Goal: Task Accomplishment & Management: Complete application form

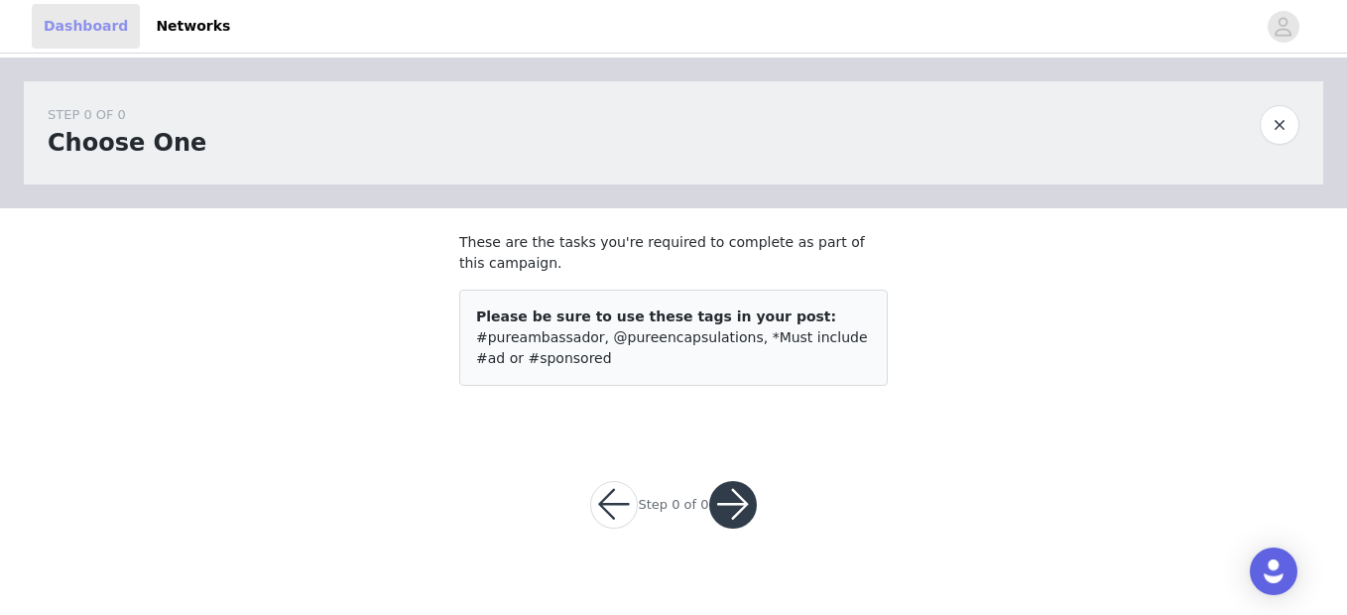
click at [75, 21] on link "Dashboard" at bounding box center [86, 26] width 108 height 45
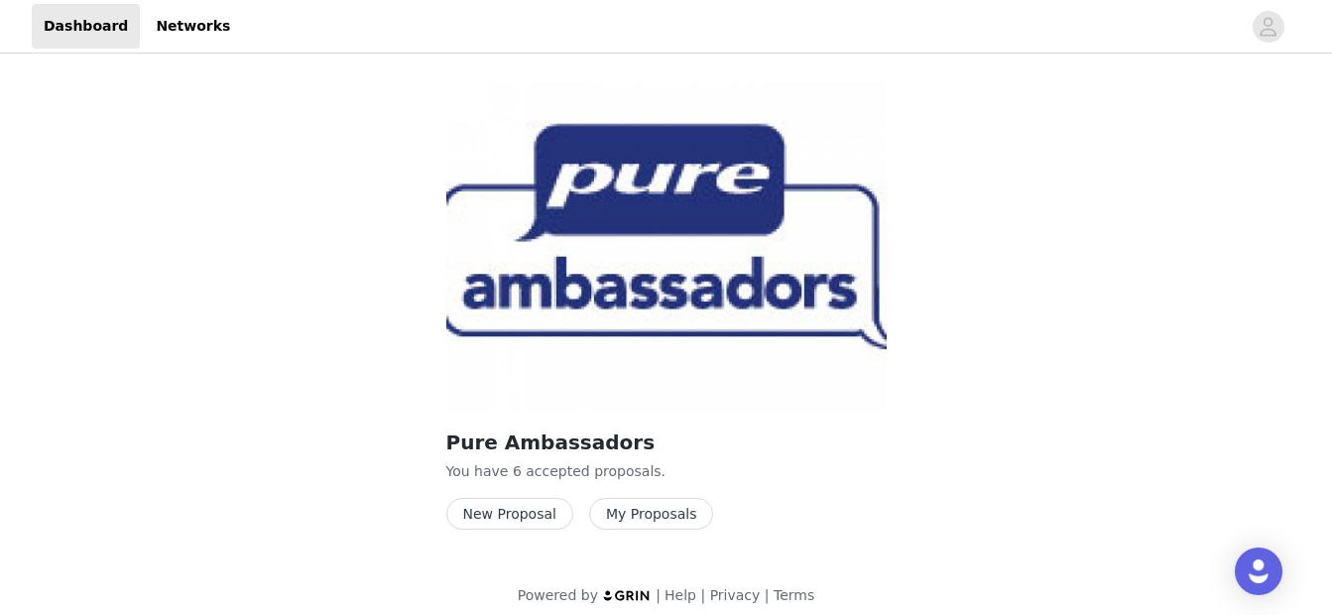
click at [665, 520] on button "My Proposals" at bounding box center [651, 514] width 125 height 32
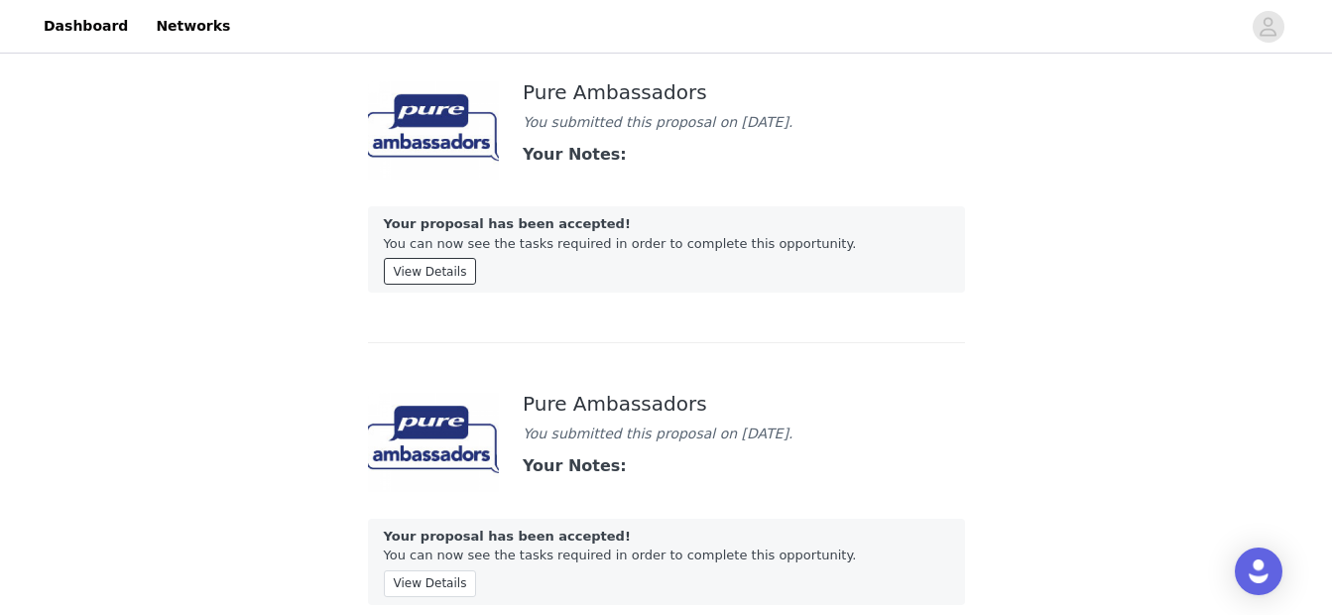
click at [439, 275] on button "View Details" at bounding box center [430, 271] width 93 height 27
click at [879, 324] on div "Pure Ambassadors You submitted this proposal on [DATE]. Your Notes: Your propos…" at bounding box center [666, 206] width 597 height 274
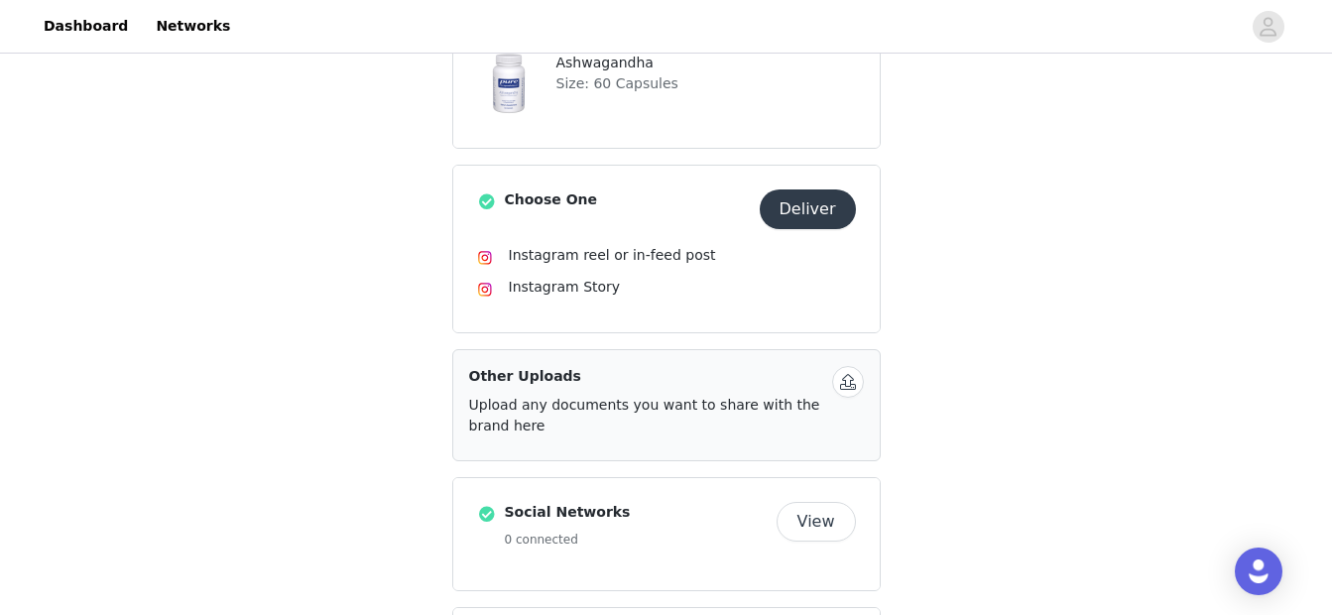
scroll to position [601, 0]
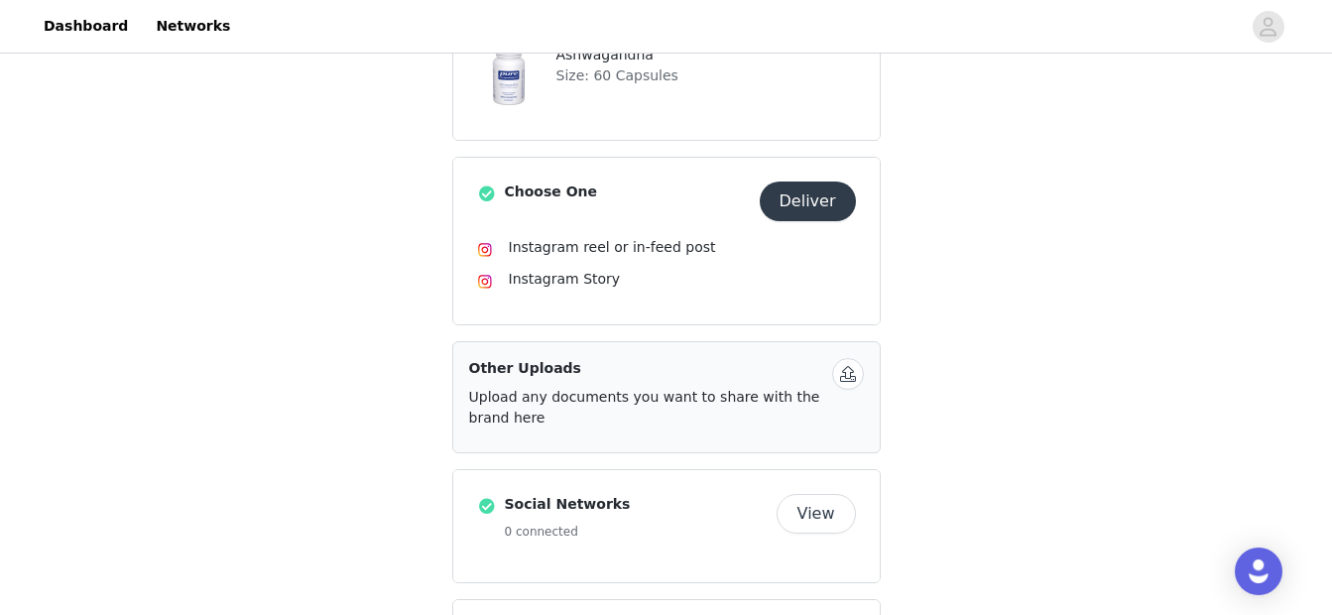
click at [818, 200] on button "Deliver" at bounding box center [808, 202] width 96 height 40
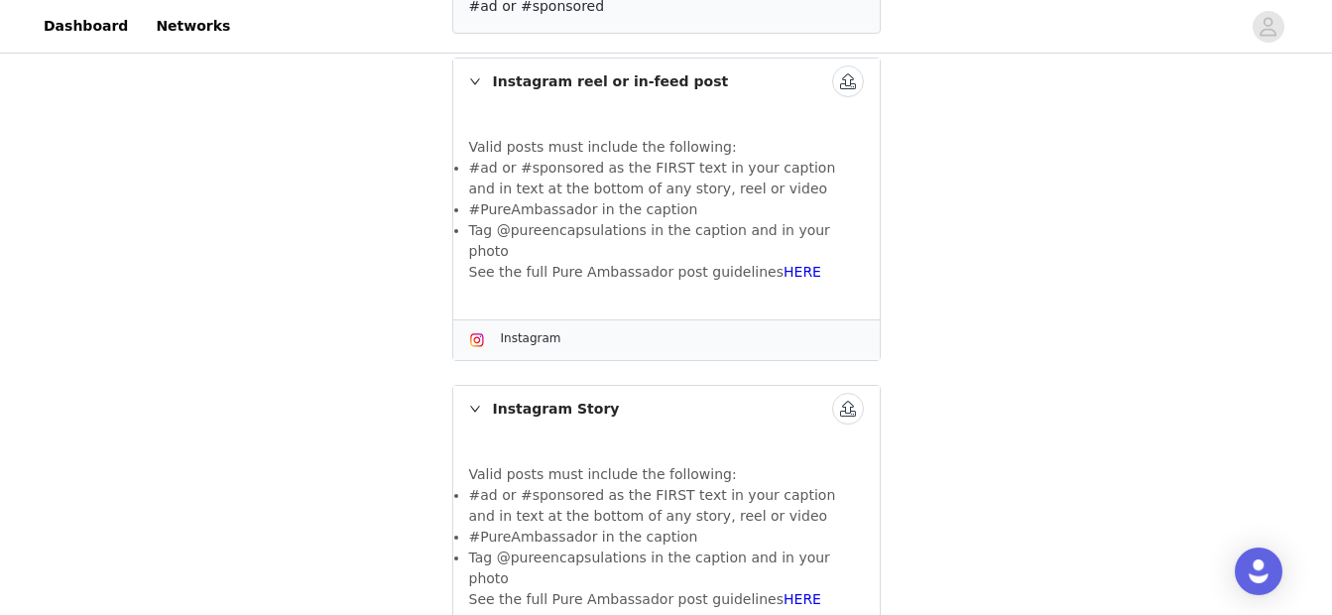
scroll to position [411, 0]
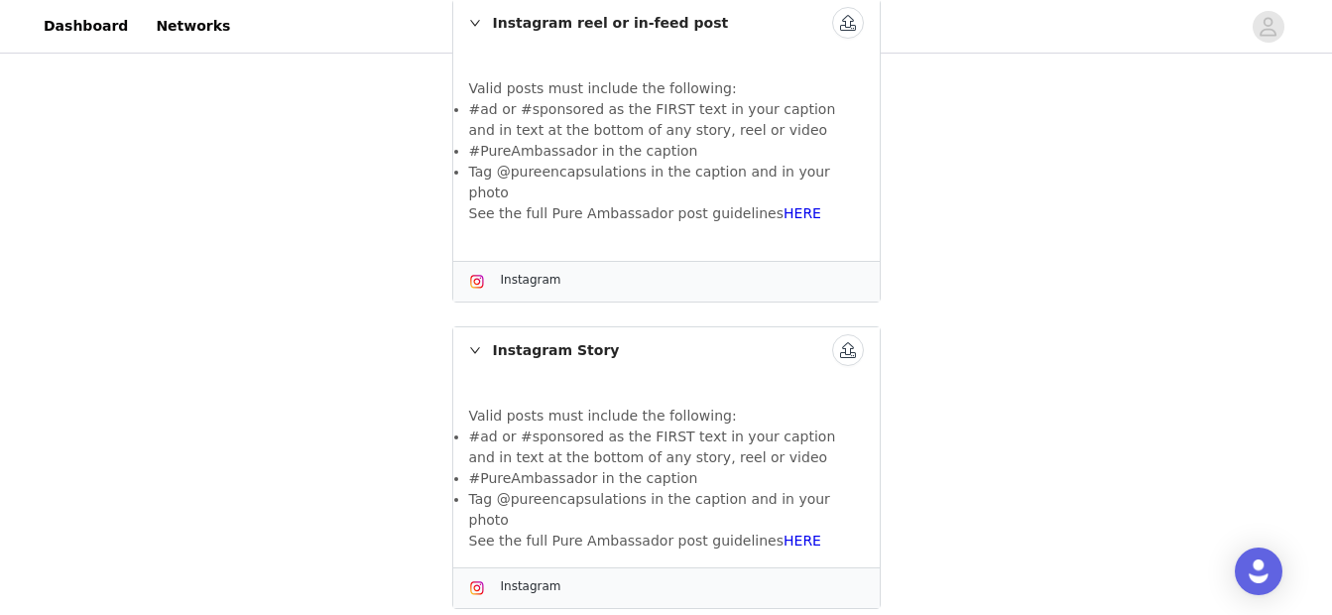
click at [843, 25] on button "button" at bounding box center [848, 23] width 32 height 32
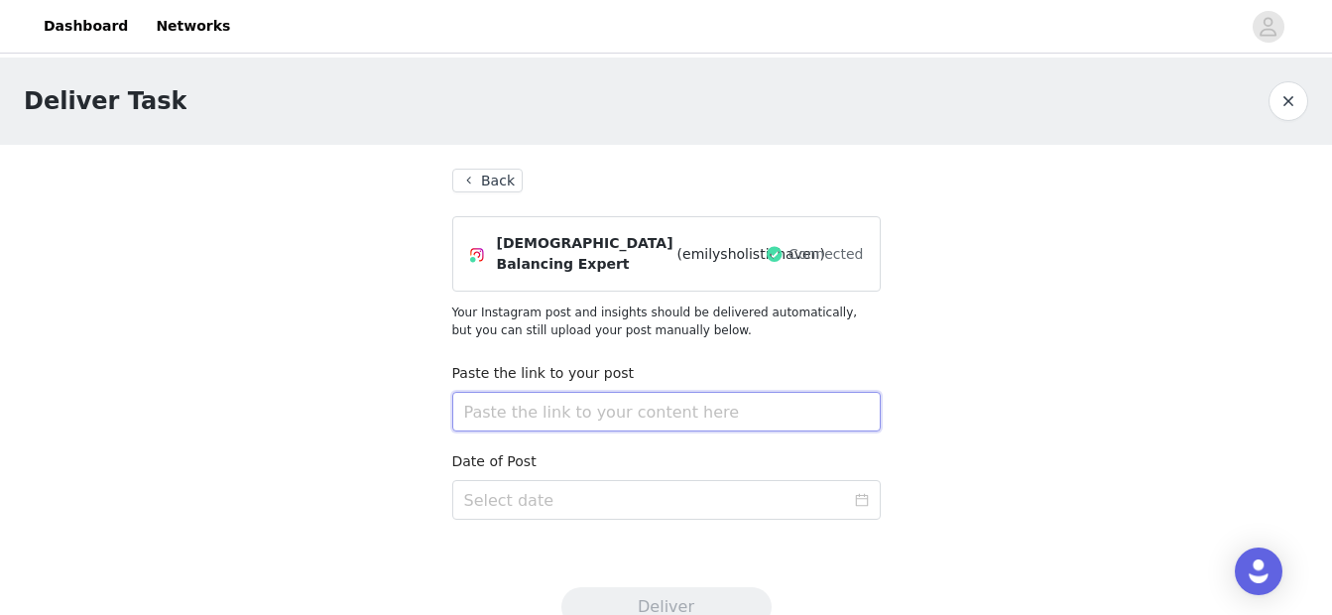
click at [553, 420] on input "text" at bounding box center [666, 412] width 429 height 40
paste input "https://www.instagram.com/reel/DOmeuc6DRi6/?utm_source=ig_web_copy_link&igsh=Mz…"
type input "https://www.instagram.com/reel/DOmeuc6DRi6/?utm_source=ig_web_copy_link&igsh=Mz…"
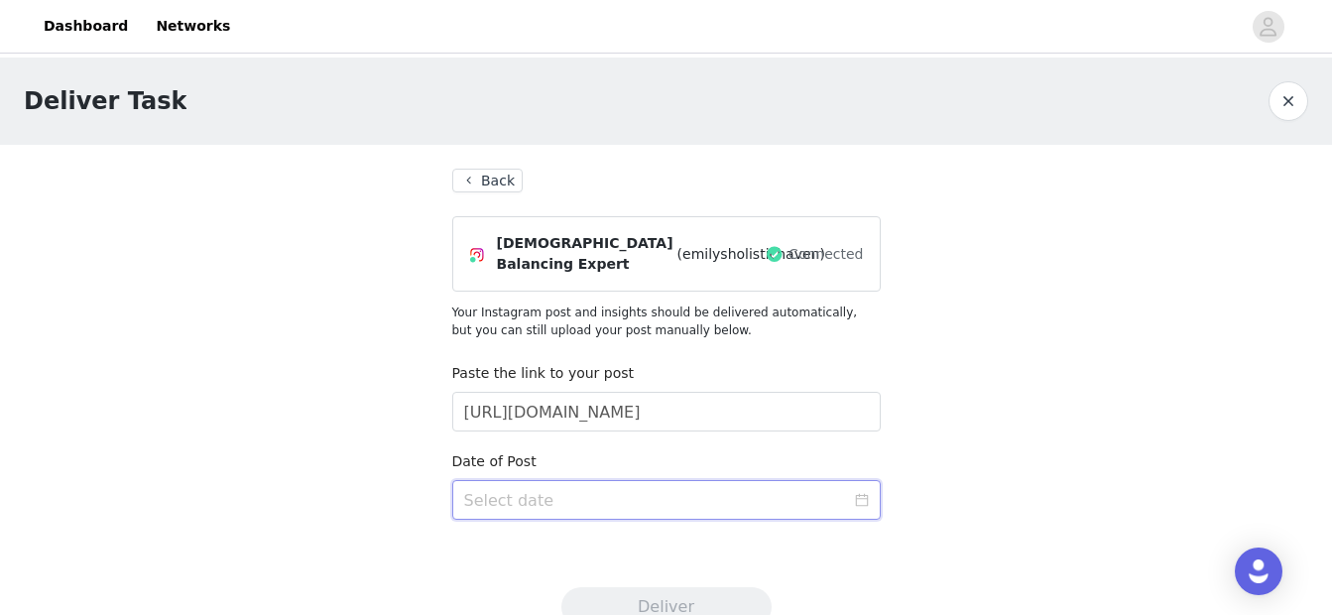
click at [562, 507] on input at bounding box center [666, 500] width 429 height 40
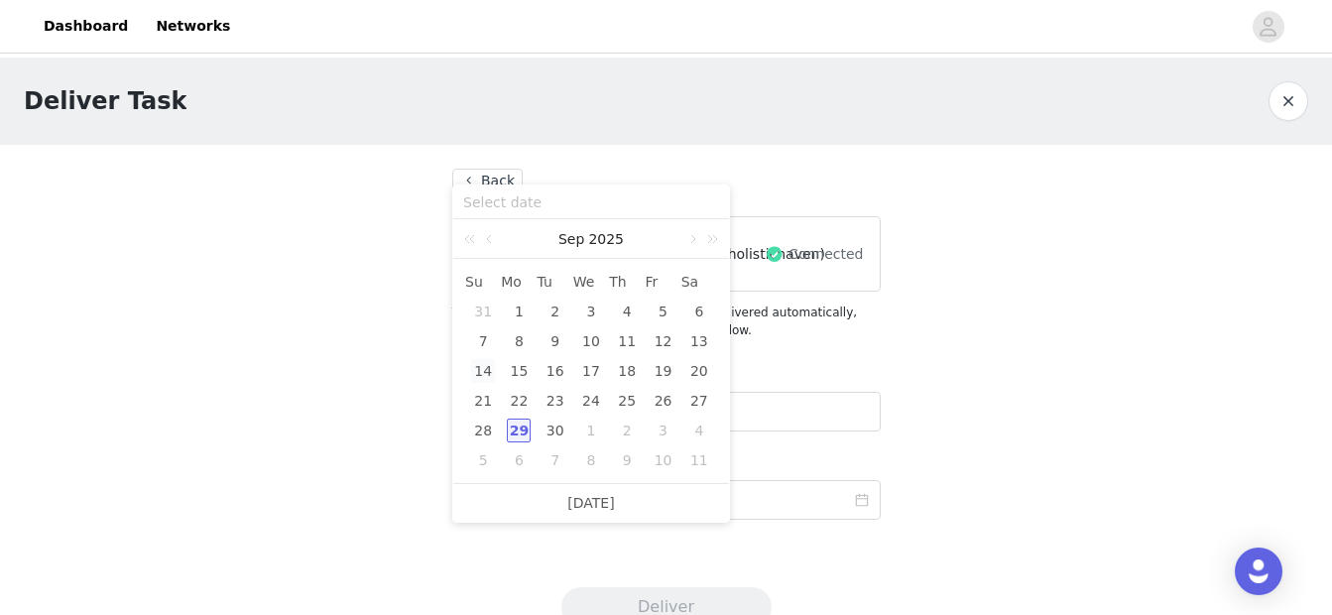
click at [487, 370] on div "14" at bounding box center [483, 371] width 24 height 24
type input "2025-09-14"
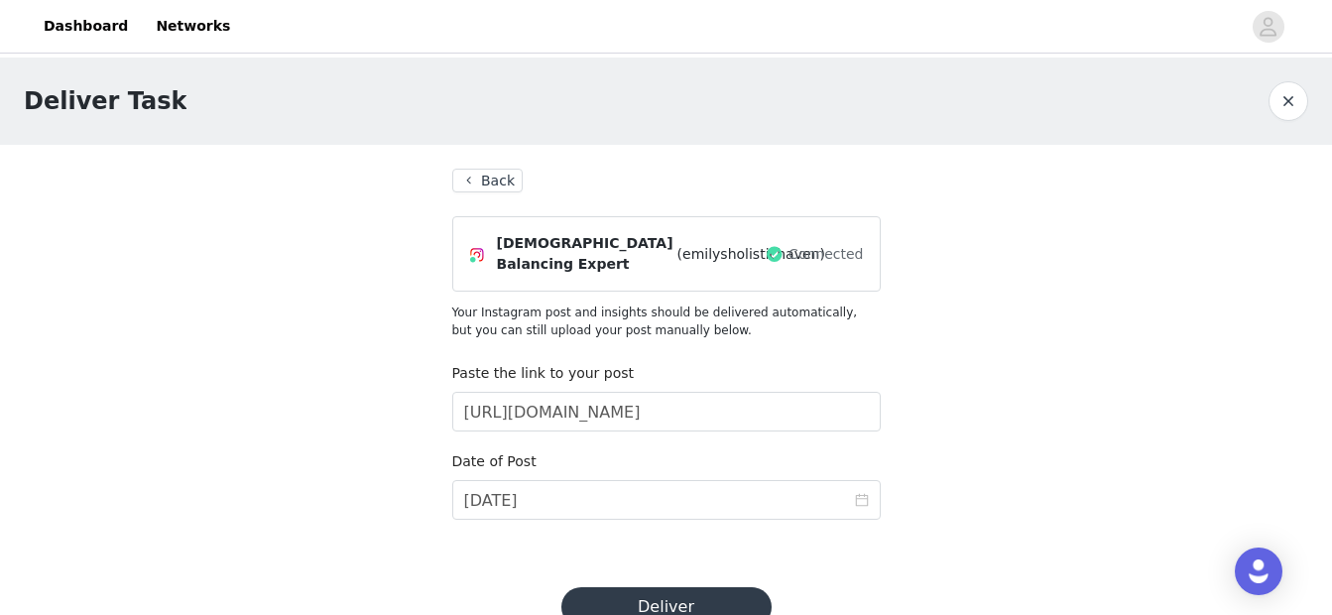
click at [641, 595] on button "Deliver" at bounding box center [666, 607] width 210 height 40
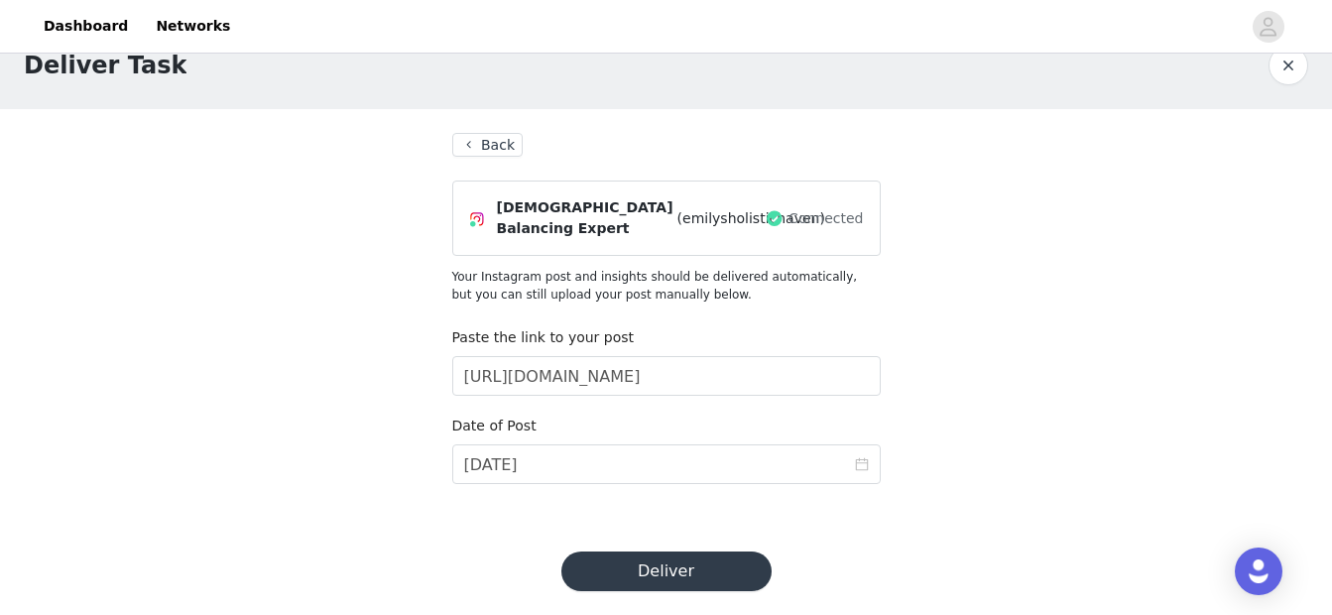
click at [629, 578] on button "Deliver" at bounding box center [666, 572] width 210 height 40
click at [504, 145] on button "Back" at bounding box center [487, 145] width 71 height 24
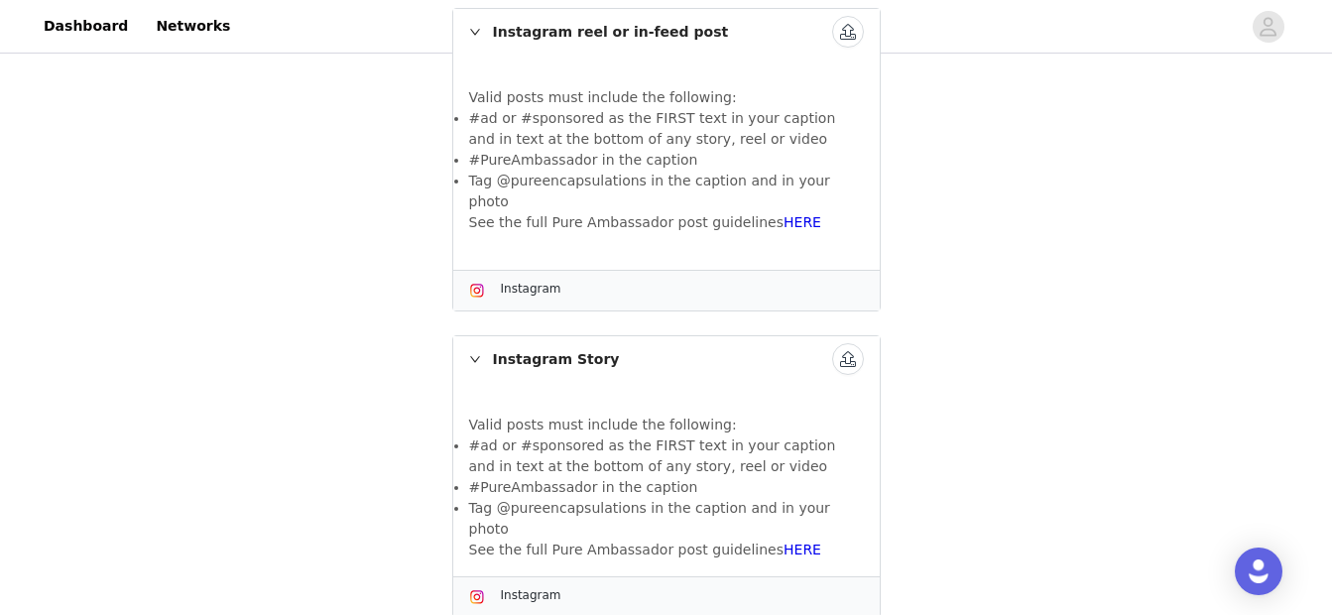
scroll to position [411, 0]
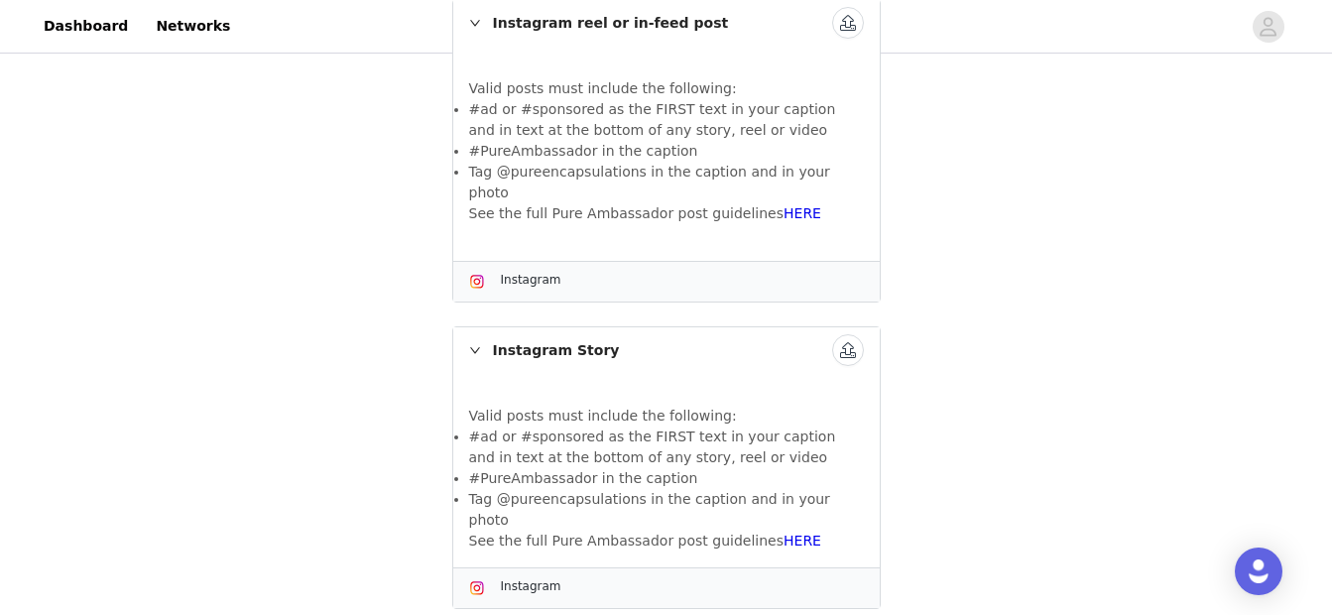
click at [852, 20] on button "button" at bounding box center [848, 23] width 32 height 32
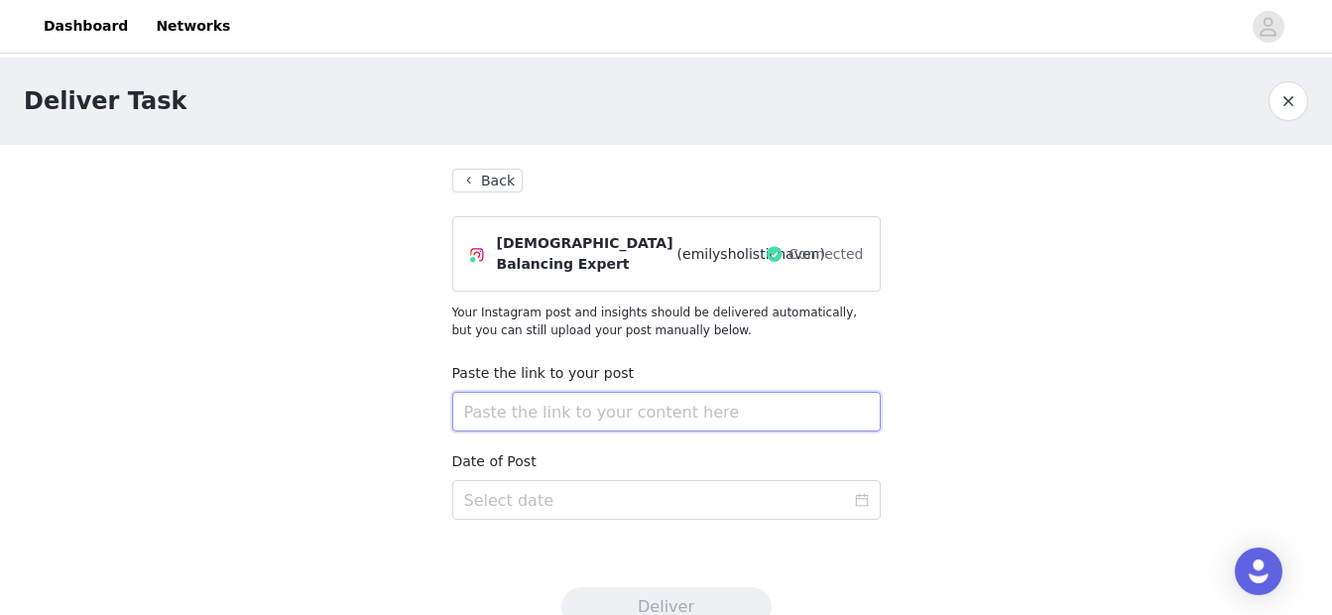
click at [544, 414] on input "text" at bounding box center [666, 412] width 429 height 40
paste input "https://www.instagram.com/reel/DOmeuc6DRi6/?utm_source=ig_web_copy_link&igsh=Mz…"
type input "https://www.instagram.com/reel/DOmeuc6DRi6/?utm_source=ig_web_copy_link&igsh=Mz…"
click at [541, 504] on input at bounding box center [666, 500] width 429 height 40
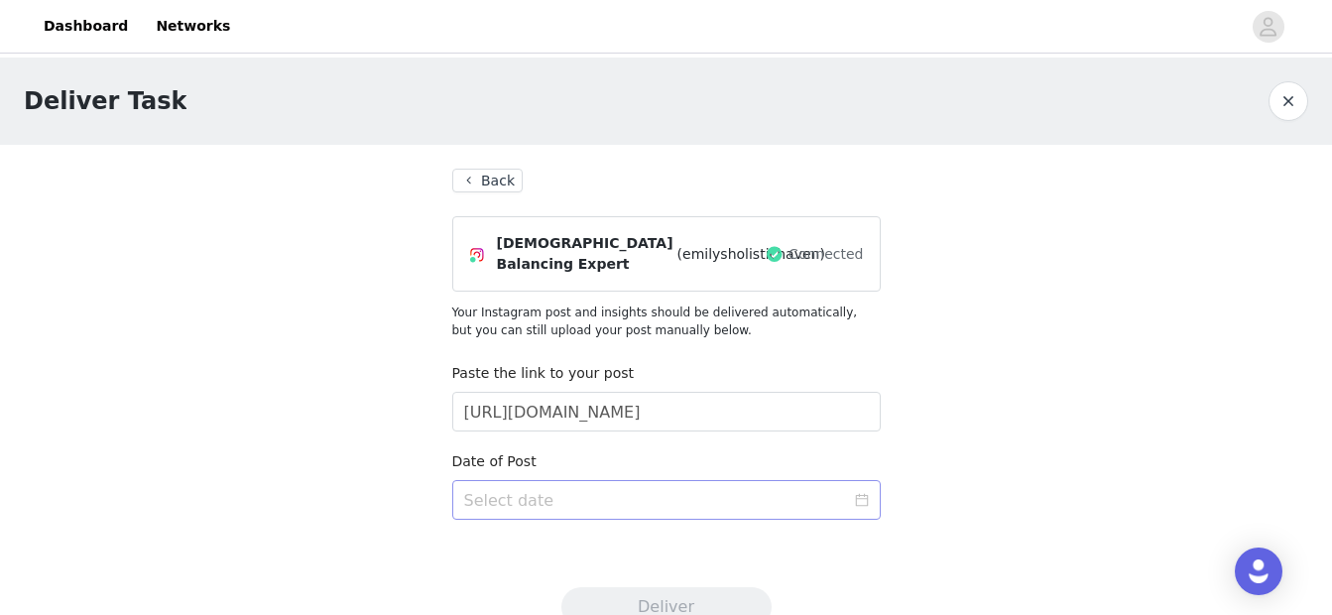
scroll to position [0, 0]
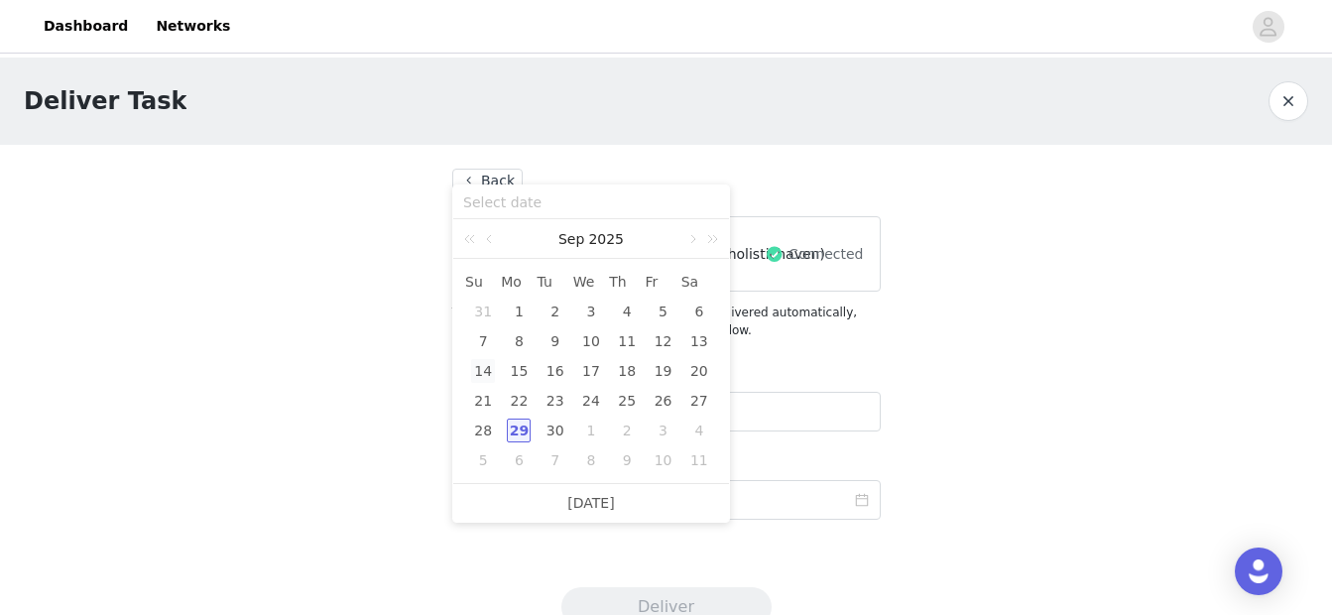
click at [493, 366] on div "14" at bounding box center [483, 371] width 24 height 24
type input "2025-09-14"
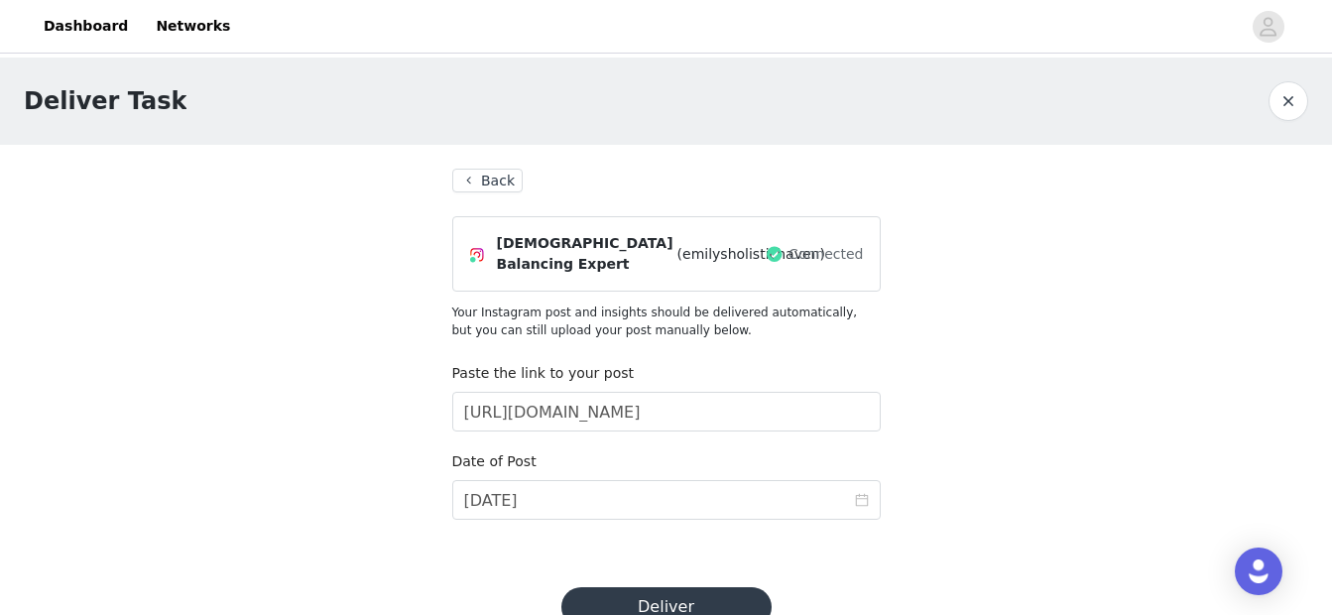
click at [653, 592] on button "Deliver" at bounding box center [666, 607] width 210 height 40
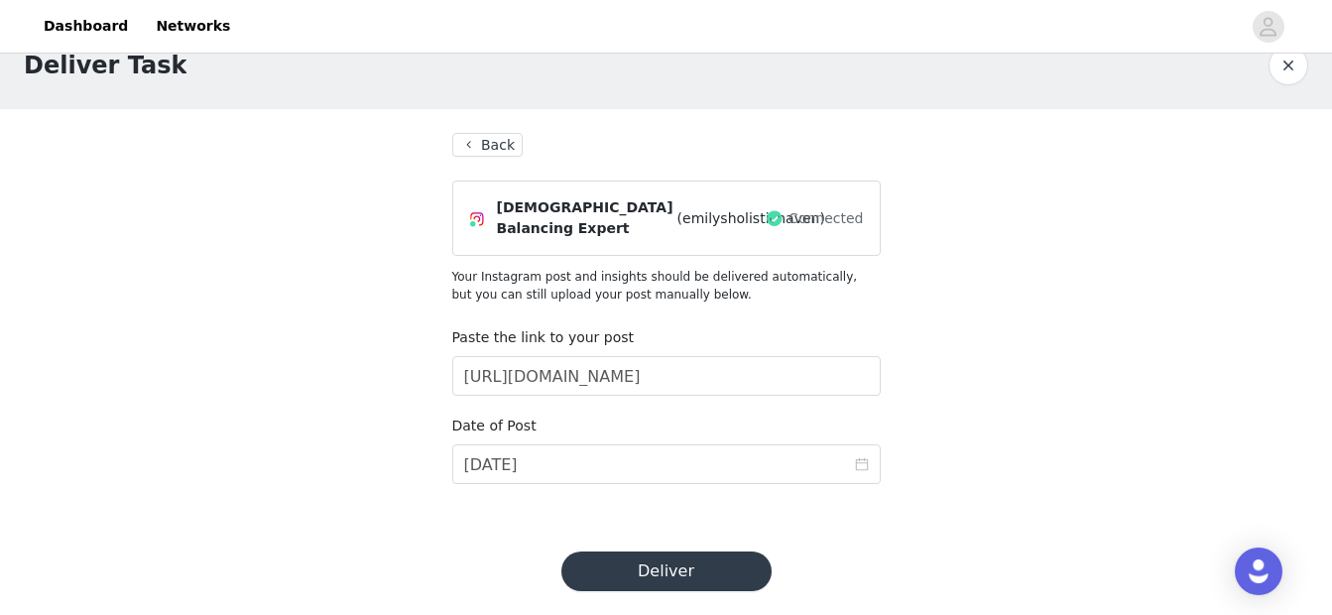
click at [675, 581] on button "Deliver" at bounding box center [666, 572] width 210 height 40
click at [701, 559] on button "Deliver" at bounding box center [666, 572] width 210 height 40
click at [875, 43] on link "Close" at bounding box center [894, 38] width 38 height 16
click at [663, 575] on button "Deliver" at bounding box center [666, 572] width 210 height 40
click at [1300, 68] on button "button" at bounding box center [1289, 66] width 40 height 40
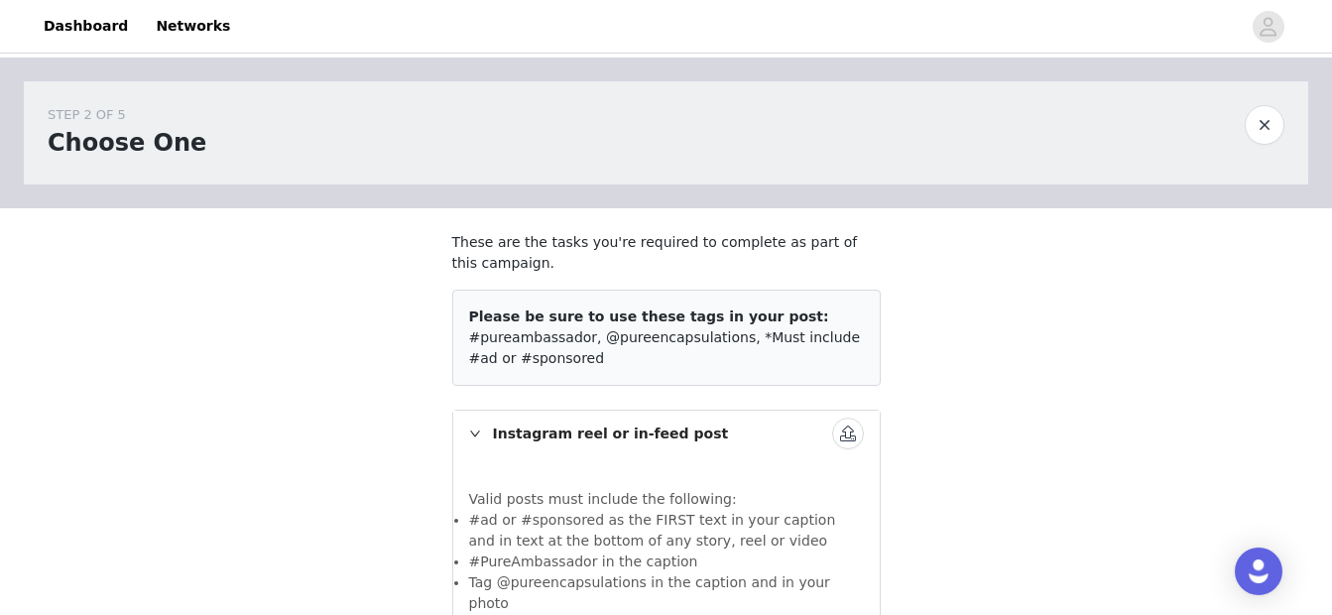
click at [850, 426] on button "button" at bounding box center [848, 434] width 32 height 32
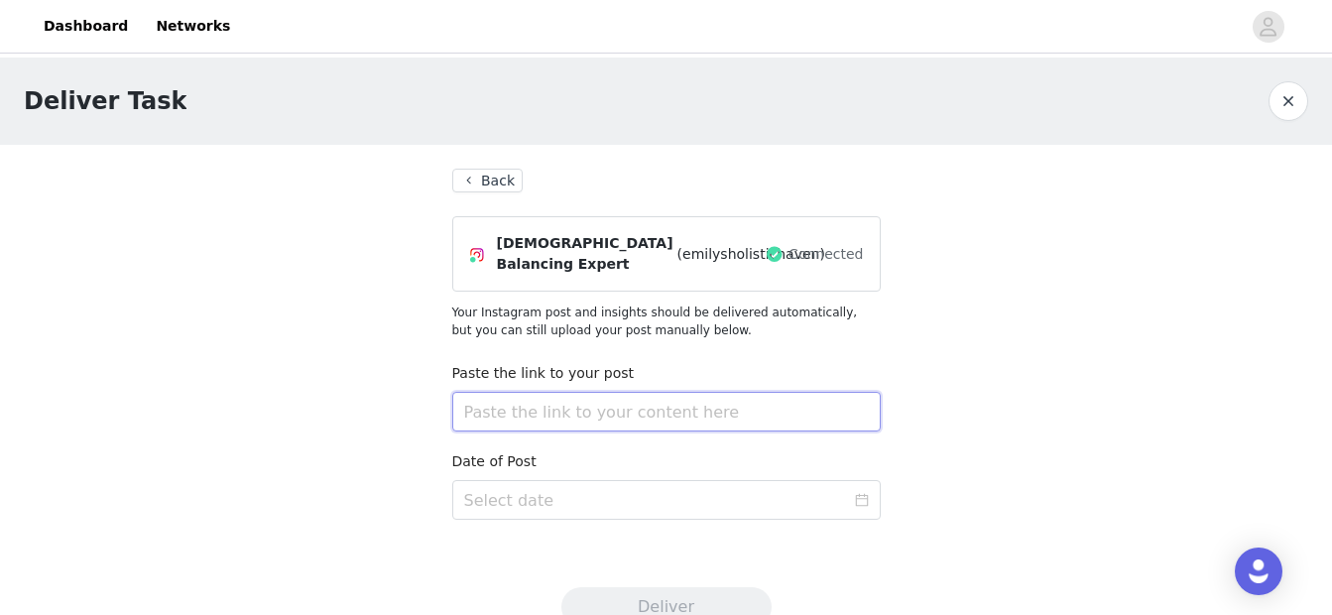
click at [827, 422] on input "text" at bounding box center [666, 412] width 429 height 40
click at [679, 419] on input "text" at bounding box center [666, 412] width 429 height 40
paste input "https://www.instagram.com/reel/DOmeuc6DRi6/?utm_source=ig_web_copy_link&igsh=Mz…"
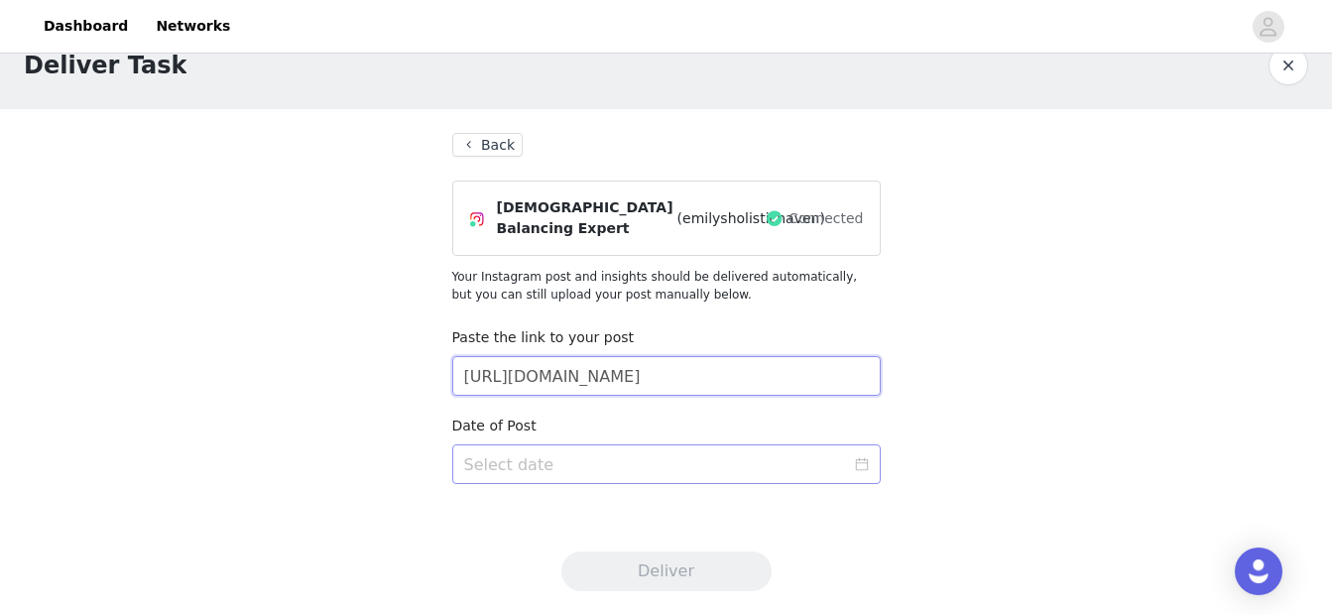
type input "https://www.instagram.com/reel/DOmeuc6DRi6/?utm_source=ig_web_copy_link&igsh=Mz…"
click at [503, 449] on input at bounding box center [666, 464] width 429 height 40
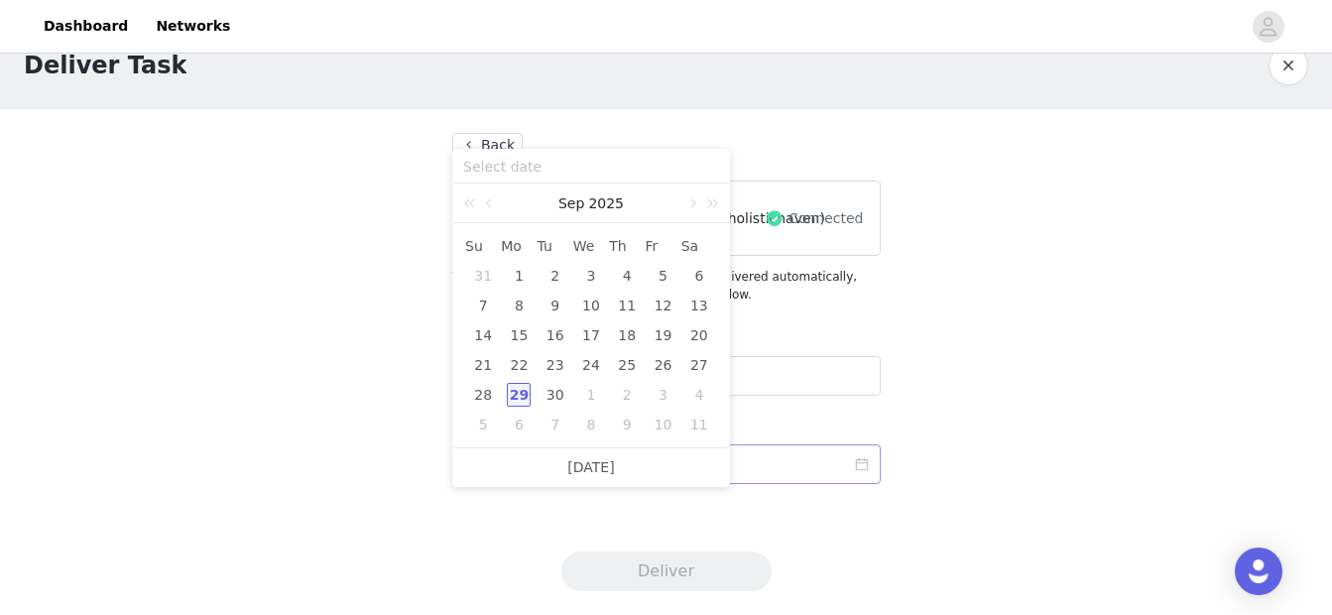
scroll to position [0, 0]
click at [488, 334] on div "14" at bounding box center [483, 335] width 24 height 24
type input "2025-09-14"
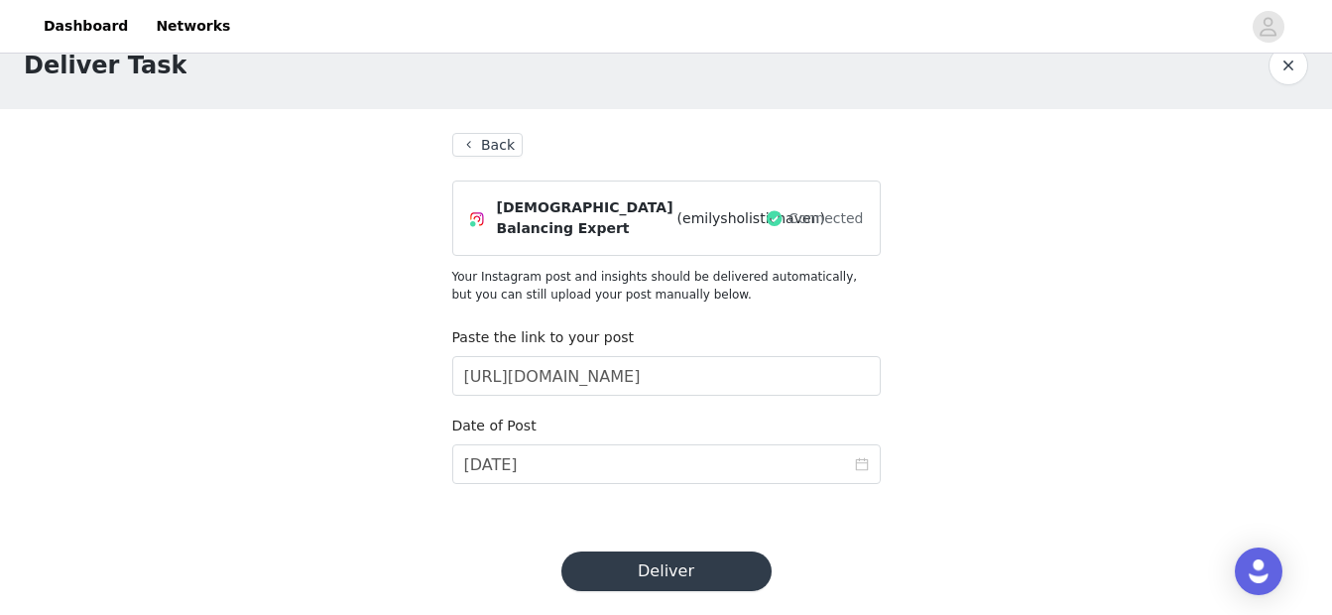
click at [675, 553] on button "Deliver" at bounding box center [666, 572] width 210 height 40
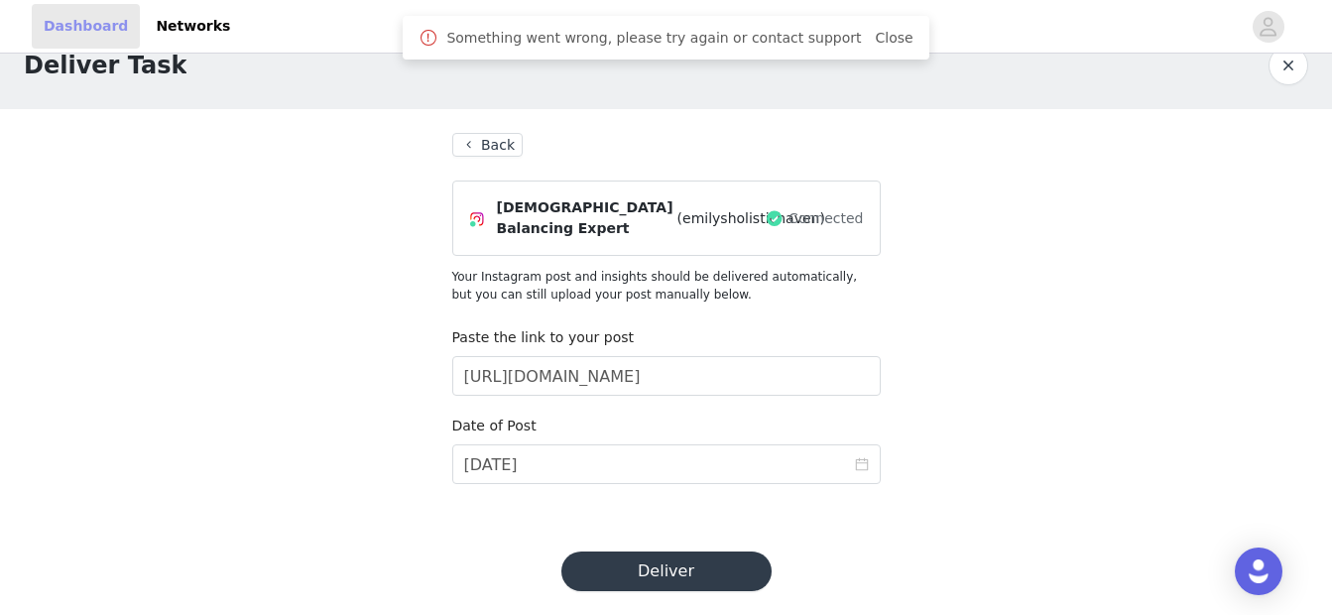
click at [98, 25] on link "Dashboard" at bounding box center [86, 26] width 108 height 45
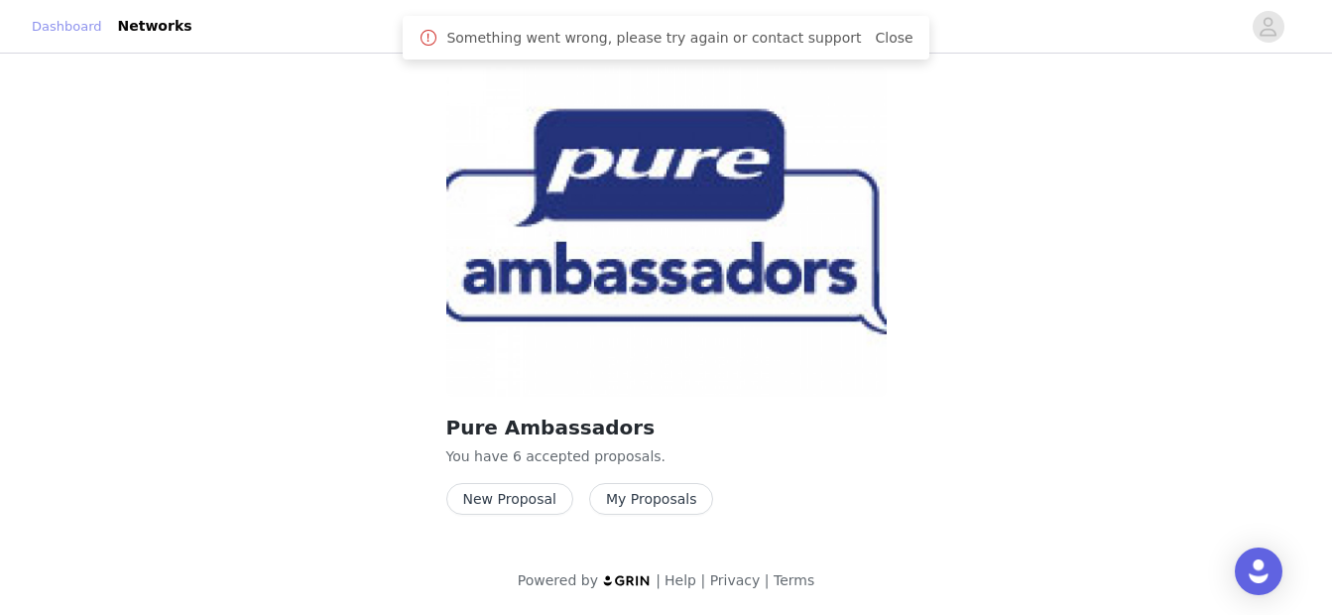
scroll to position [15, 0]
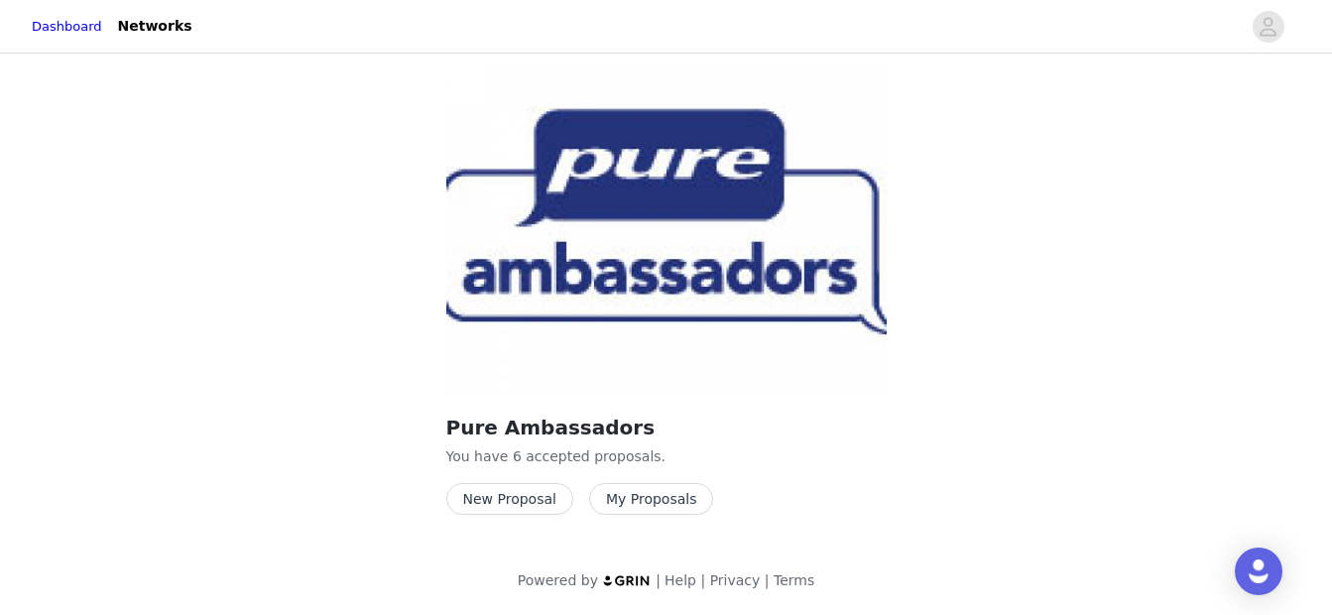
click at [516, 493] on button "New Proposal" at bounding box center [509, 499] width 127 height 32
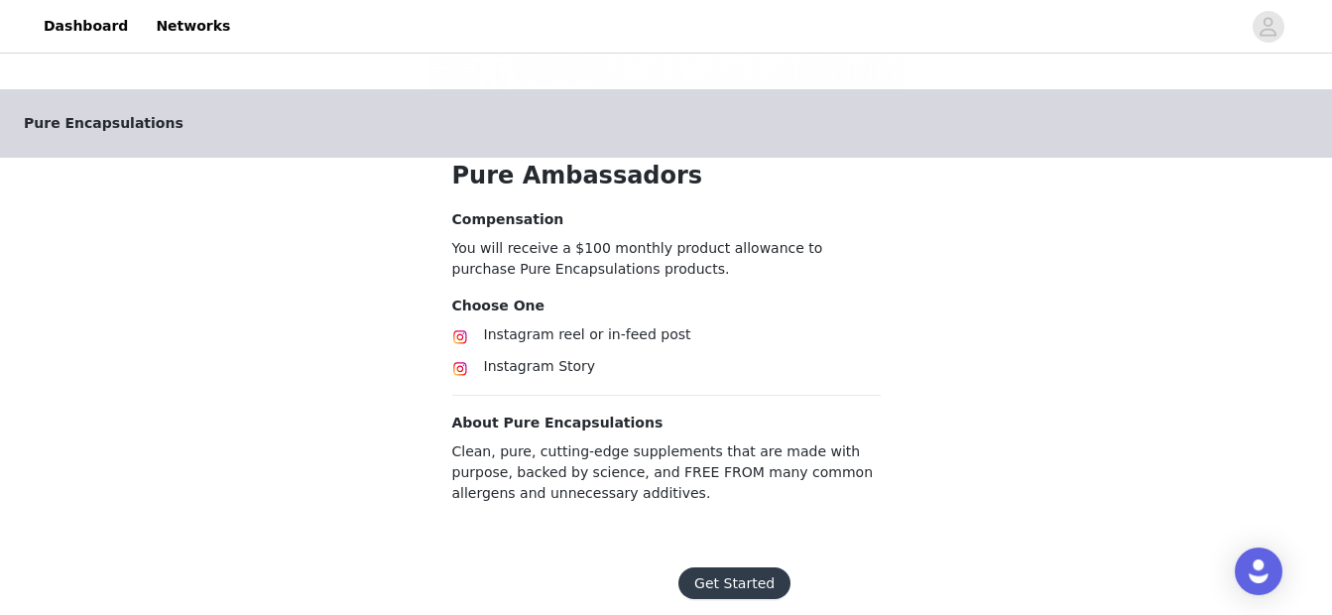
scroll to position [366, 0]
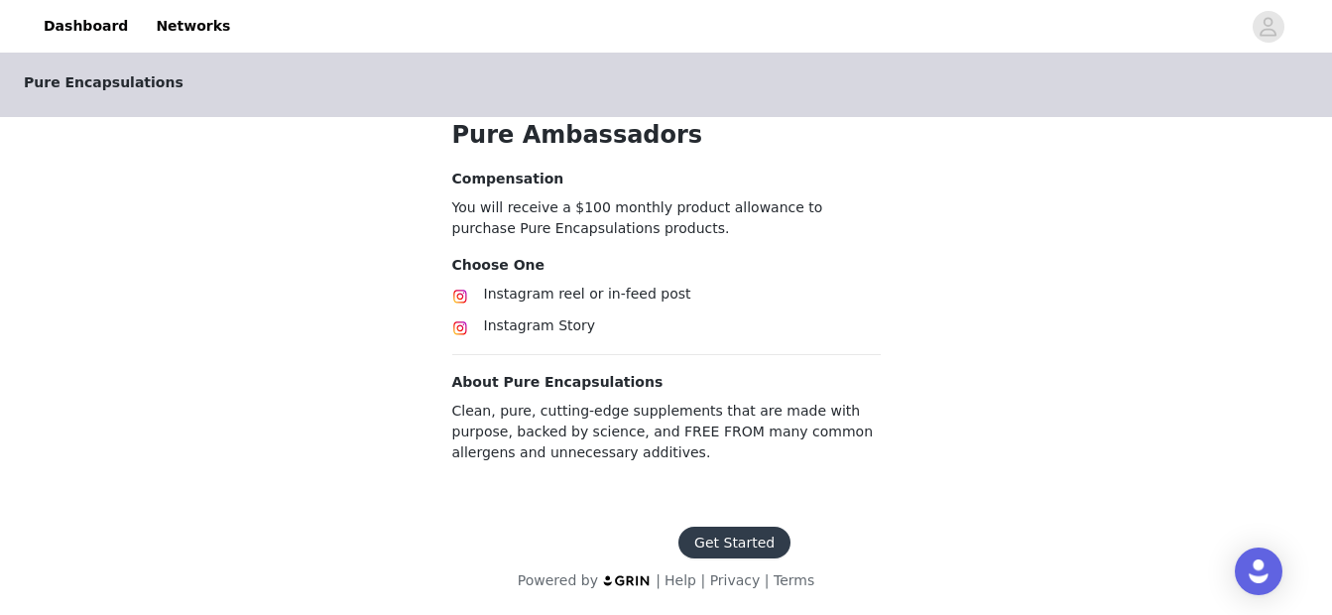
click at [716, 540] on button "Get Started" at bounding box center [735, 543] width 112 height 32
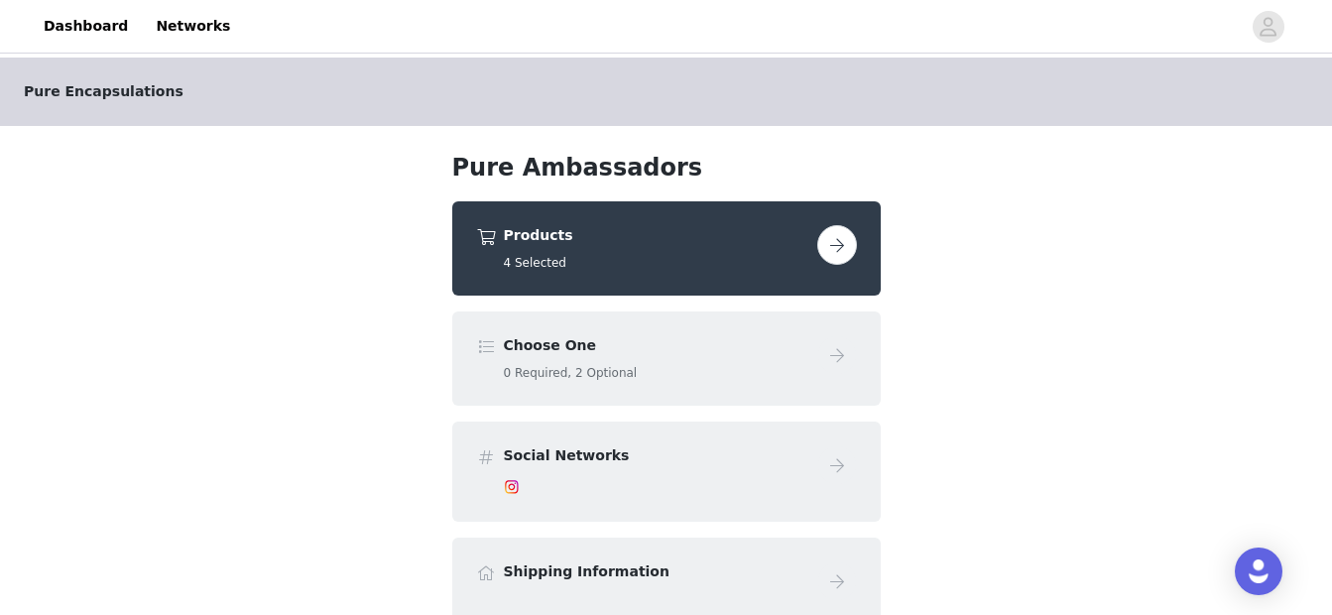
click at [831, 252] on button "button" at bounding box center [837, 245] width 40 height 40
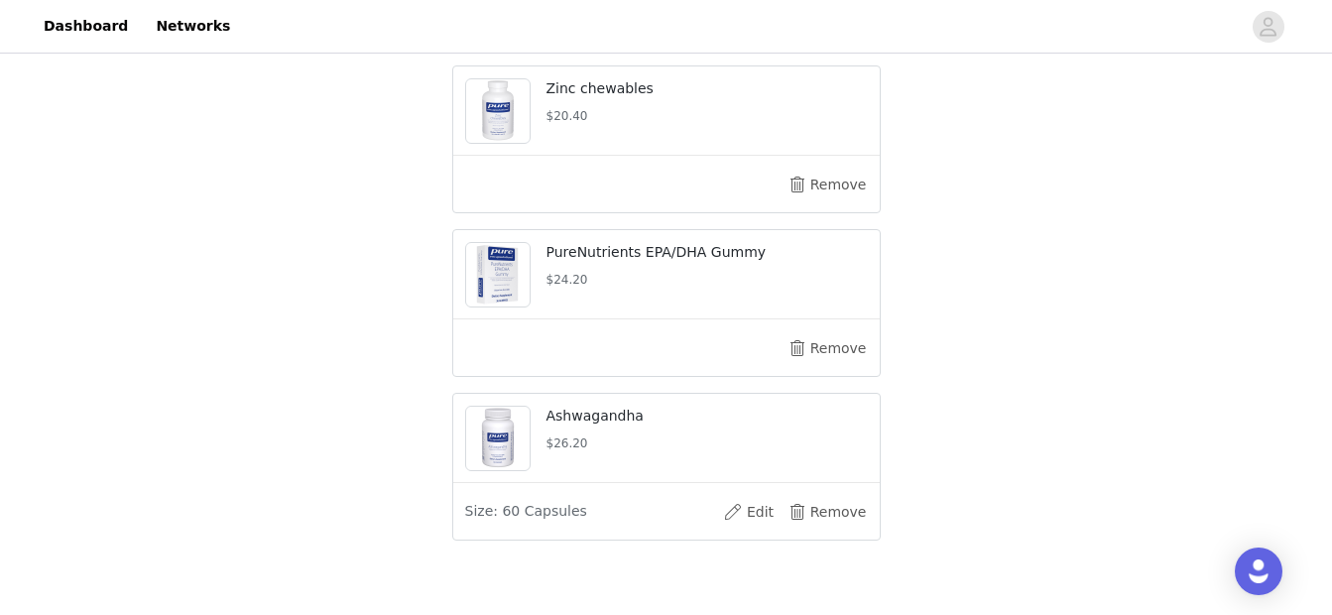
scroll to position [751, 0]
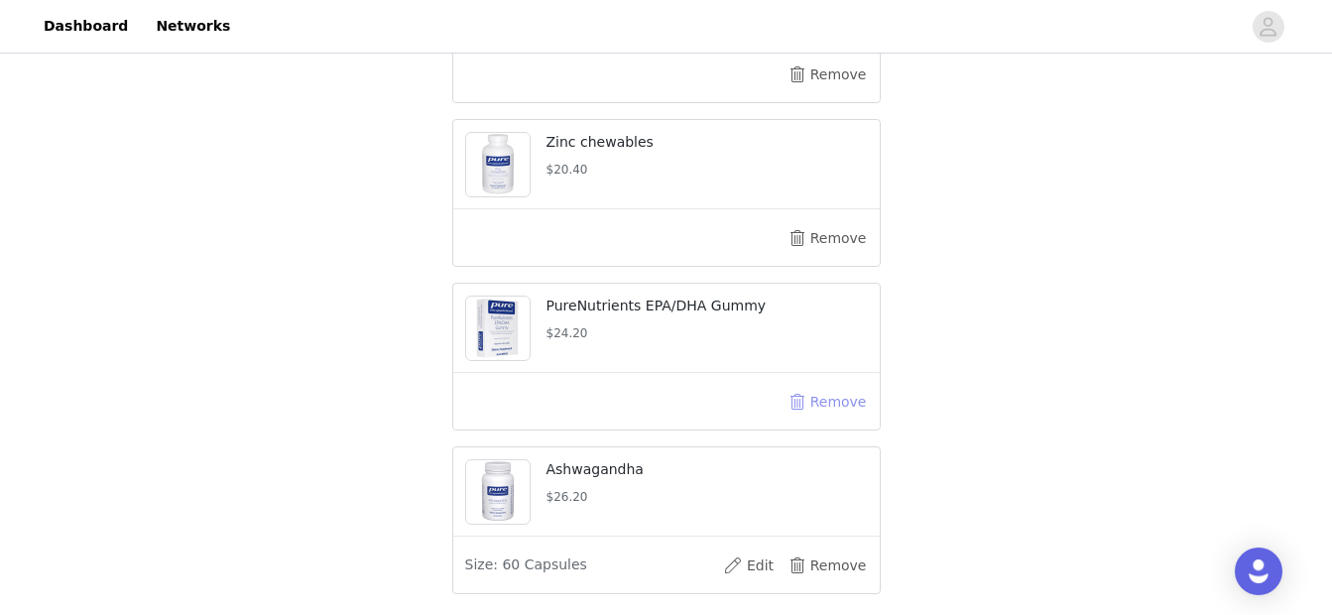
click at [854, 407] on button "Remove" at bounding box center [828, 402] width 79 height 32
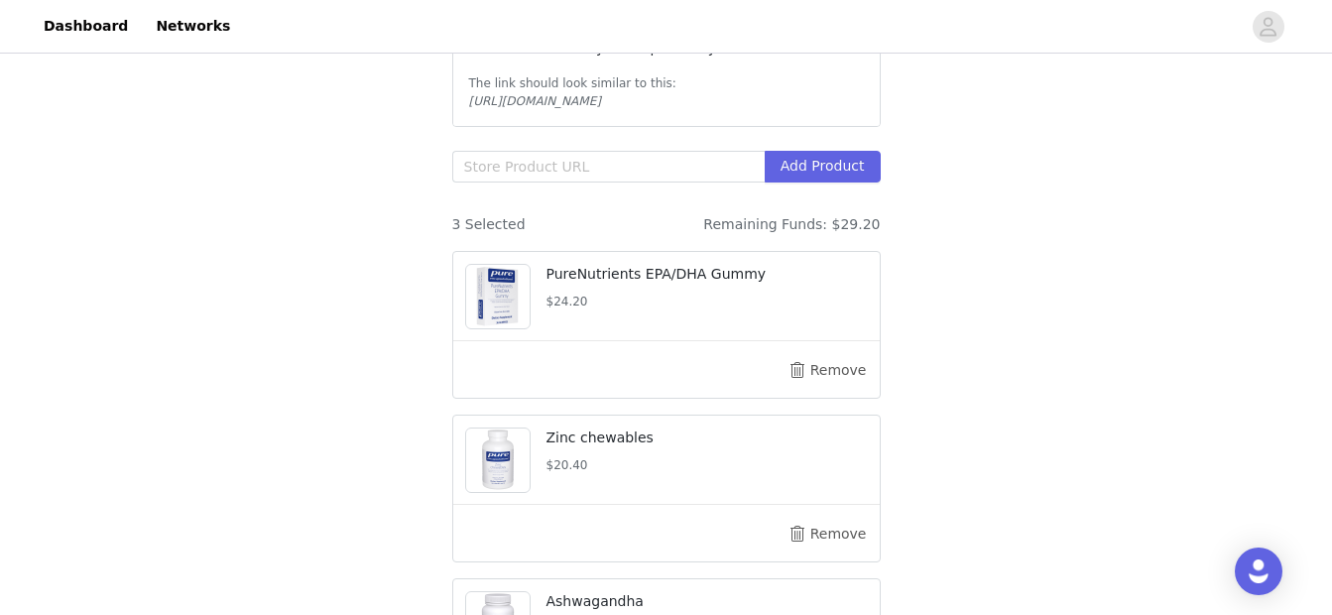
scroll to position [401, 0]
drag, startPoint x: 695, startPoint y: 94, endPoint x: 495, endPoint y: 107, distance: 200.8
click at [486, 109] on div "1. Go to our website: https://pureforyou.com/ 2. Browse our catalog and click a…" at bounding box center [666, 30] width 427 height 187
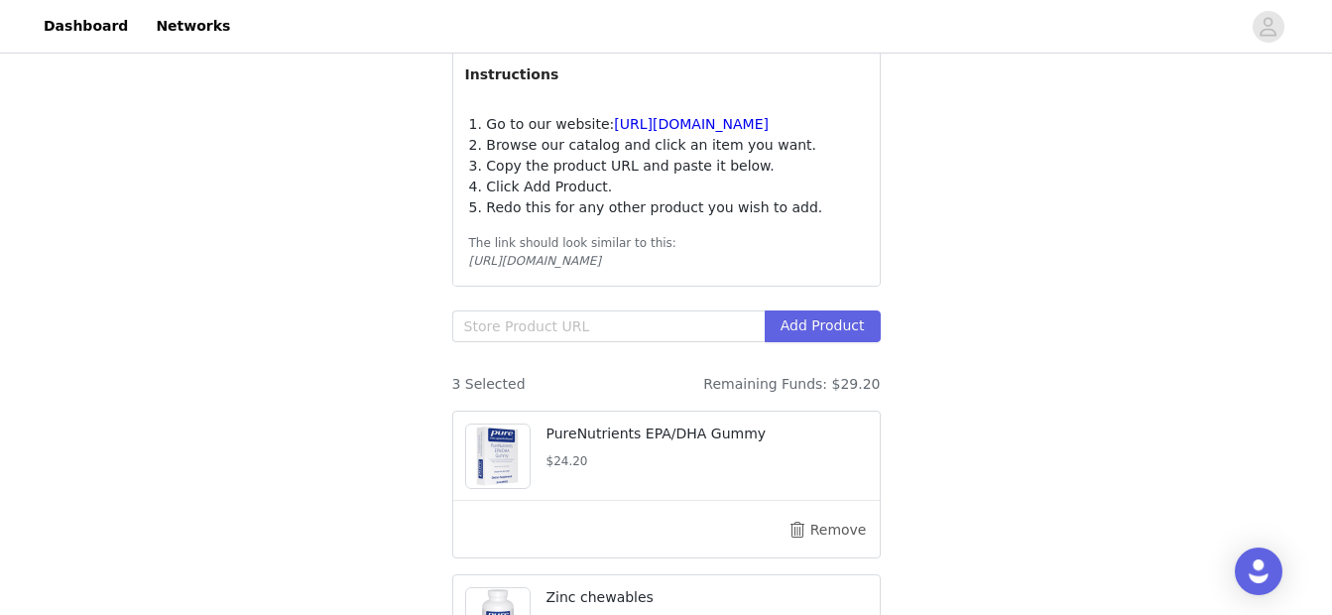
scroll to position [237, 0]
click at [555, 317] on input "text" at bounding box center [608, 328] width 312 height 32
paste input "https://smartq.pureforyou.com/products/41167724052514/liposomal-vitamin-c-1"
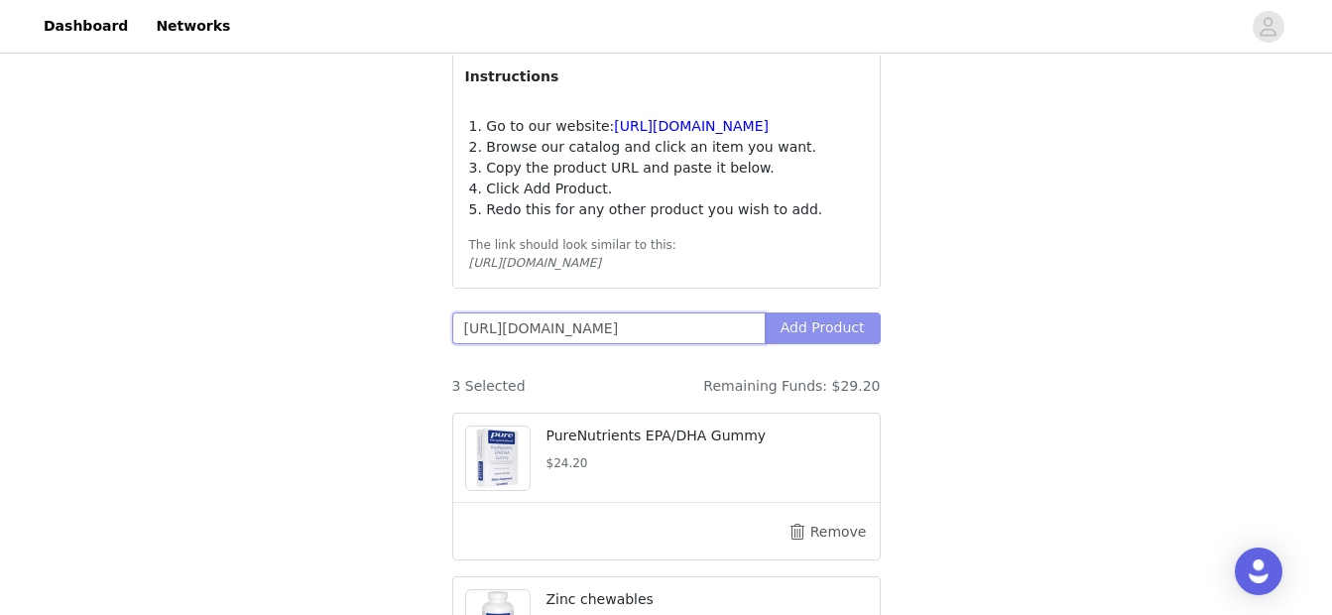
type input "https://smartq.pureforyou.com/products/41167724052514/liposomal-vitamin-c-1"
click at [840, 338] on button "Add Product" at bounding box center [823, 328] width 116 height 32
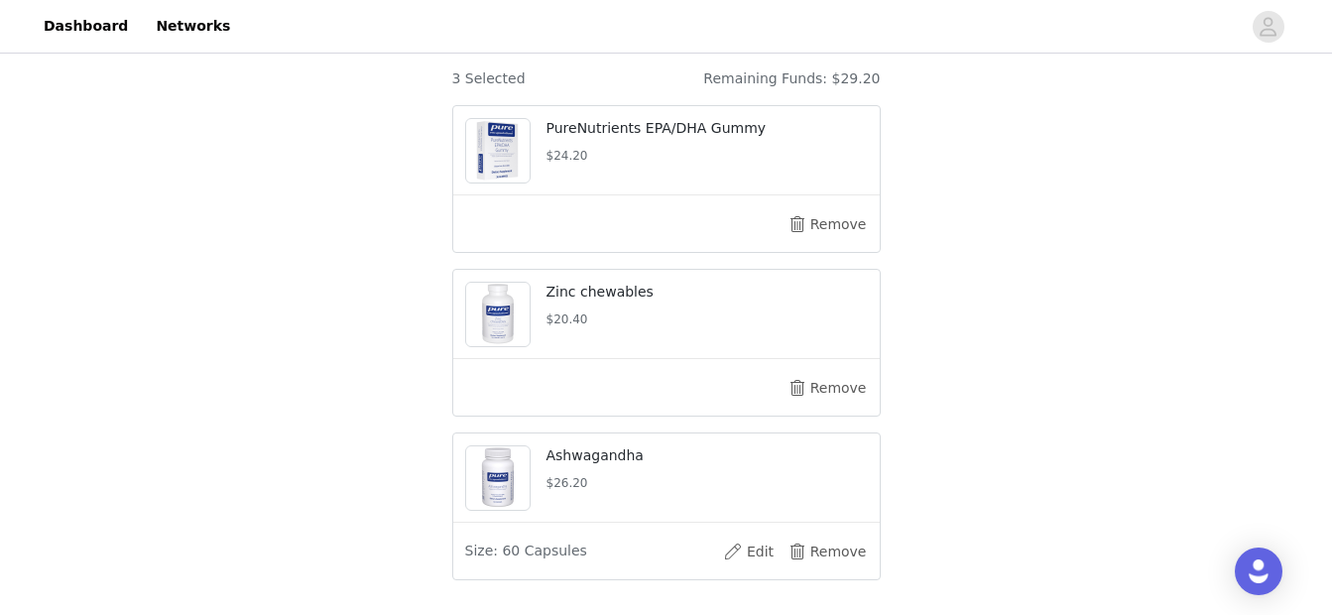
scroll to position [571, 0]
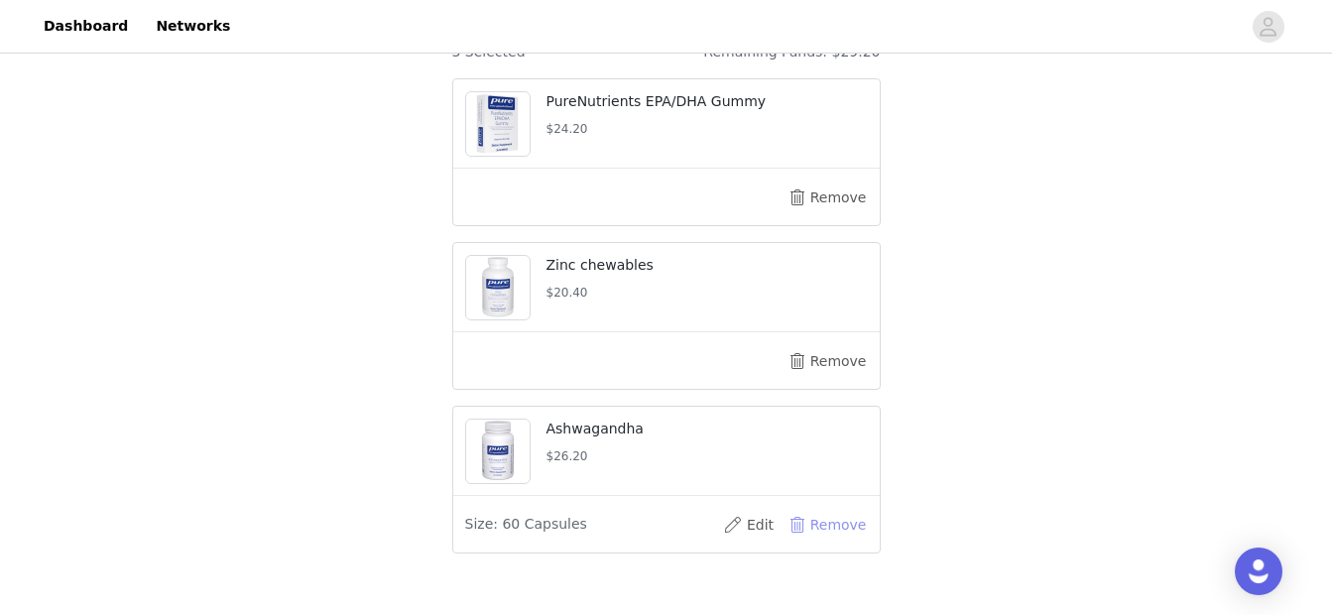
click at [820, 527] on button "Remove" at bounding box center [828, 525] width 79 height 32
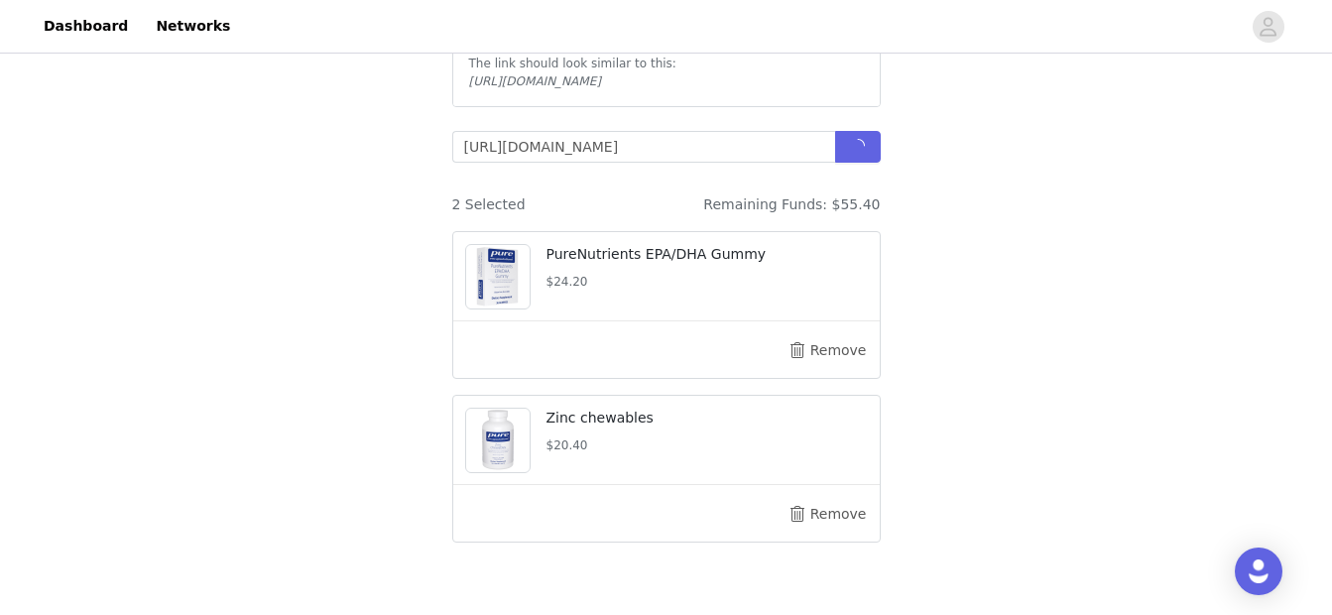
scroll to position [423, 0]
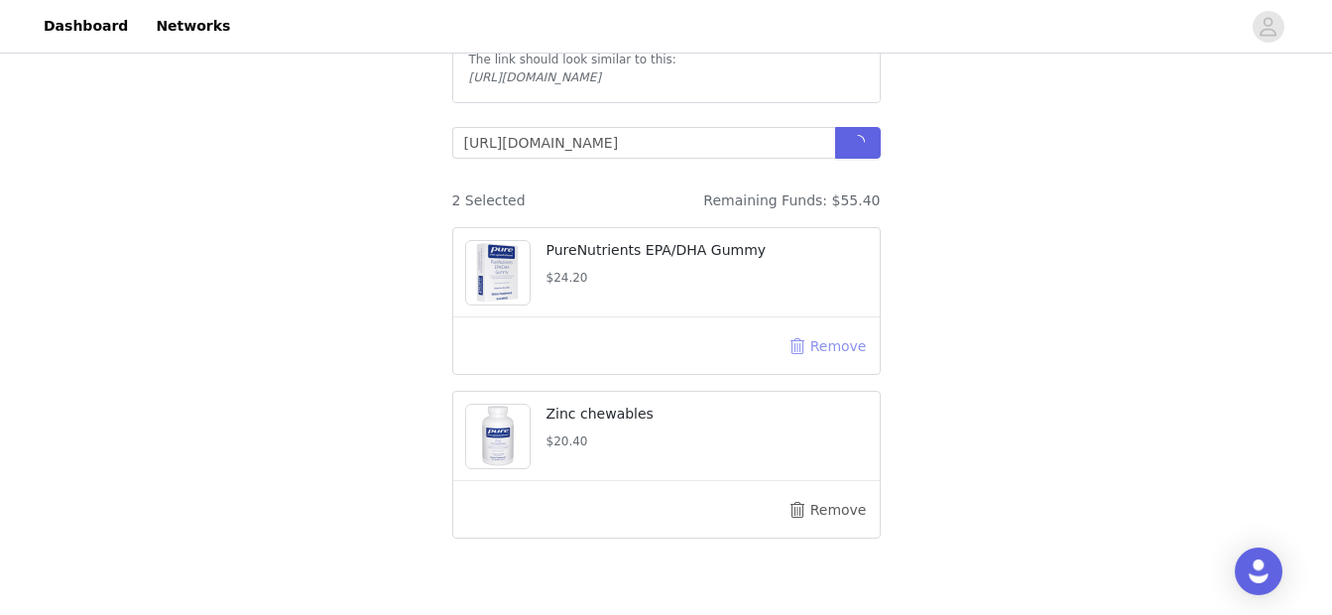
click at [823, 340] on button "Remove" at bounding box center [828, 346] width 79 height 32
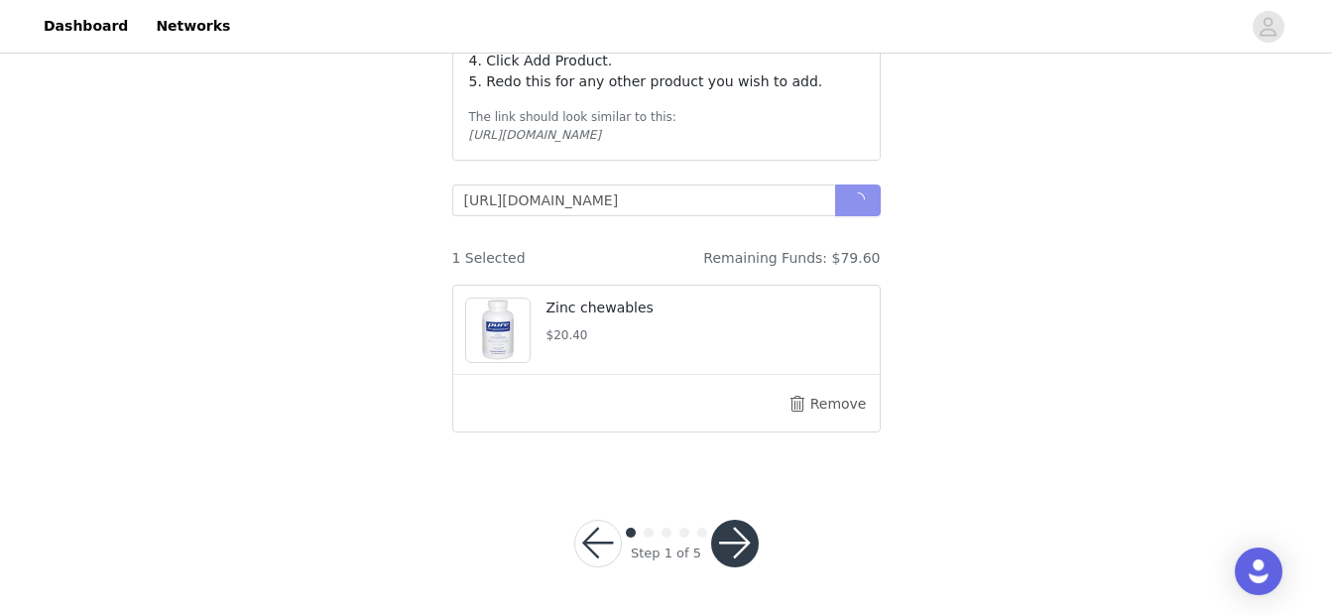
click at [860, 192] on button "button" at bounding box center [858, 201] width 46 height 32
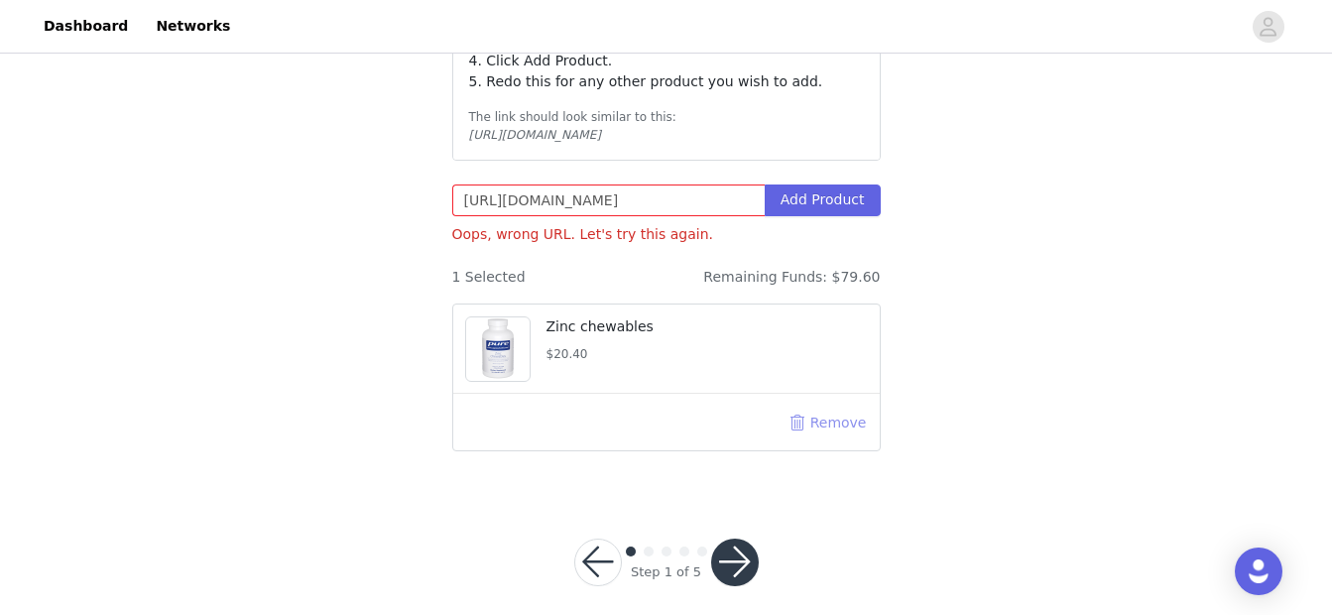
click at [823, 424] on button "Remove" at bounding box center [828, 423] width 79 height 32
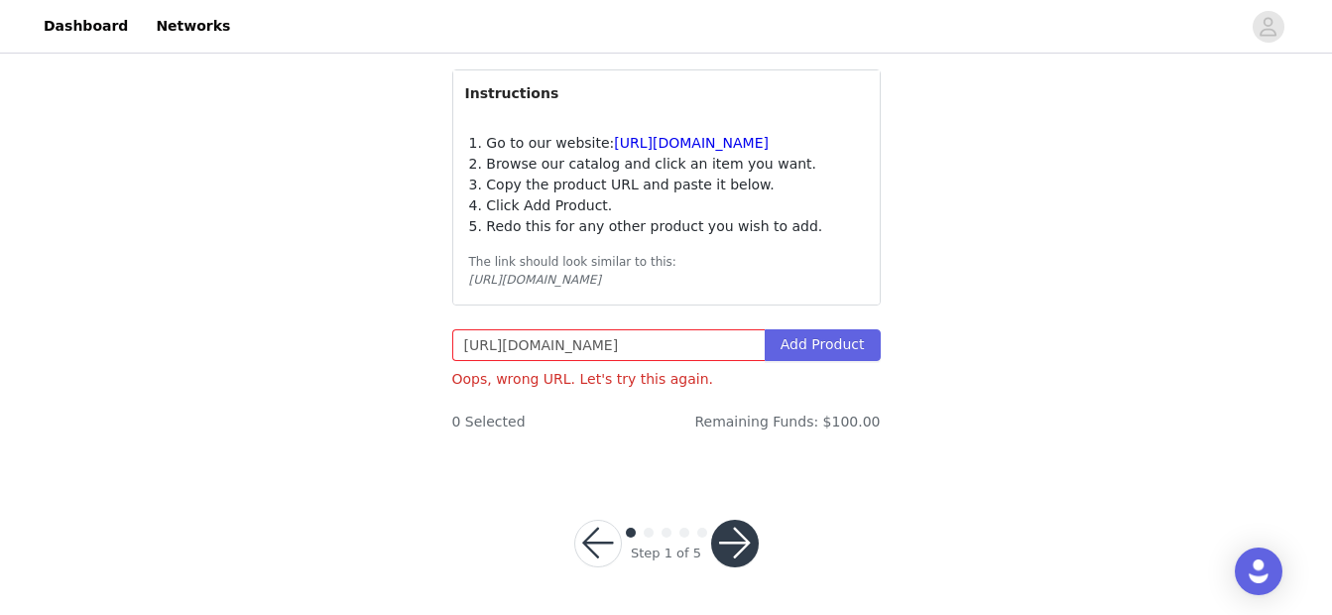
scroll to position [220, 0]
click at [847, 337] on button "Add Product" at bounding box center [823, 345] width 116 height 32
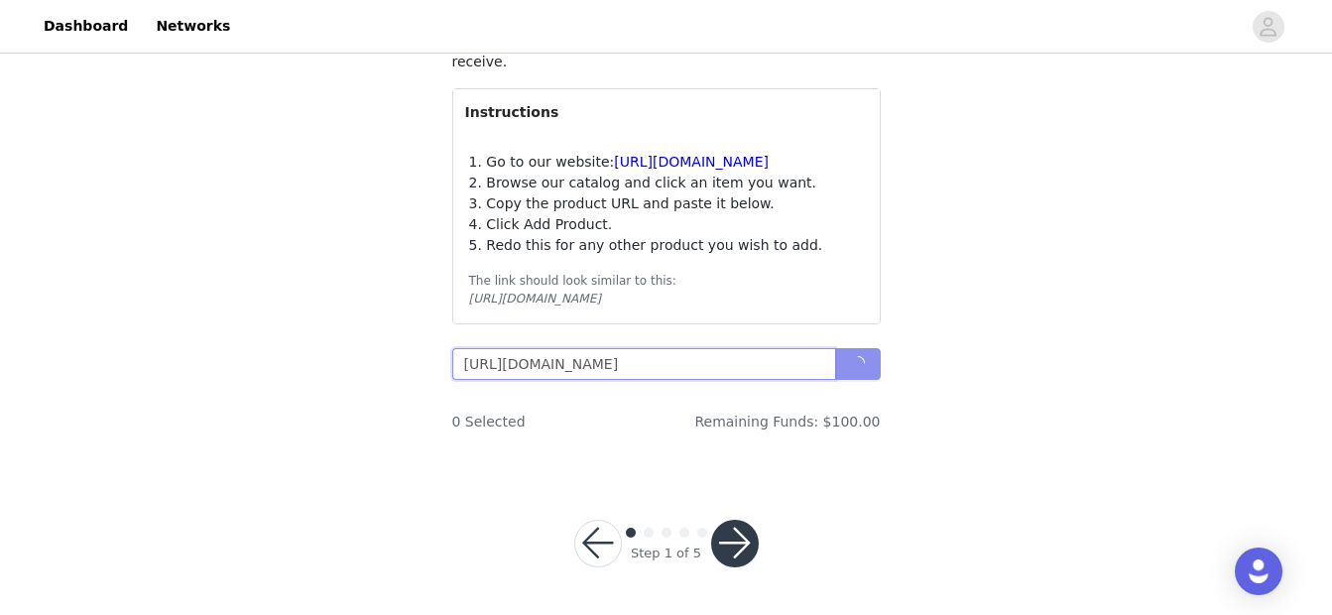
scroll to position [201, 0]
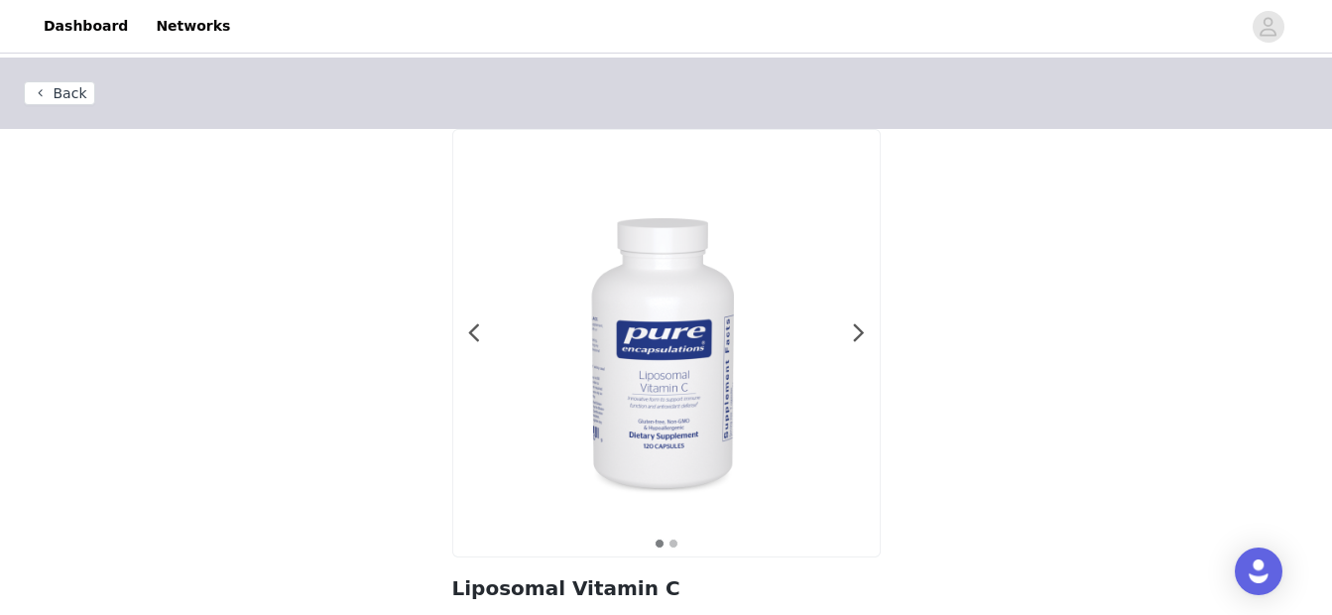
drag, startPoint x: 1331, startPoint y: 328, endPoint x: 1331, endPoint y: 394, distance: 65.5
click at [1331, 393] on div "Back 1 2 Liposomal Vitamin C $34.60 Size Enhanced-absorption liposomal vitamin …" at bounding box center [666, 484] width 1332 height 852
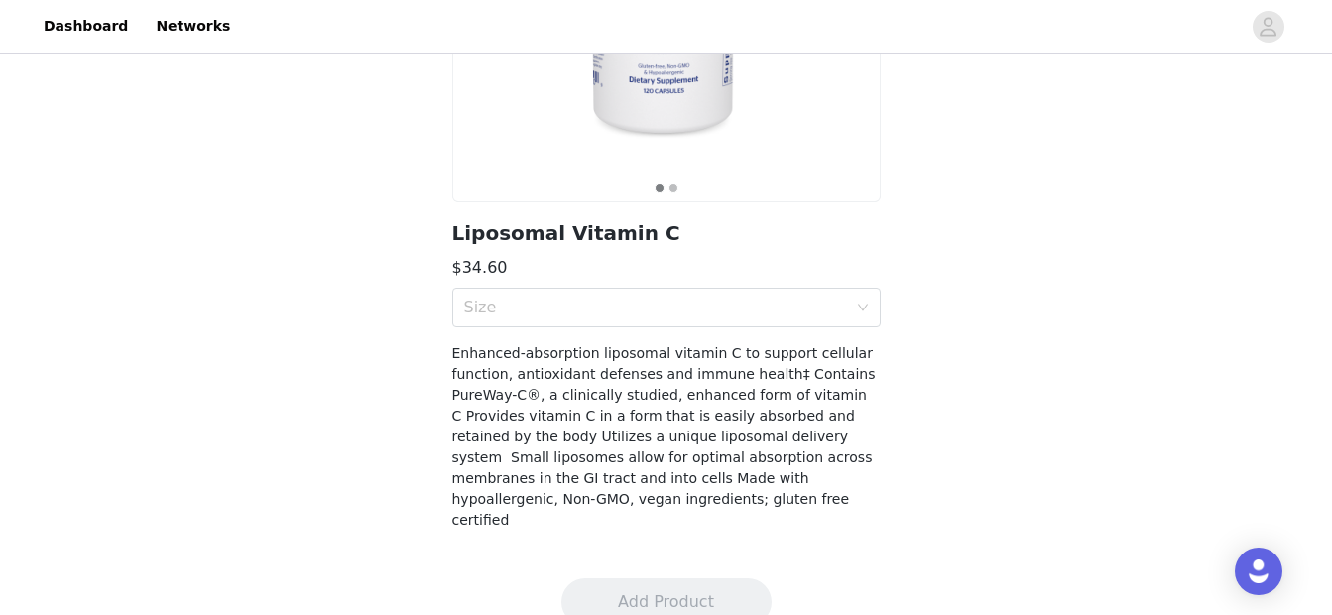
scroll to position [369, 0]
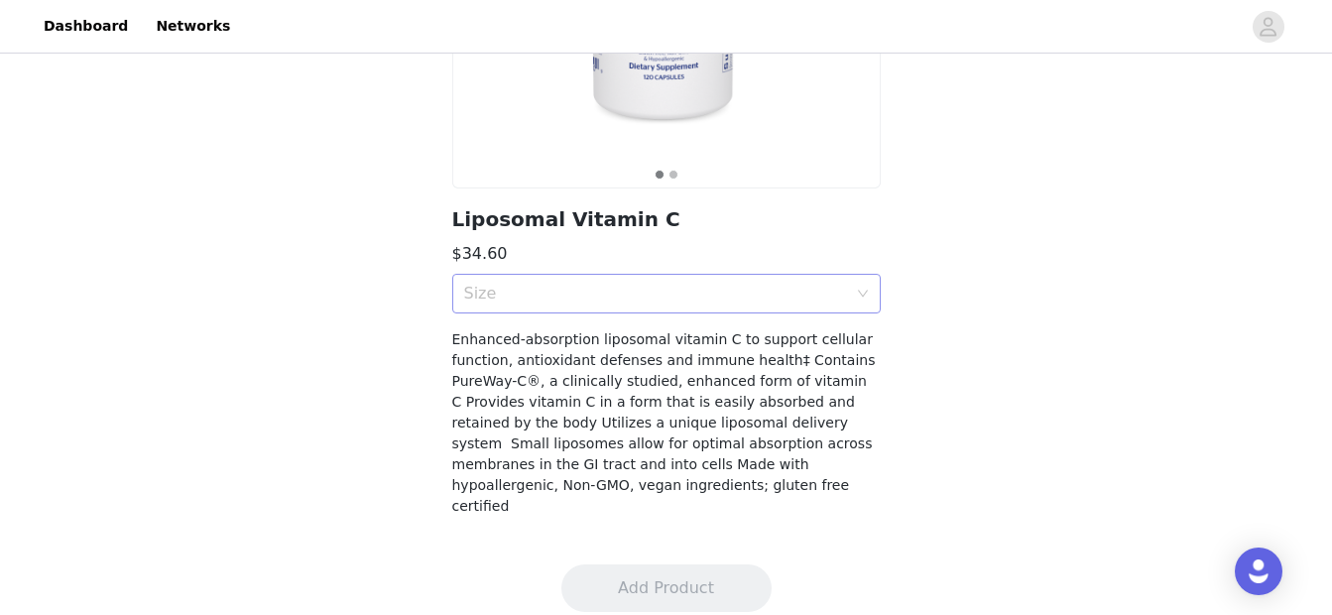
click at [783, 291] on div "Size" at bounding box center [655, 294] width 383 height 20
click at [781, 323] on li "120 Capsules" at bounding box center [666, 337] width 429 height 32
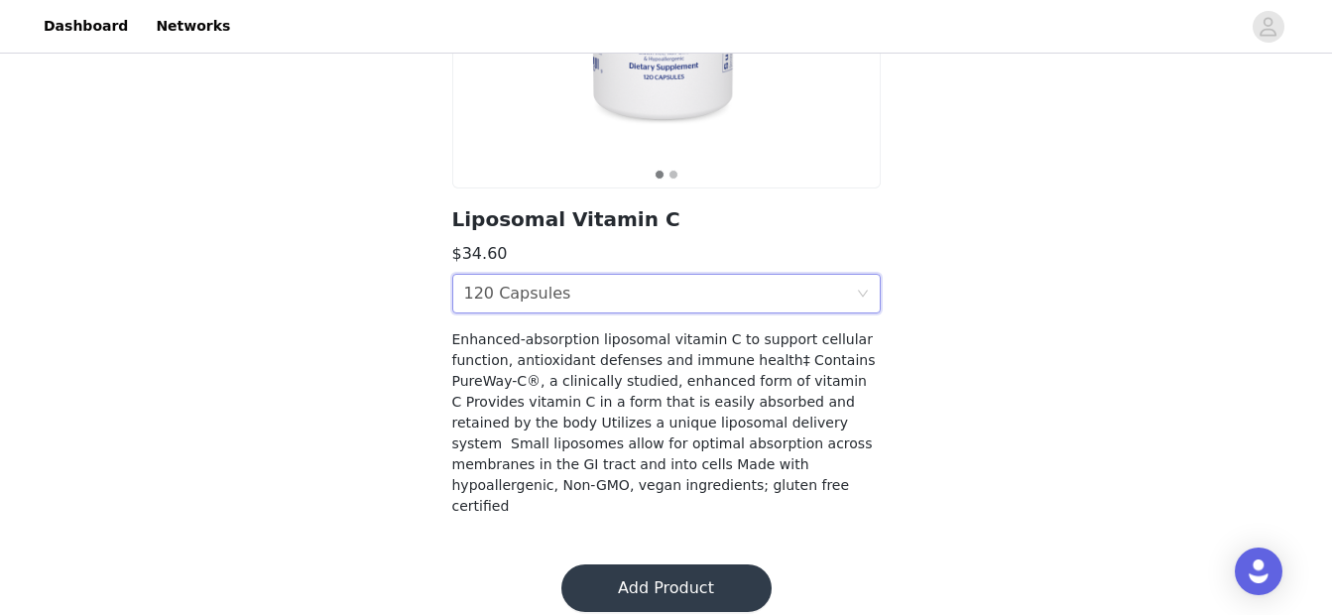
click at [685, 564] on button "Add Product" at bounding box center [666, 588] width 210 height 48
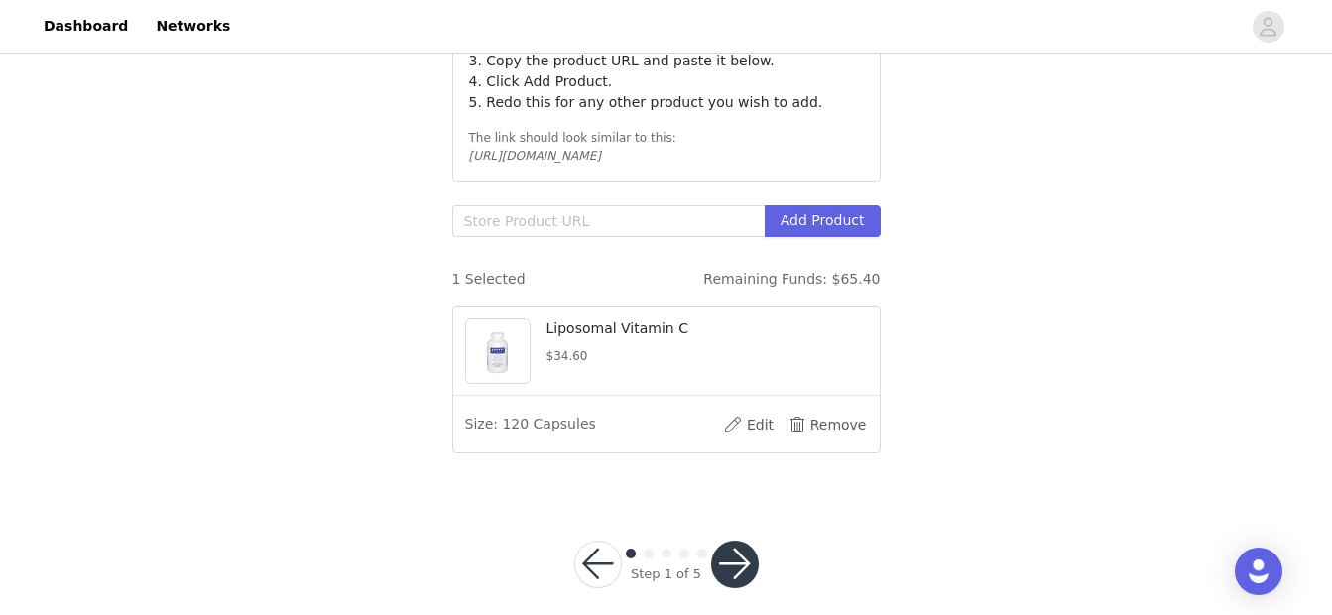
scroll to position [350, 0]
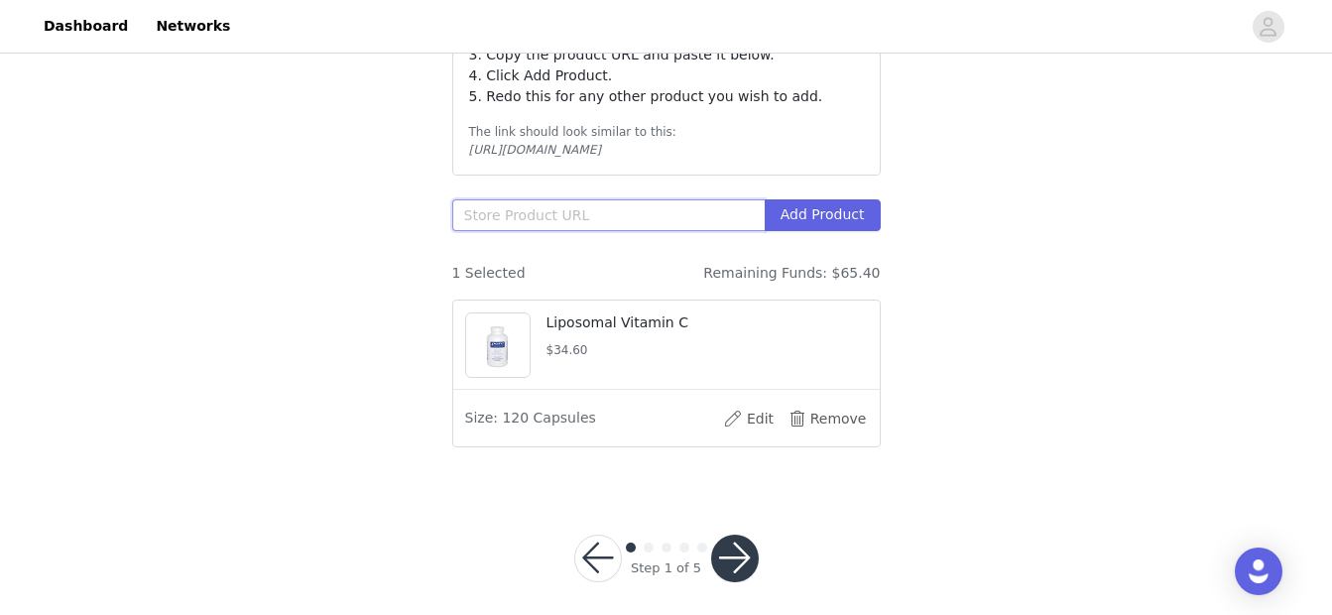
click at [533, 217] on input "text" at bounding box center [608, 215] width 312 height 32
paste input "https://smartq.pureforyou.com/products/41167724052514/liposomal-vitamin-c-1"
type input "https://smartq.pureforyou.com/products/41167724052514/liposomal-vitamin-c-1"
click at [823, 210] on button "Add Product" at bounding box center [823, 215] width 116 height 32
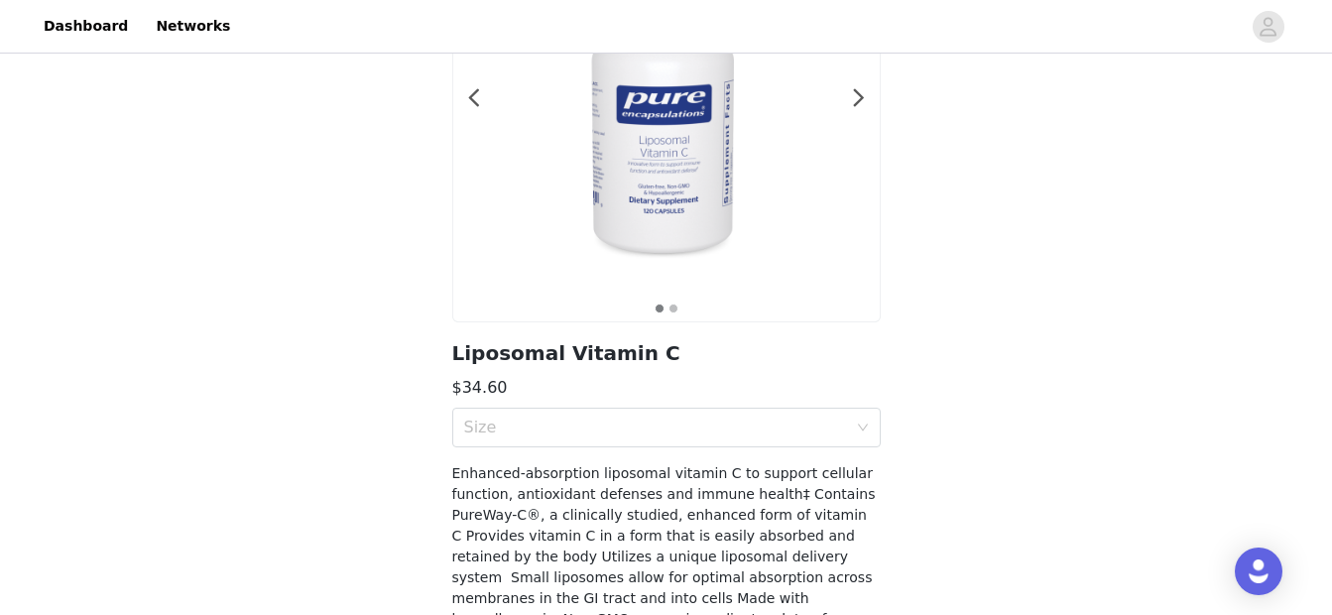
scroll to position [249, 0]
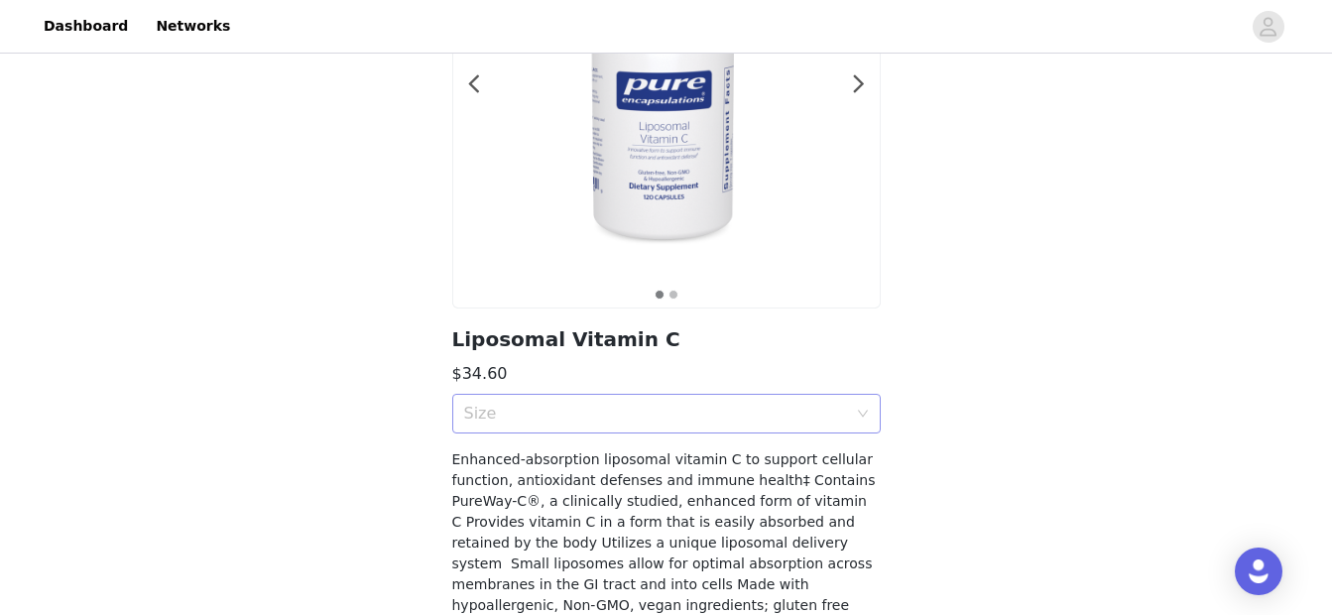
click at [642, 414] on div "Size" at bounding box center [655, 414] width 383 height 20
click at [673, 463] on div "120 Capsules" at bounding box center [666, 457] width 405 height 22
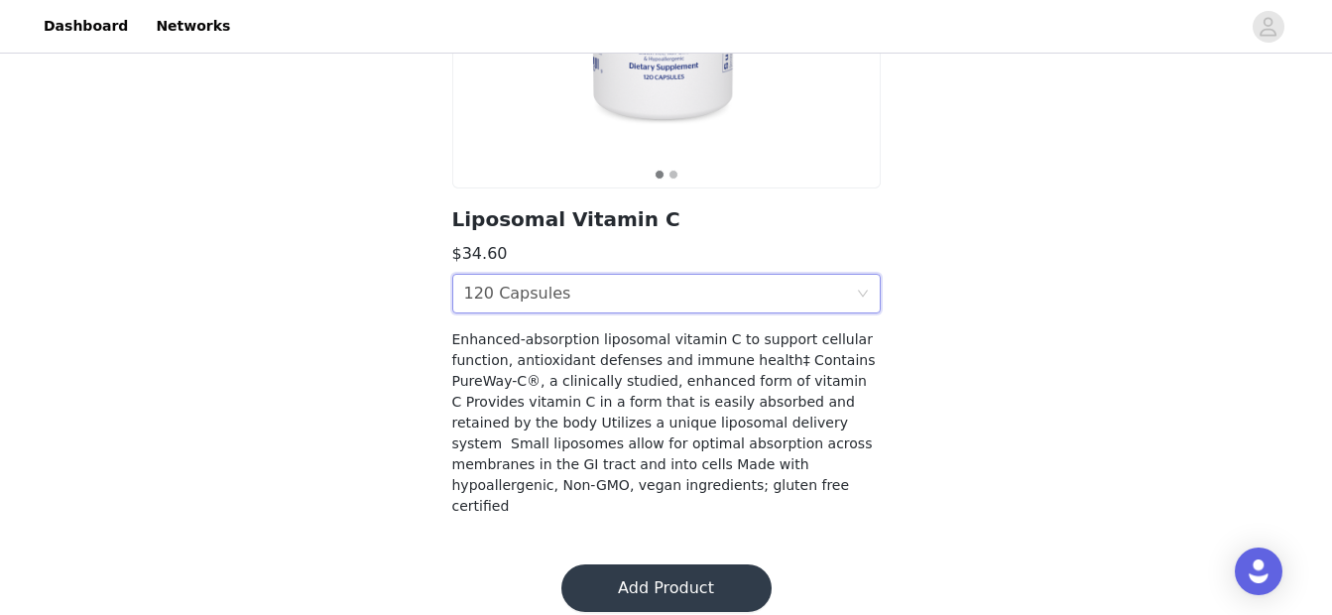
click at [637, 564] on button "Add Product" at bounding box center [666, 588] width 210 height 48
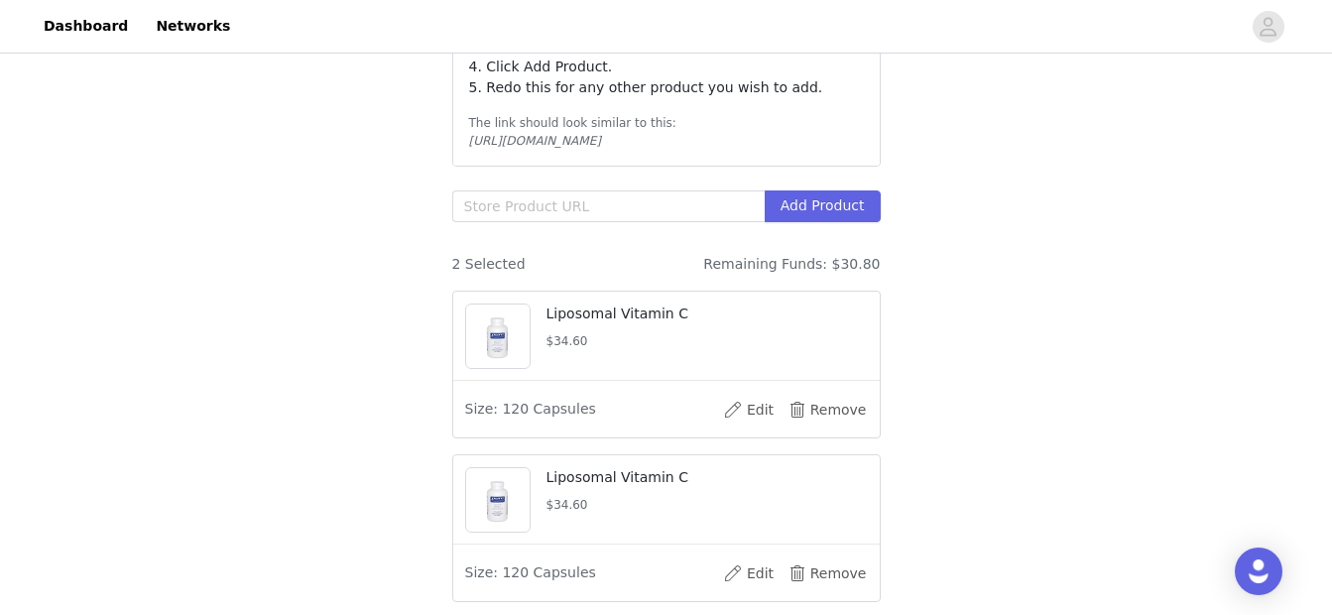
scroll to position [375, 0]
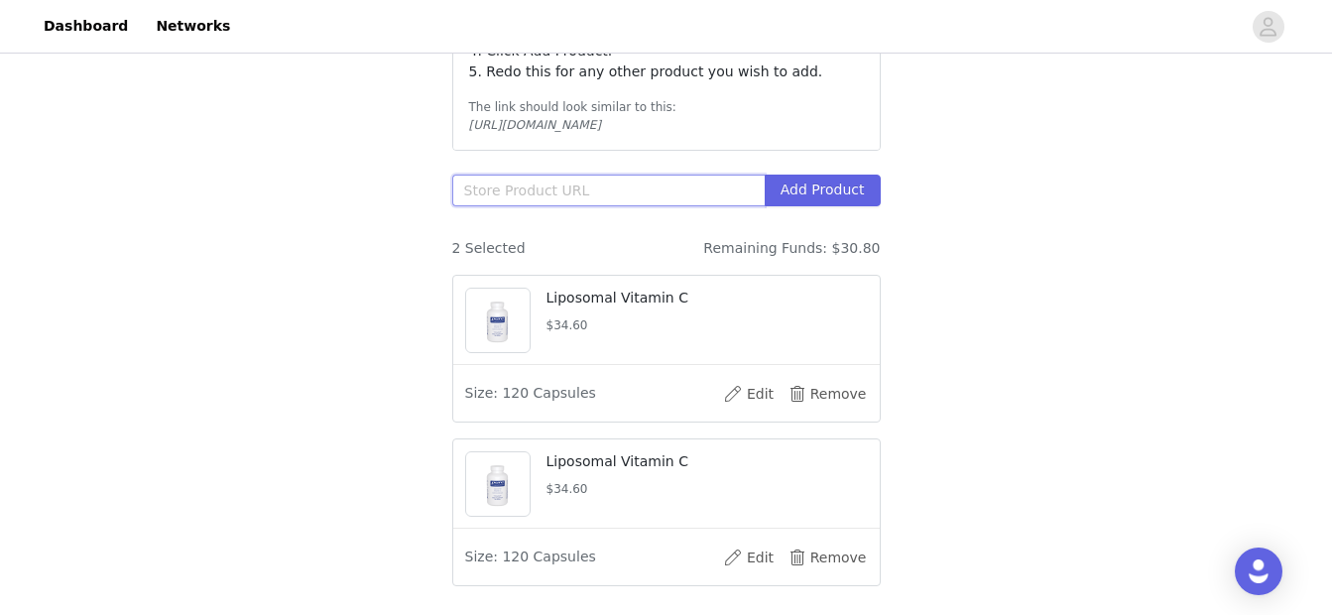
click at [625, 183] on input "text" at bounding box center [608, 191] width 312 height 32
paste input "https://smartq.pureforyou.com/products/33055571443746/trace-minerals"
click at [842, 194] on button "Add Product" at bounding box center [823, 191] width 116 height 32
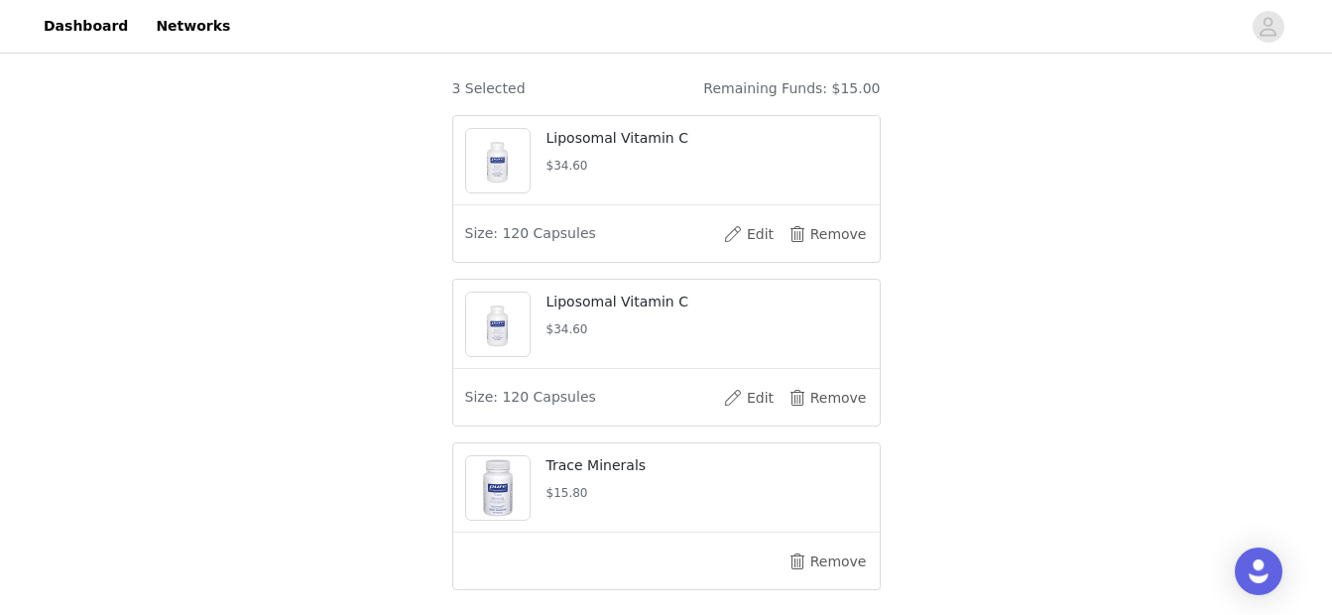
scroll to position [542, 0]
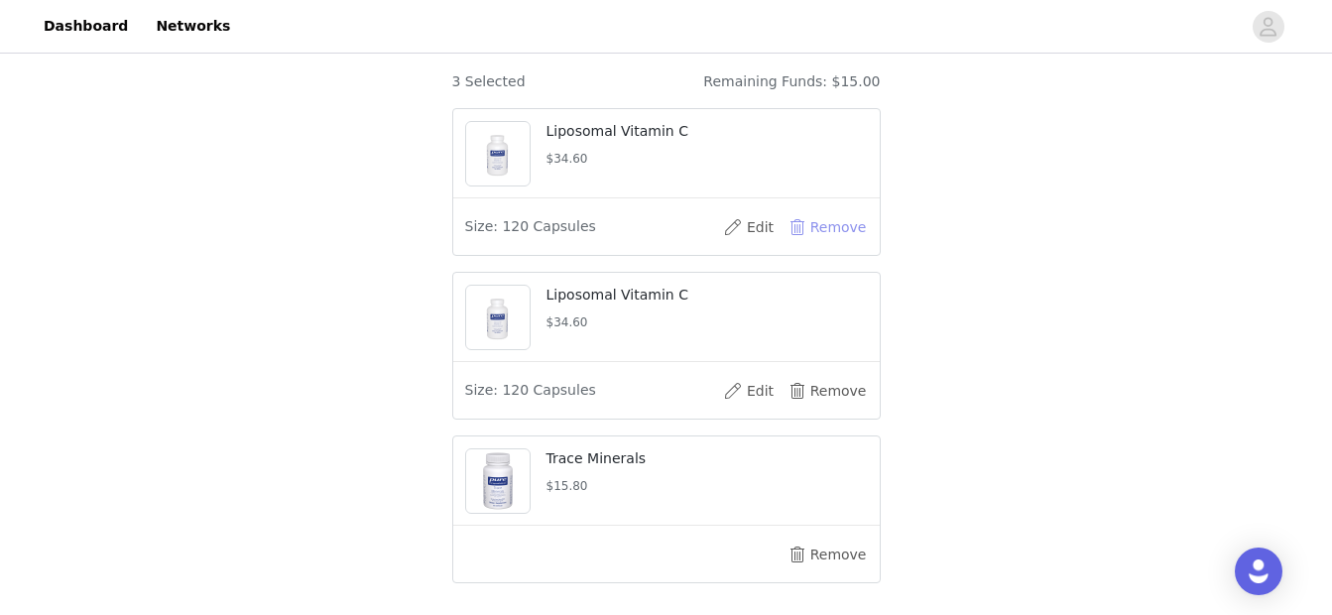
click at [838, 223] on button "Remove" at bounding box center [828, 227] width 79 height 32
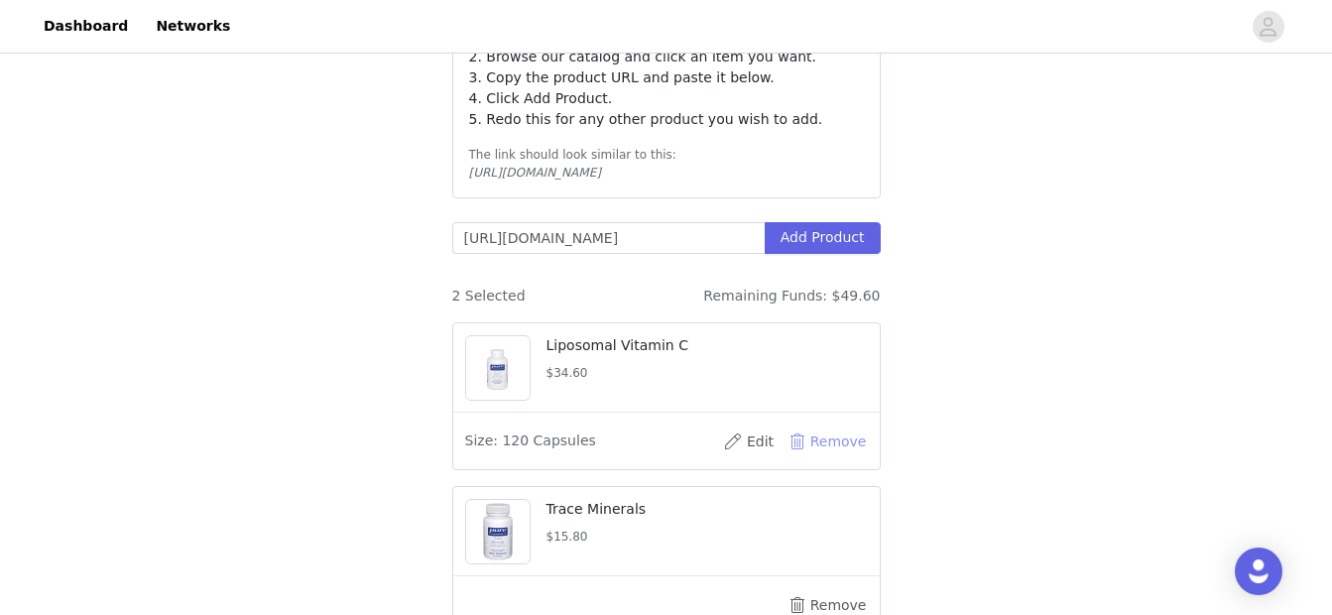
scroll to position [321, 0]
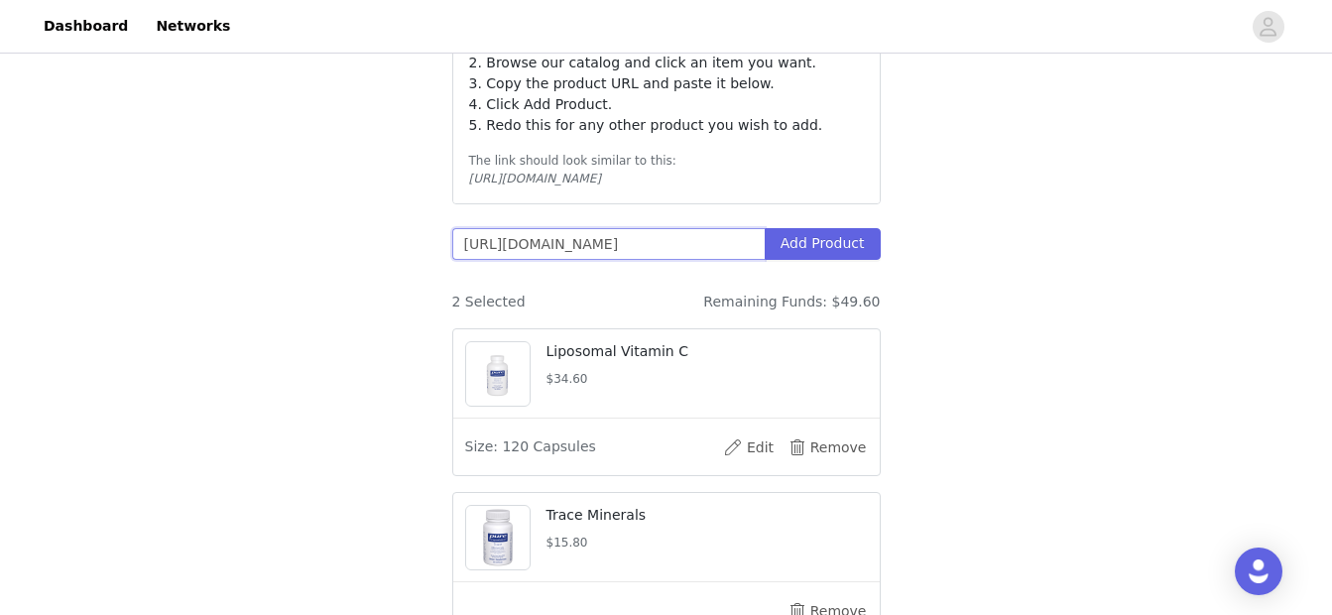
click at [559, 243] on input "https://smartq.pureforyou.com/products/33055571443746/trace-minerals" at bounding box center [608, 244] width 312 height 32
click at [833, 241] on button "Add Product" at bounding box center [823, 244] width 116 height 32
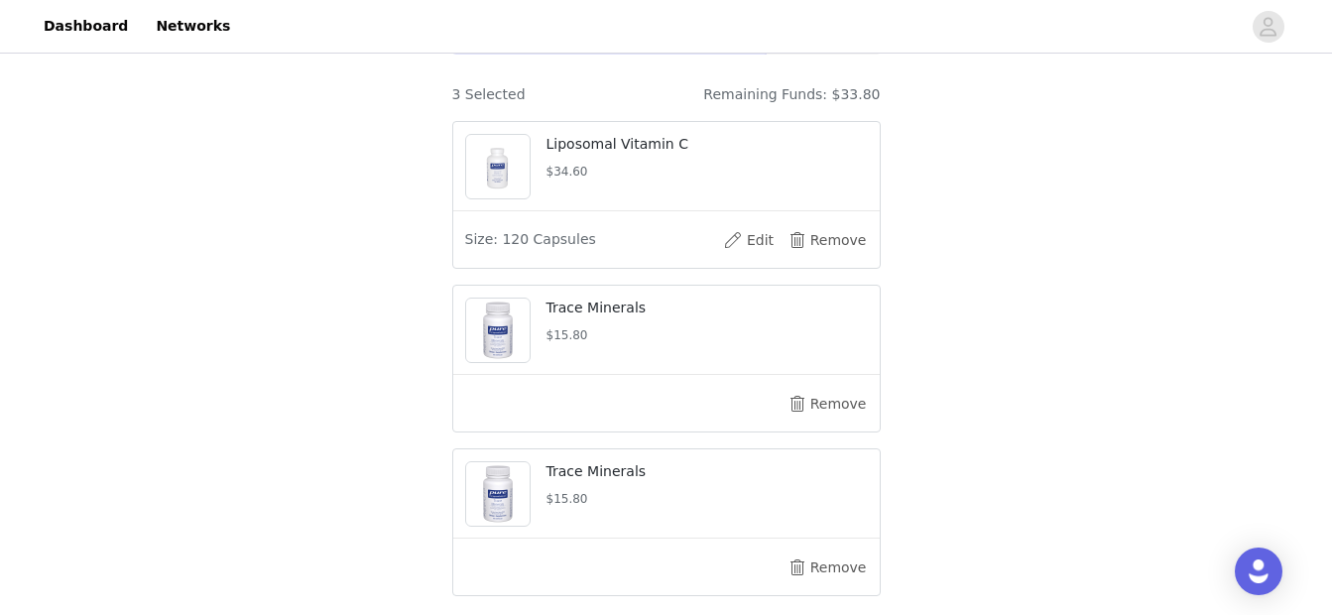
scroll to position [540, 0]
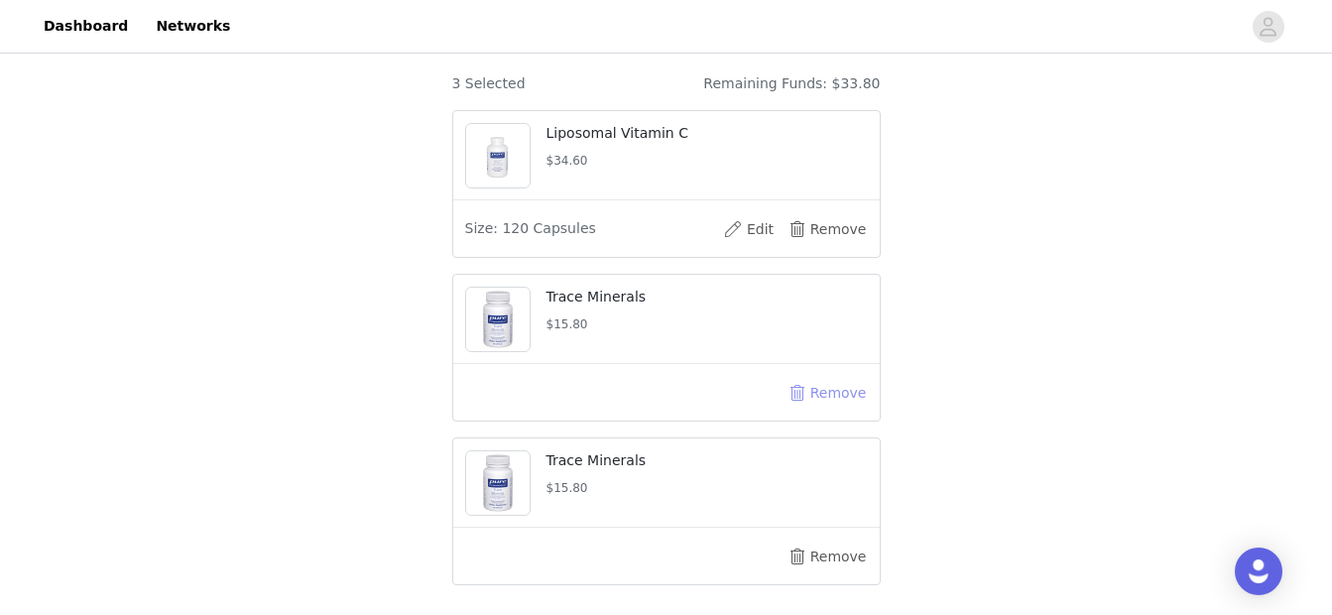
click at [828, 399] on button "Remove" at bounding box center [828, 393] width 79 height 32
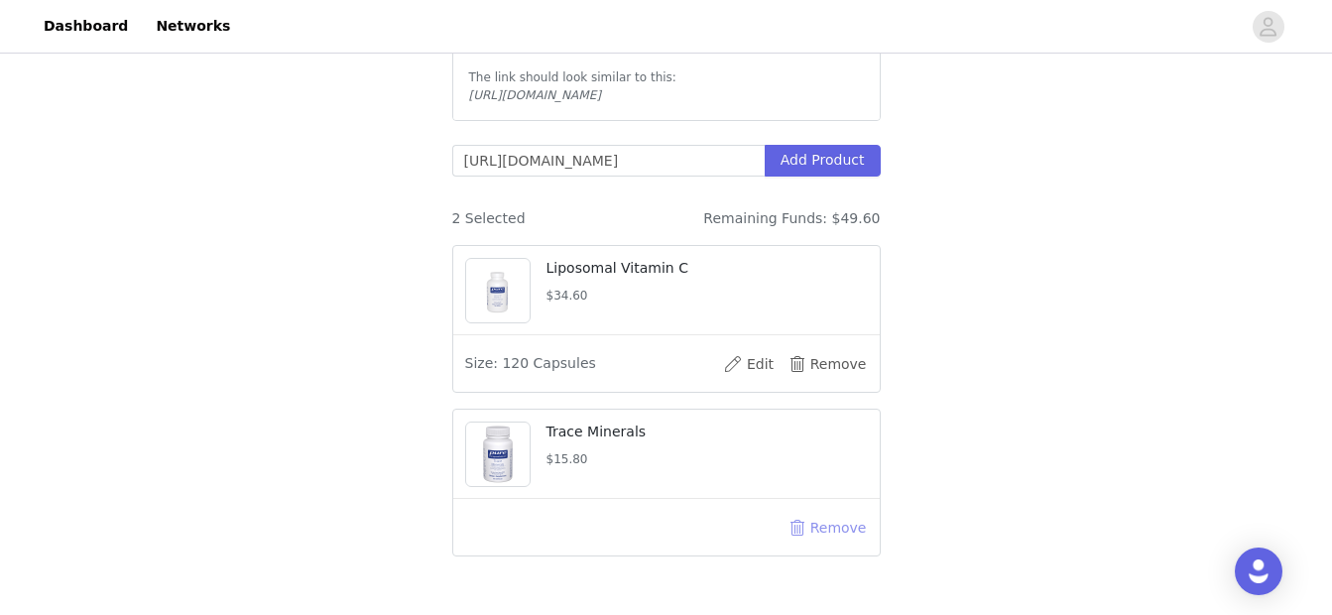
scroll to position [393, 0]
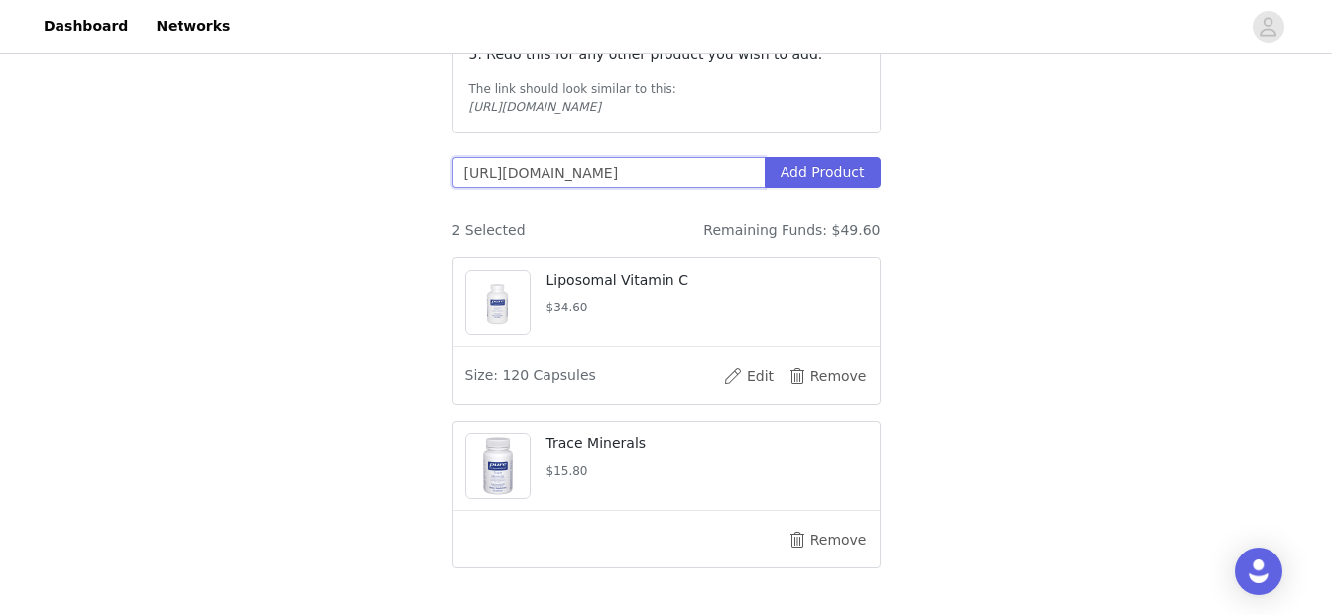
click at [606, 168] on input "https://smartq.pureforyou.com/products/33055571443746/trace-minerals" at bounding box center [608, 173] width 312 height 32
paste input "651266594/chaste-tree-vitex-60"
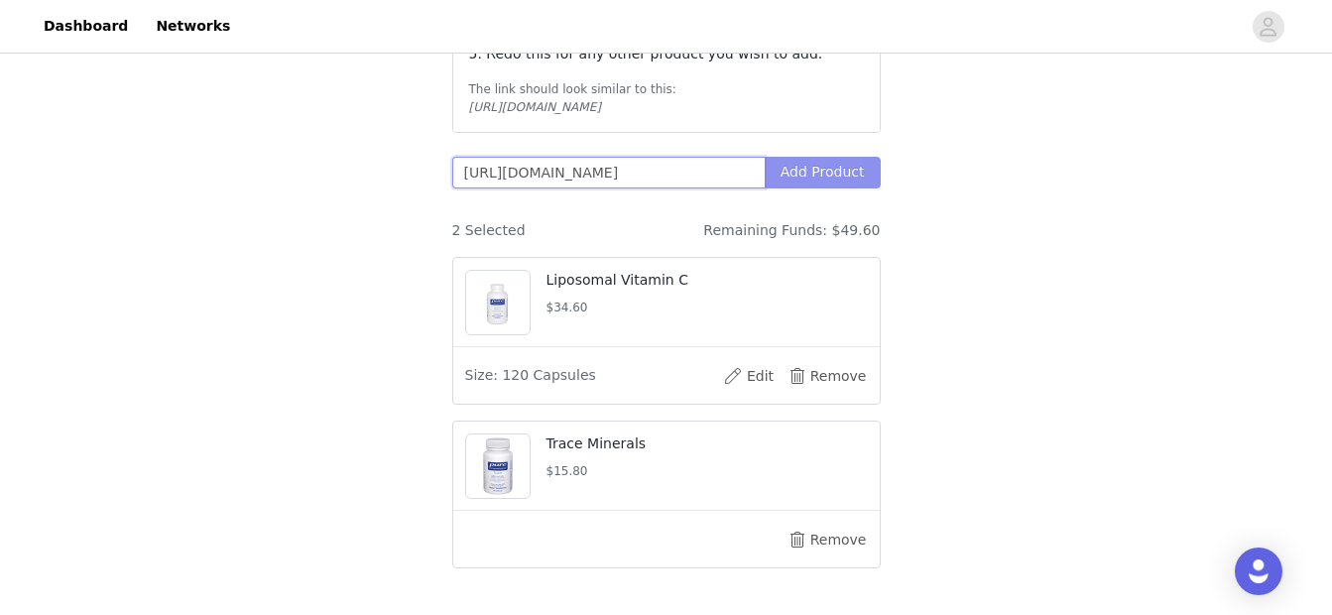
type input "https://smartq.pureforyou.com/products/33055651266594/chaste-tree-vitex-60"
click at [842, 167] on button "Add Product" at bounding box center [823, 173] width 116 height 32
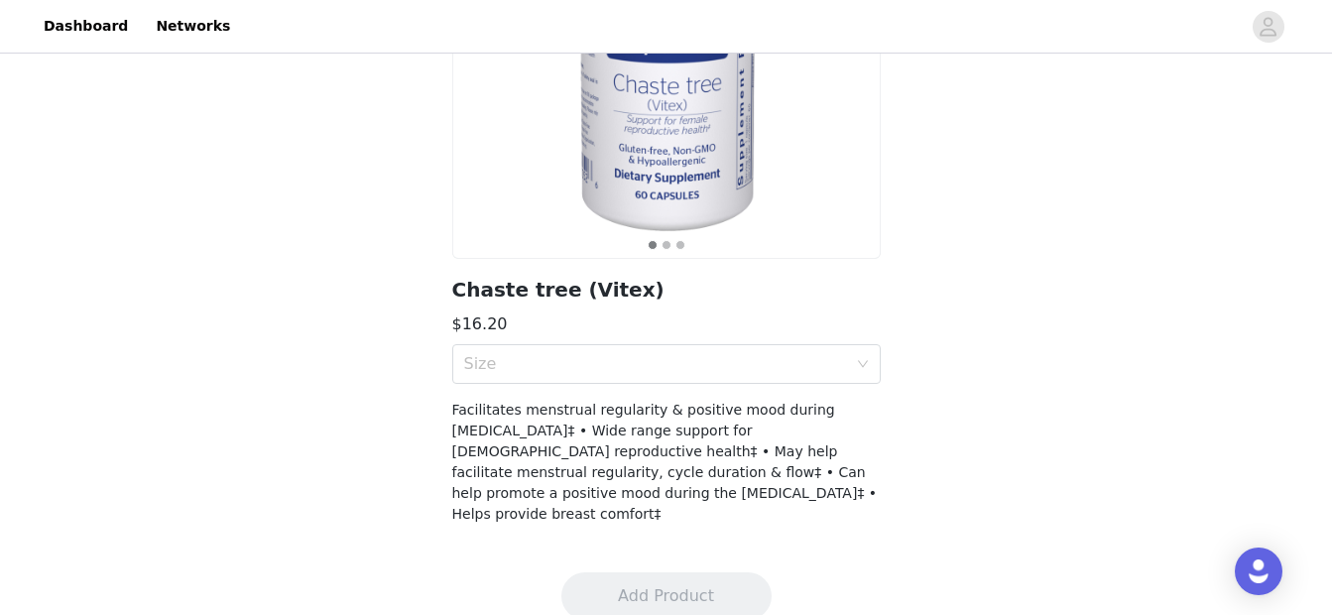
scroll to position [307, 0]
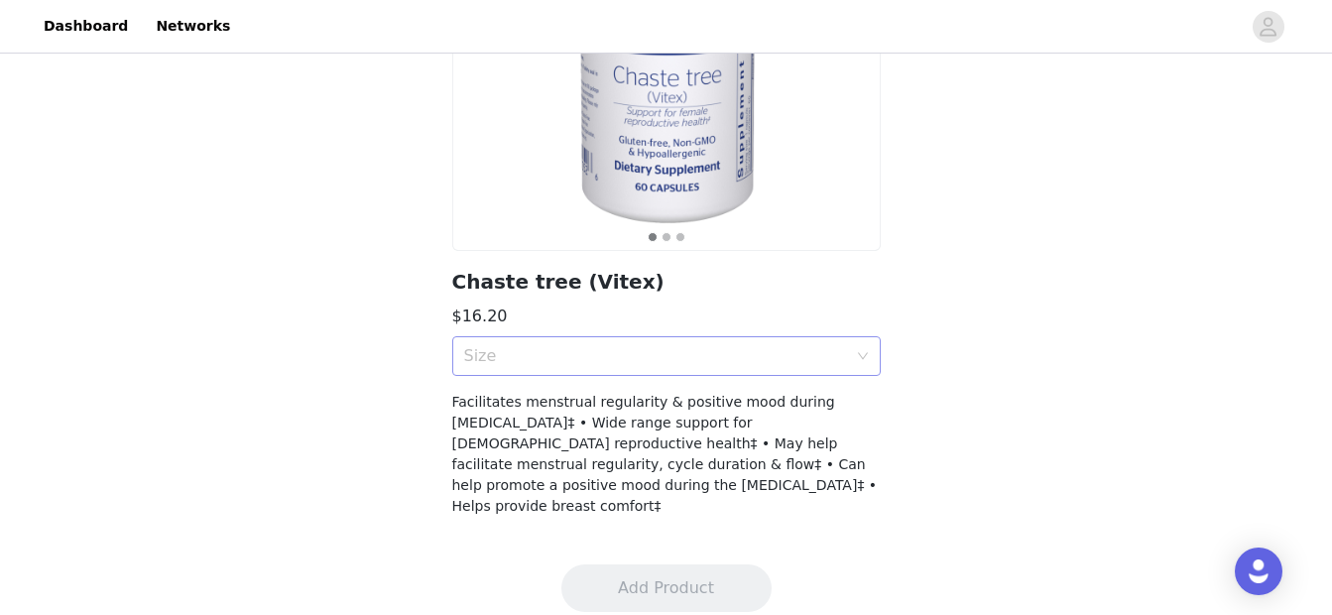
click at [749, 364] on div "Size" at bounding box center [655, 356] width 383 height 20
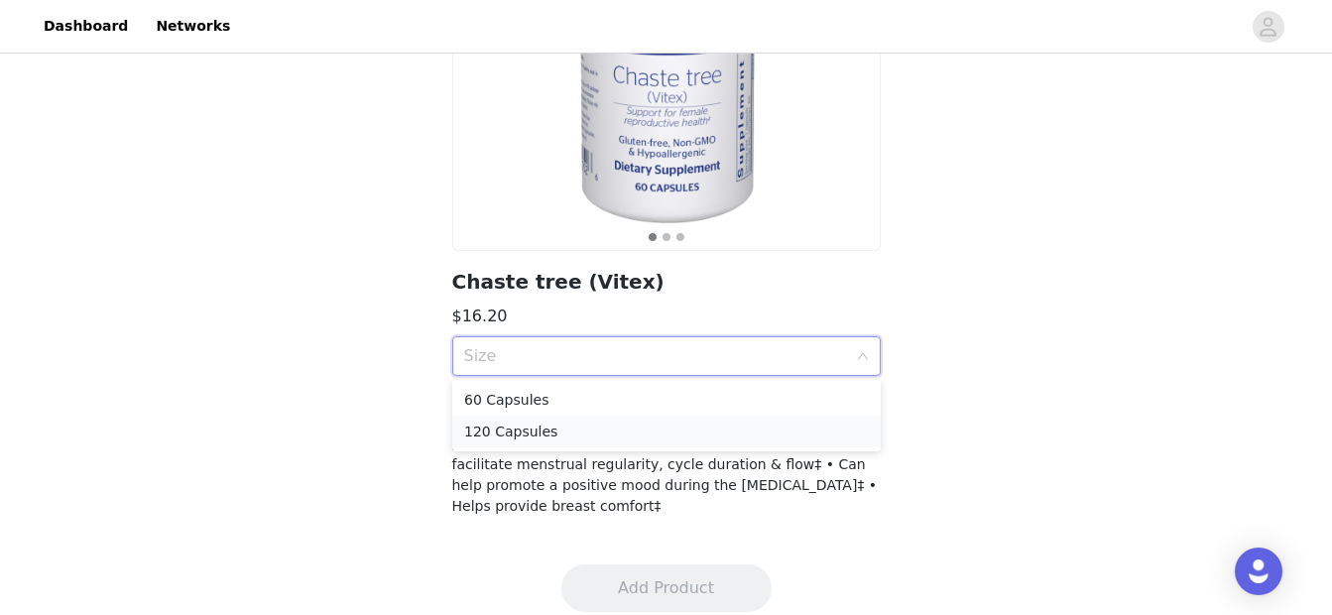
click at [730, 434] on div "120 Capsules" at bounding box center [666, 432] width 405 height 22
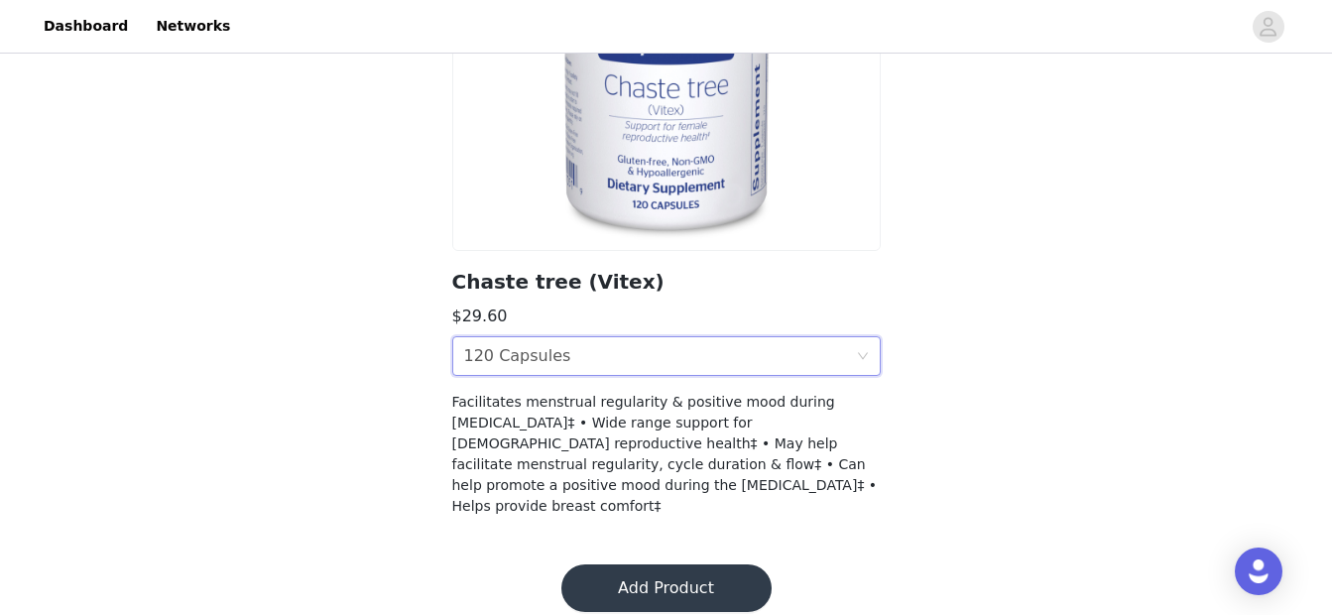
click at [645, 564] on button "Add Product" at bounding box center [666, 588] width 210 height 48
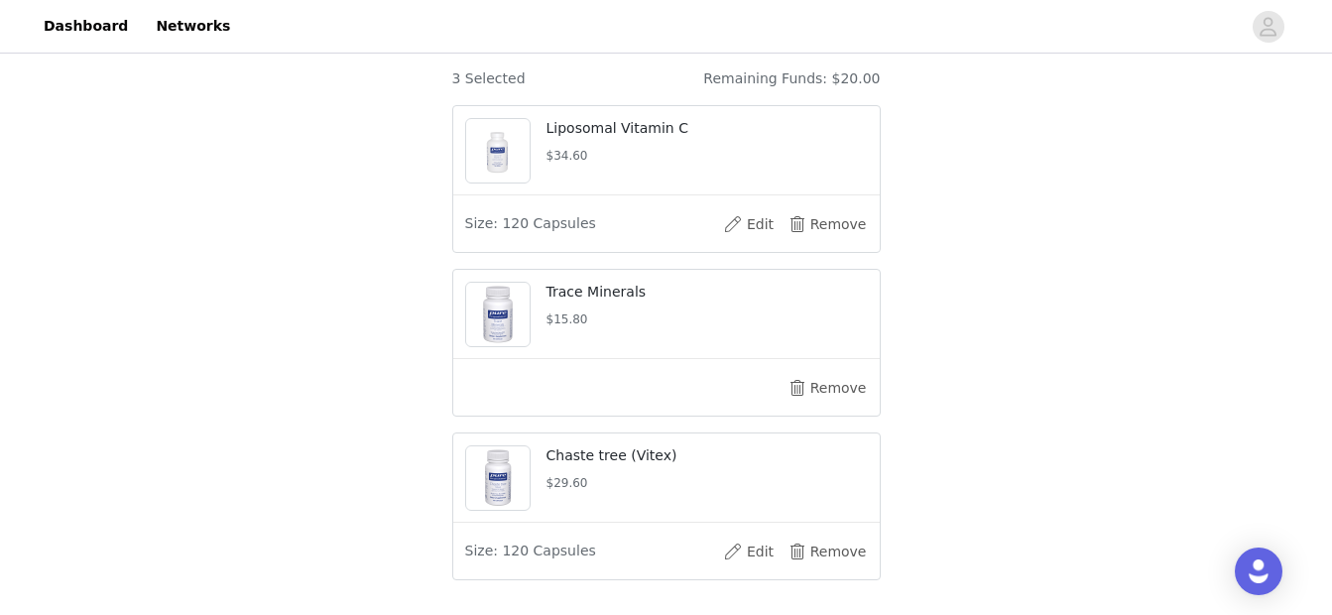
scroll to position [547, 0]
drag, startPoint x: 691, startPoint y: 129, endPoint x: 534, endPoint y: 121, distance: 157.9
click at [534, 121] on div "Liposomal Vitamin C $34.60" at bounding box center [666, 148] width 427 height 89
copy div "Liposomal Vitamin C"
click at [750, 550] on button "Edit" at bounding box center [748, 550] width 79 height 32
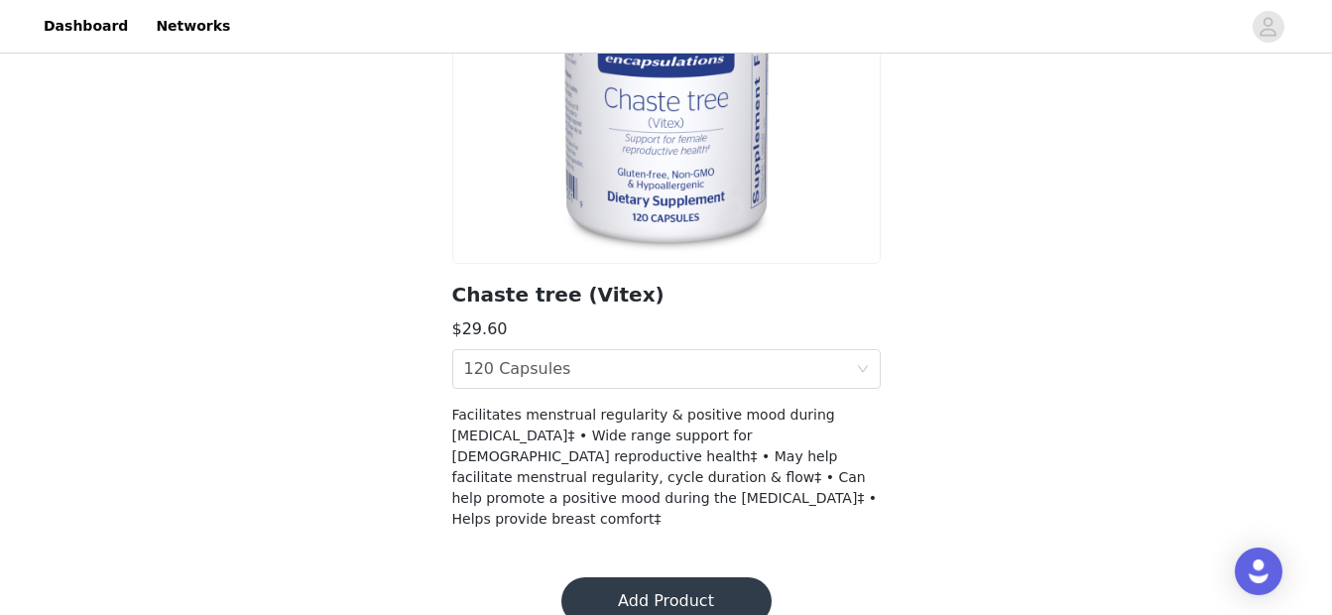
scroll to position [307, 0]
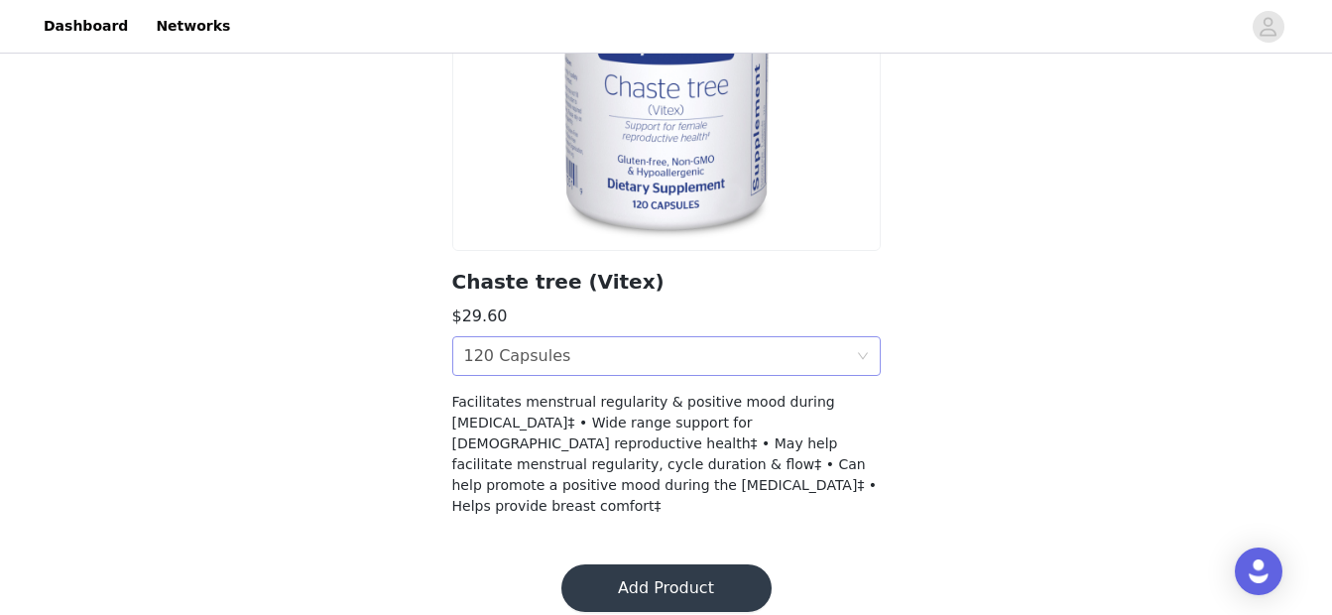
click at [773, 356] on div "Size 120 Capsules" at bounding box center [660, 356] width 392 height 38
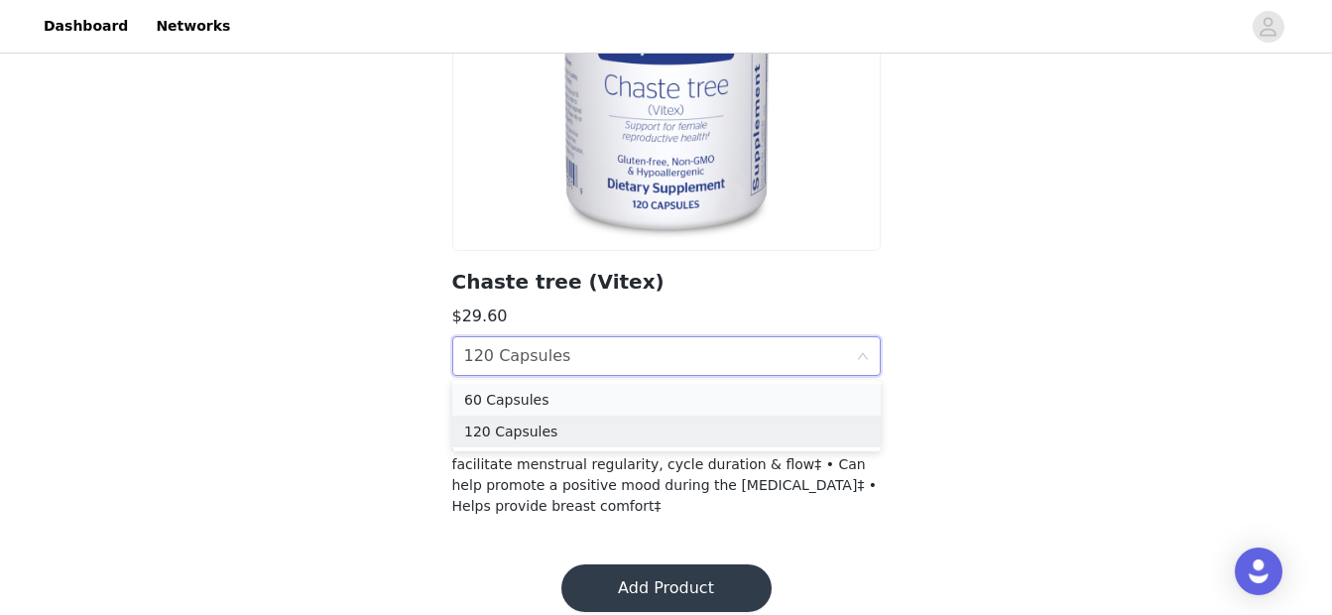
click at [749, 389] on div "60 Capsules" at bounding box center [666, 400] width 405 height 22
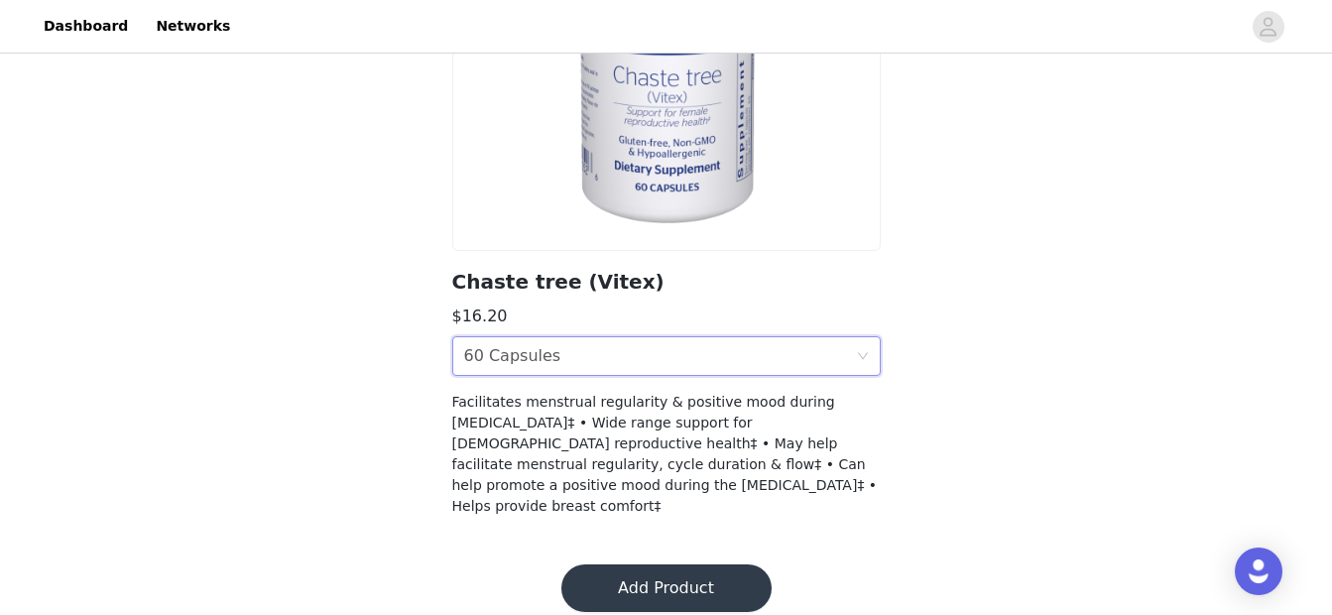
click at [669, 572] on button "Add Product" at bounding box center [666, 588] width 210 height 48
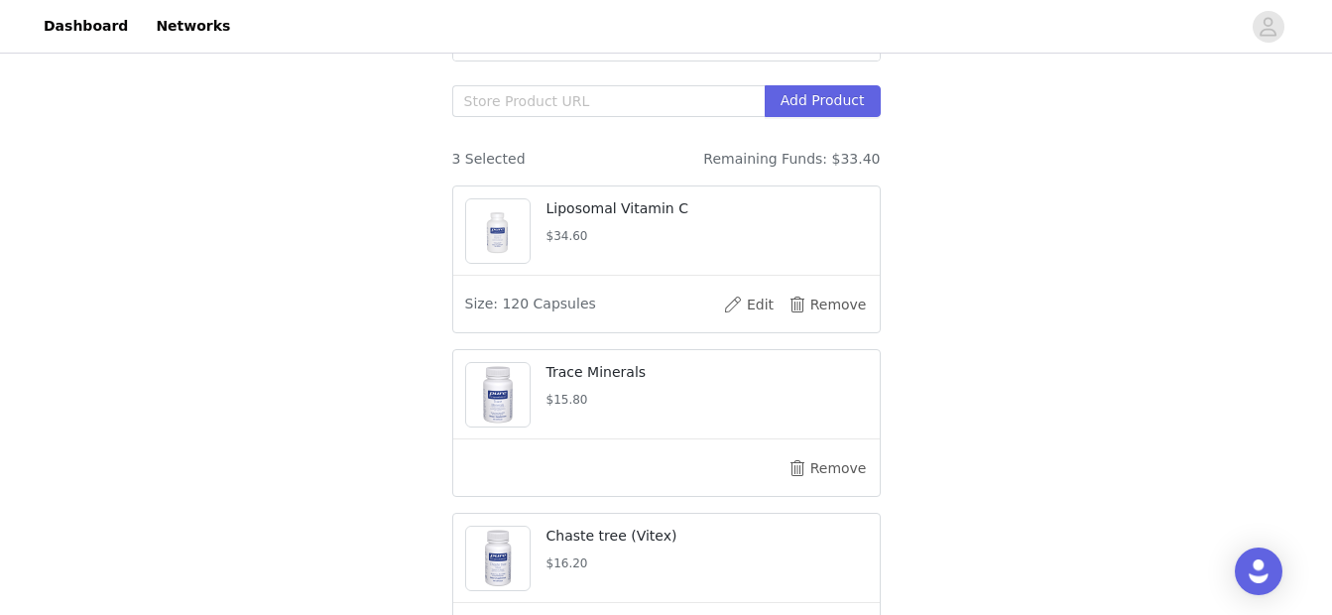
scroll to position [437, 0]
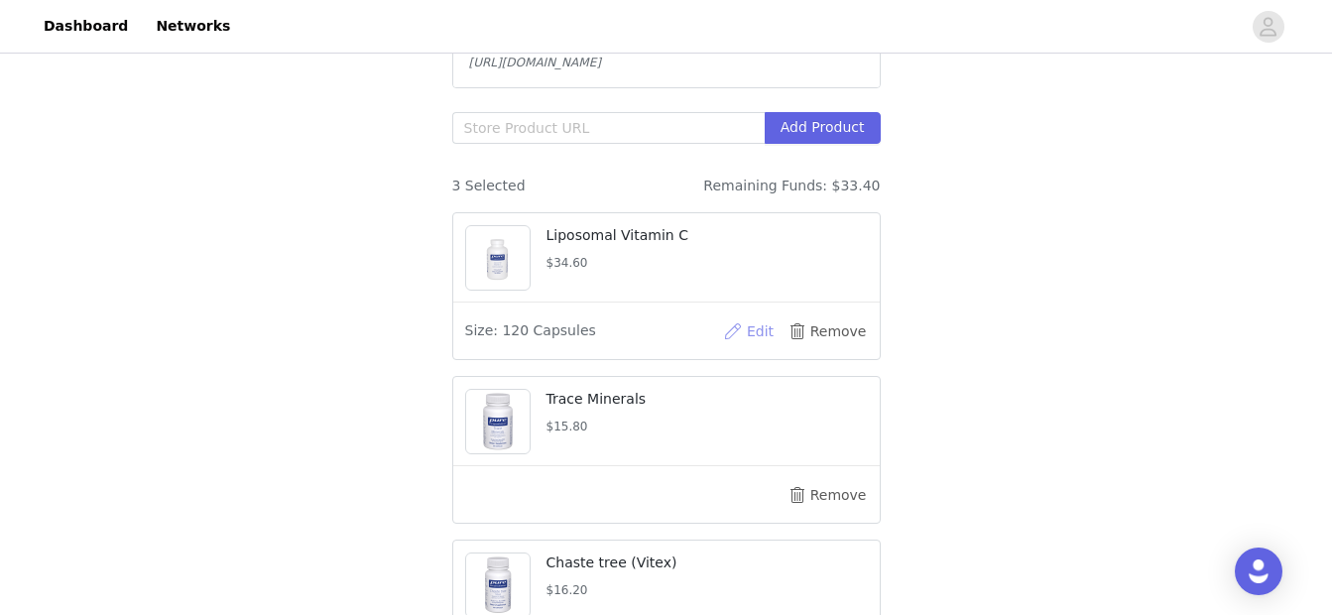
click at [760, 328] on button "Edit" at bounding box center [748, 331] width 79 height 32
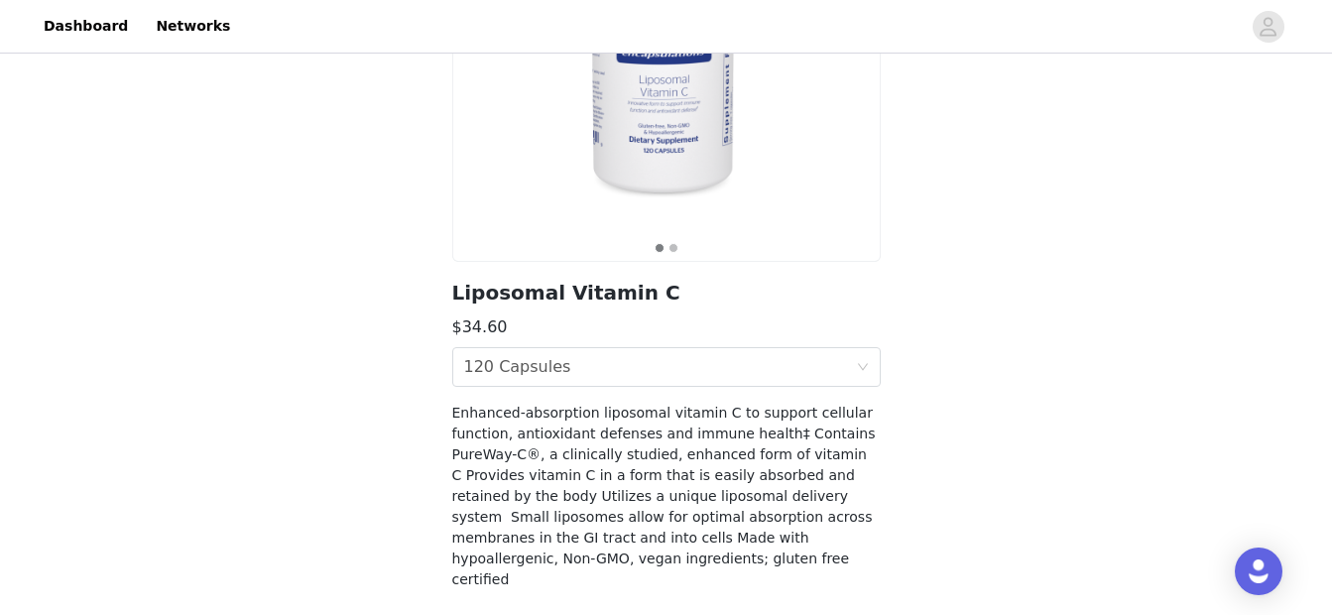
scroll to position [369, 0]
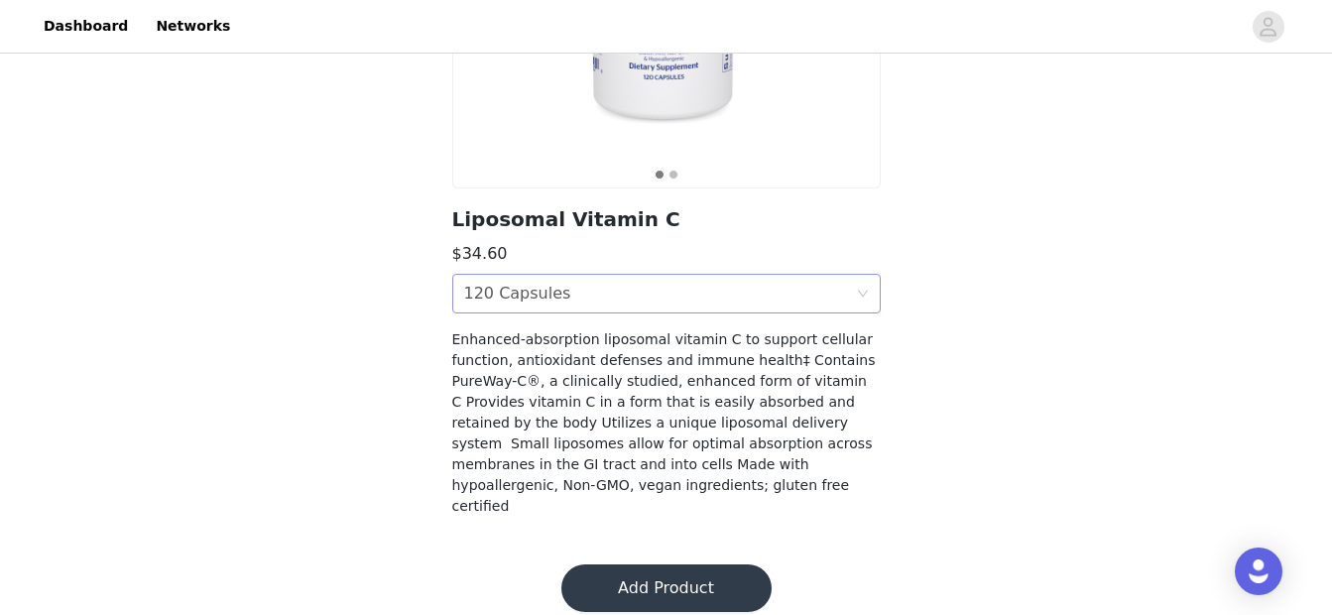
click at [711, 300] on div "Size 120 Capsules" at bounding box center [660, 294] width 392 height 38
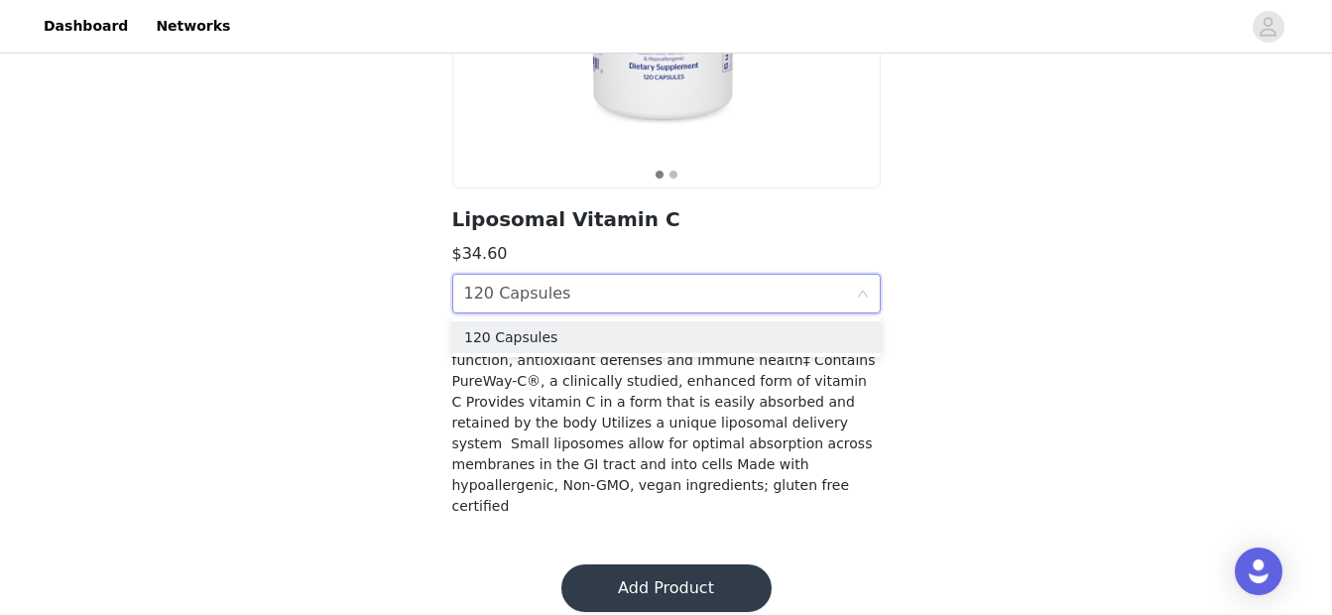
click at [711, 296] on div "Size 120 Capsules" at bounding box center [660, 294] width 392 height 38
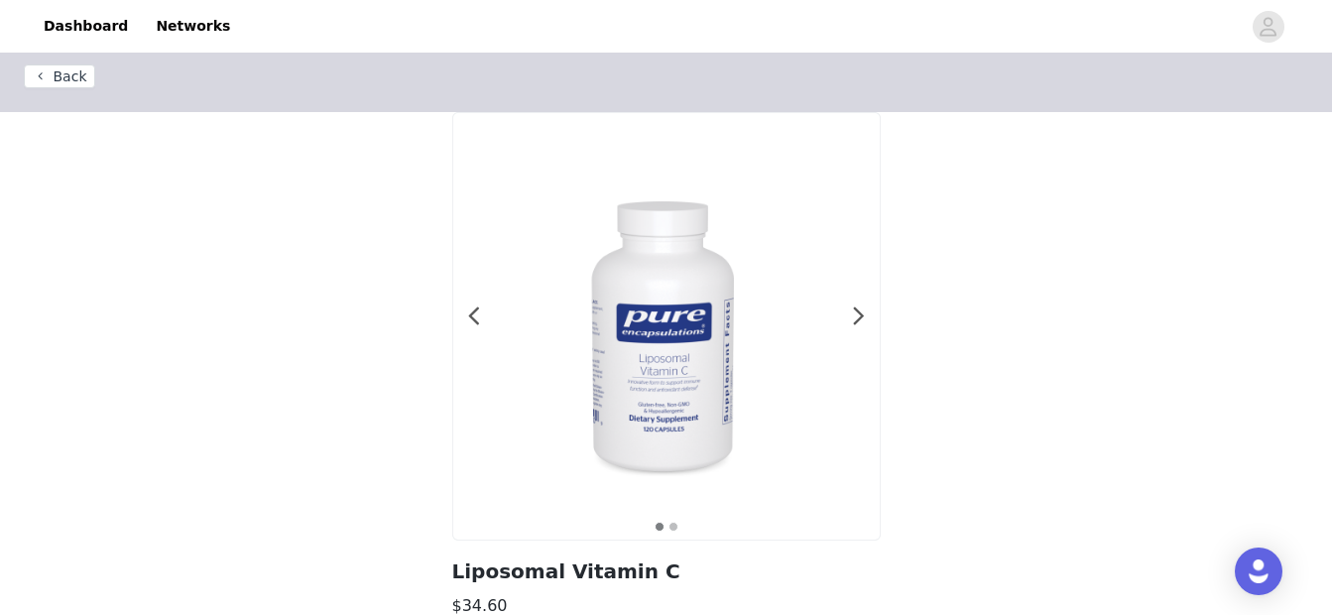
scroll to position [0, 0]
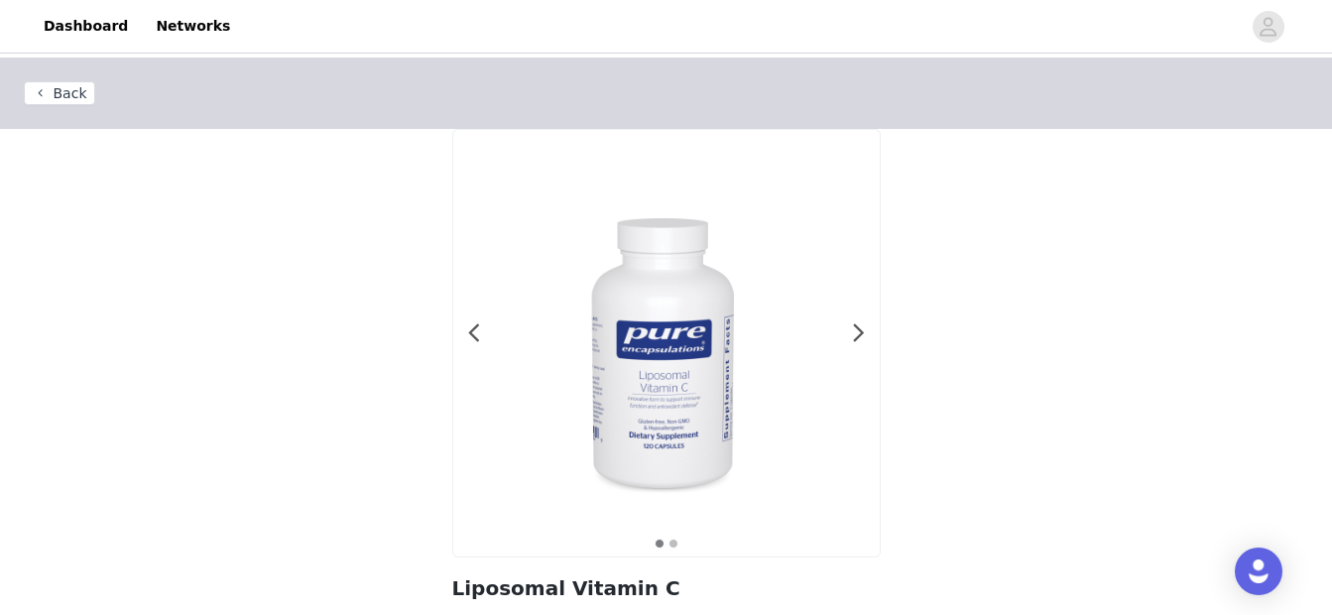
click at [47, 89] on button "Back" at bounding box center [59, 93] width 71 height 24
click at [47, 98] on button "Back" at bounding box center [59, 93] width 71 height 24
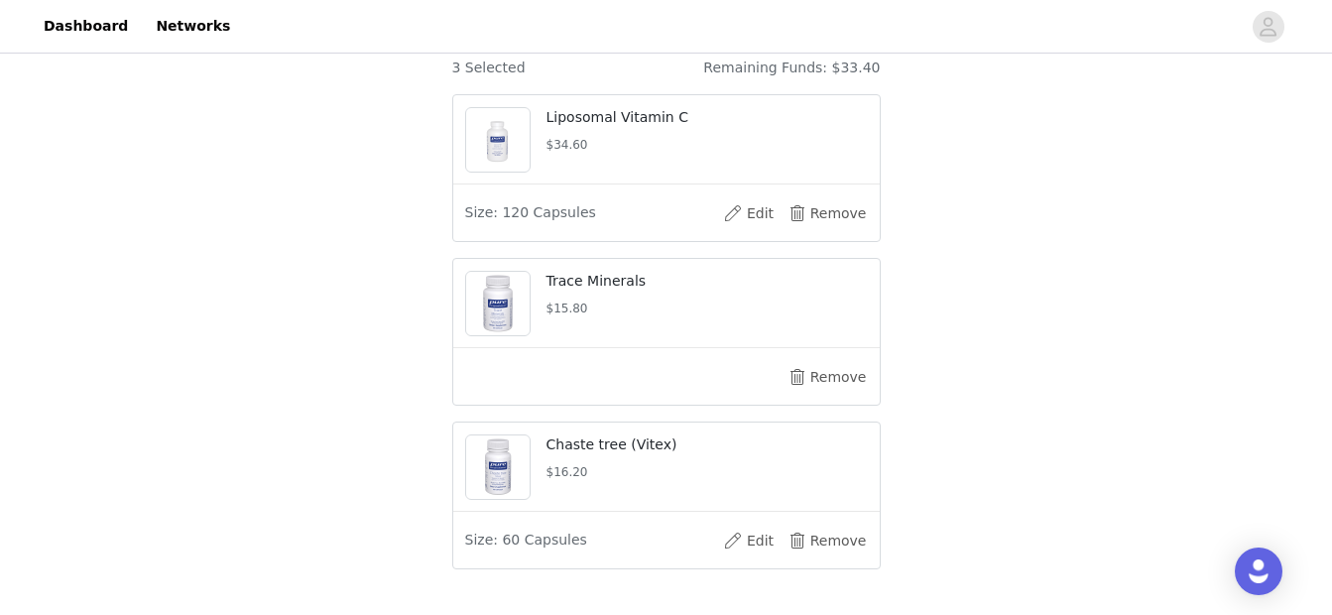
scroll to position [547, 0]
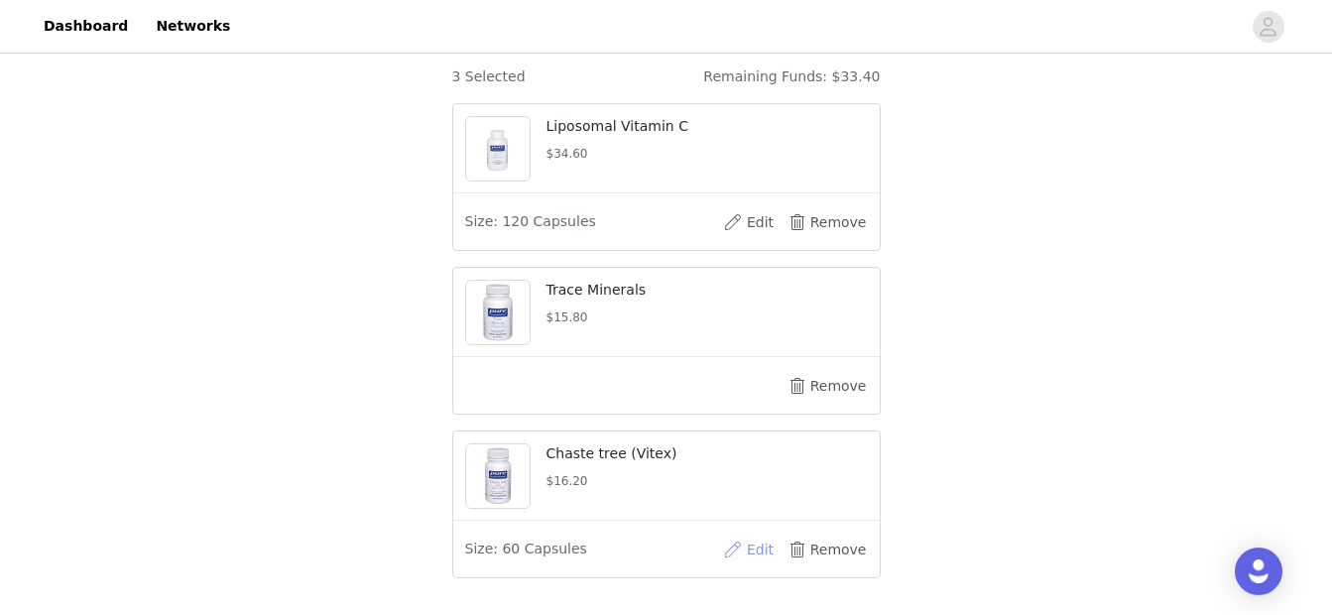
click at [761, 552] on button "Edit" at bounding box center [748, 550] width 79 height 32
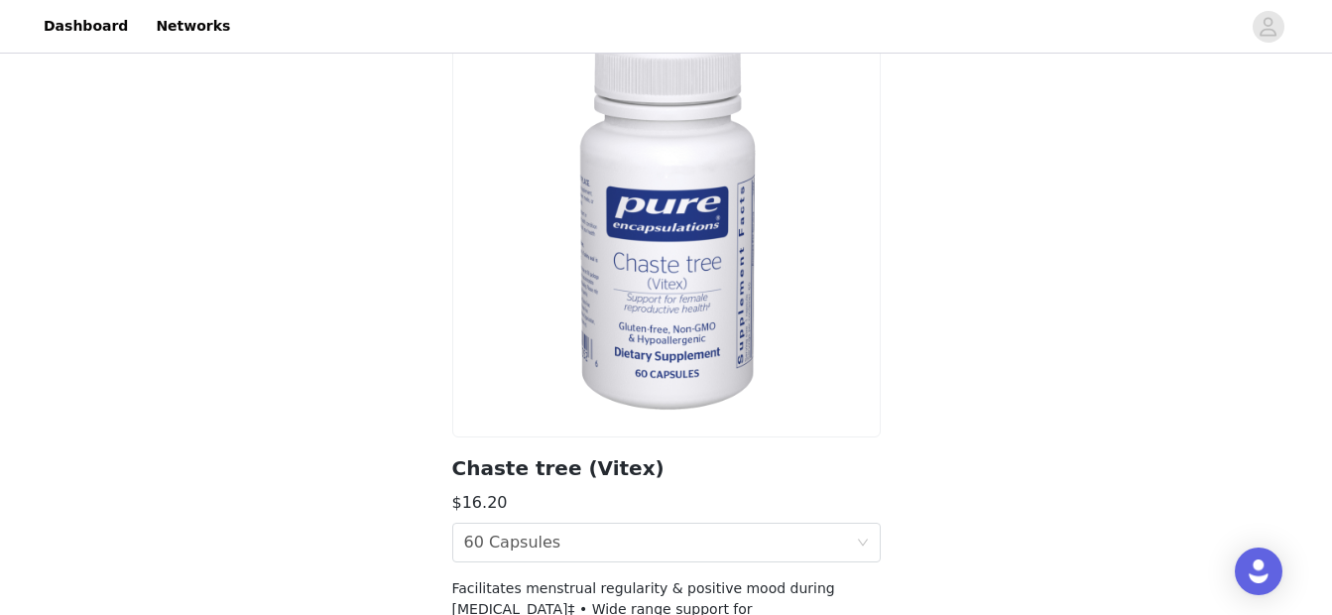
scroll to position [307, 0]
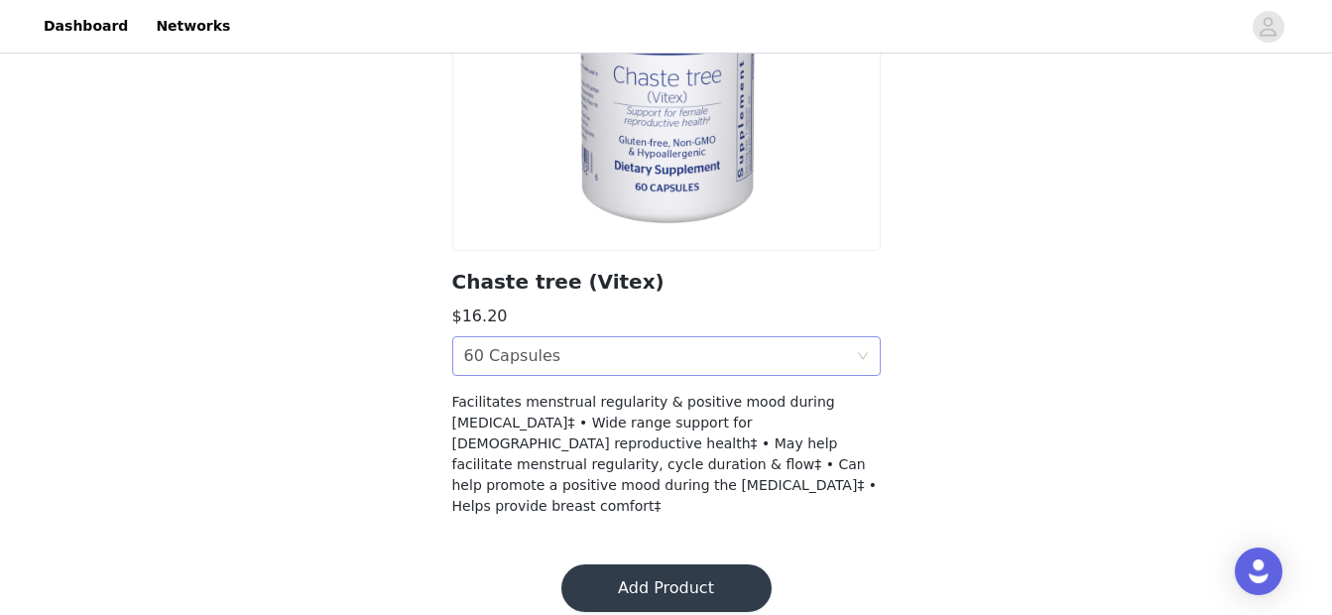
click at [776, 368] on div "Size 60 Capsules" at bounding box center [660, 356] width 392 height 38
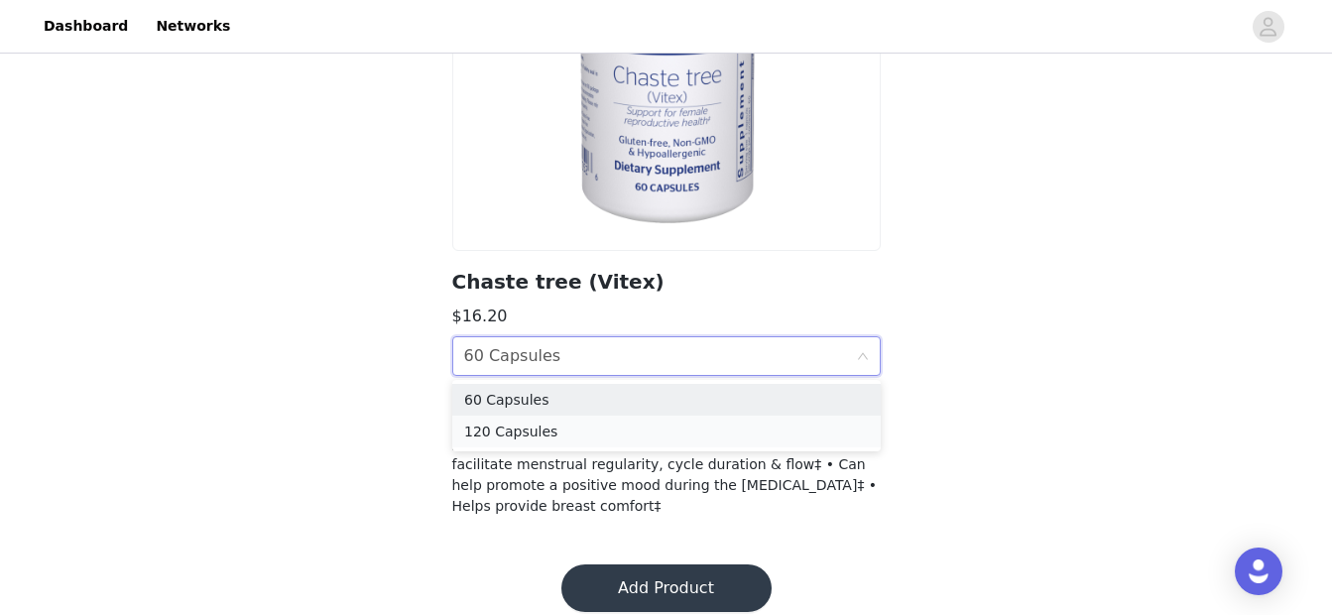
click at [751, 432] on div "120 Capsules" at bounding box center [666, 432] width 405 height 22
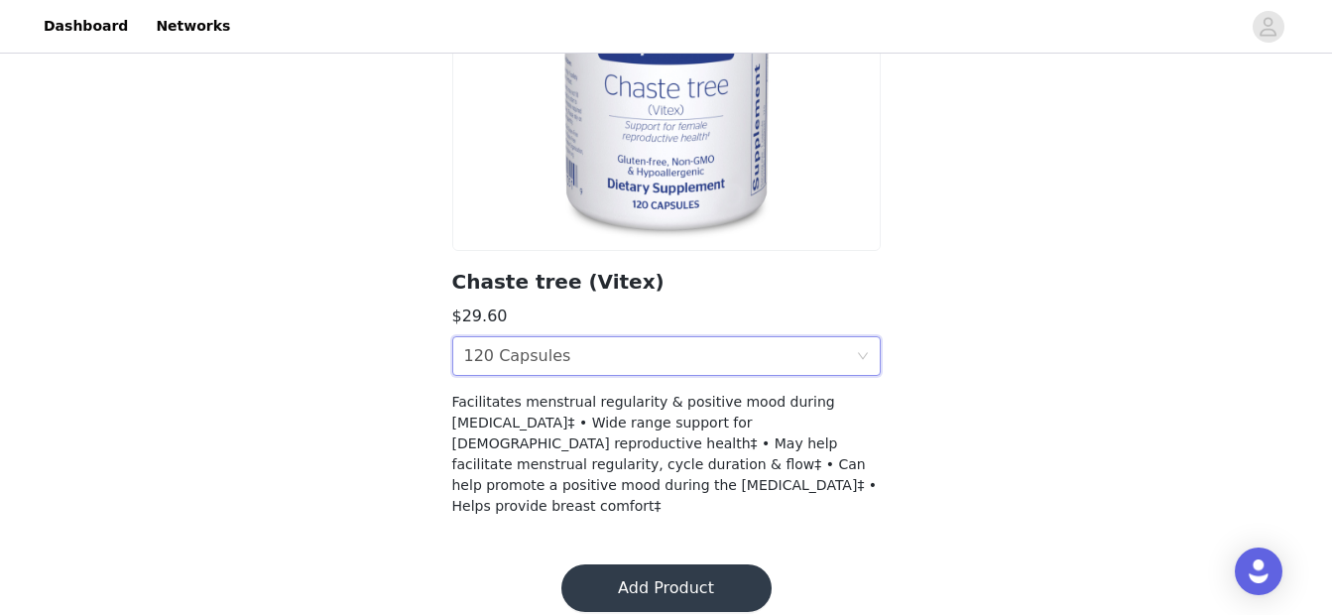
click at [682, 564] on button "Add Product" at bounding box center [666, 588] width 210 height 48
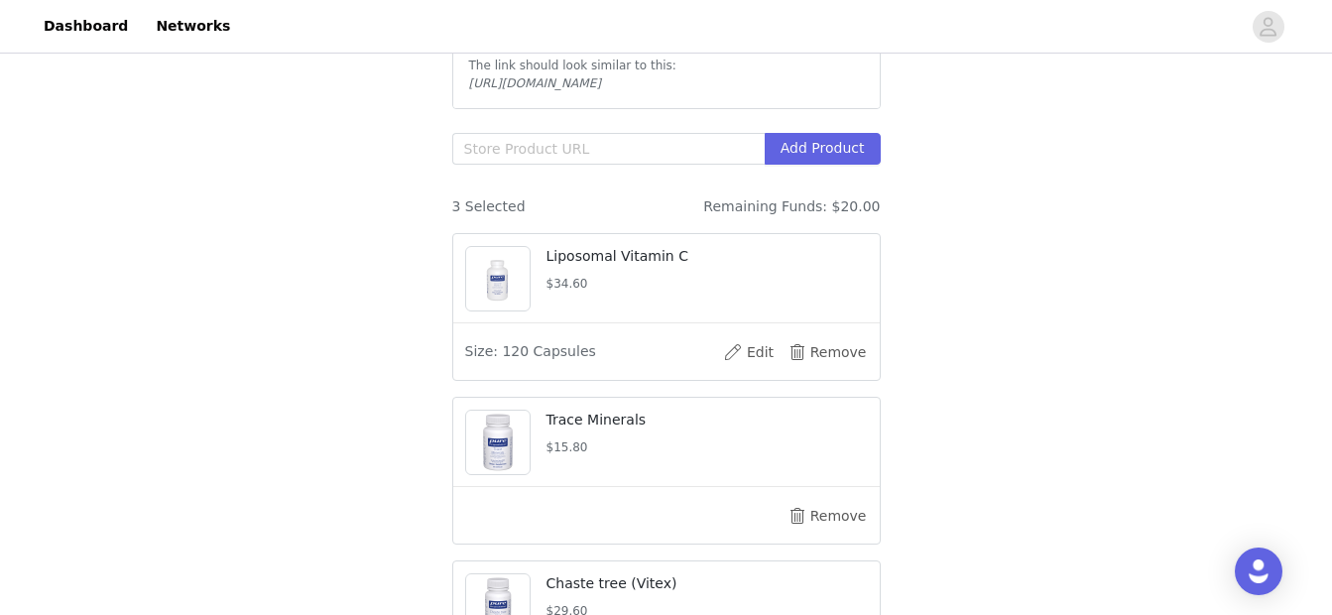
scroll to position [362, 0]
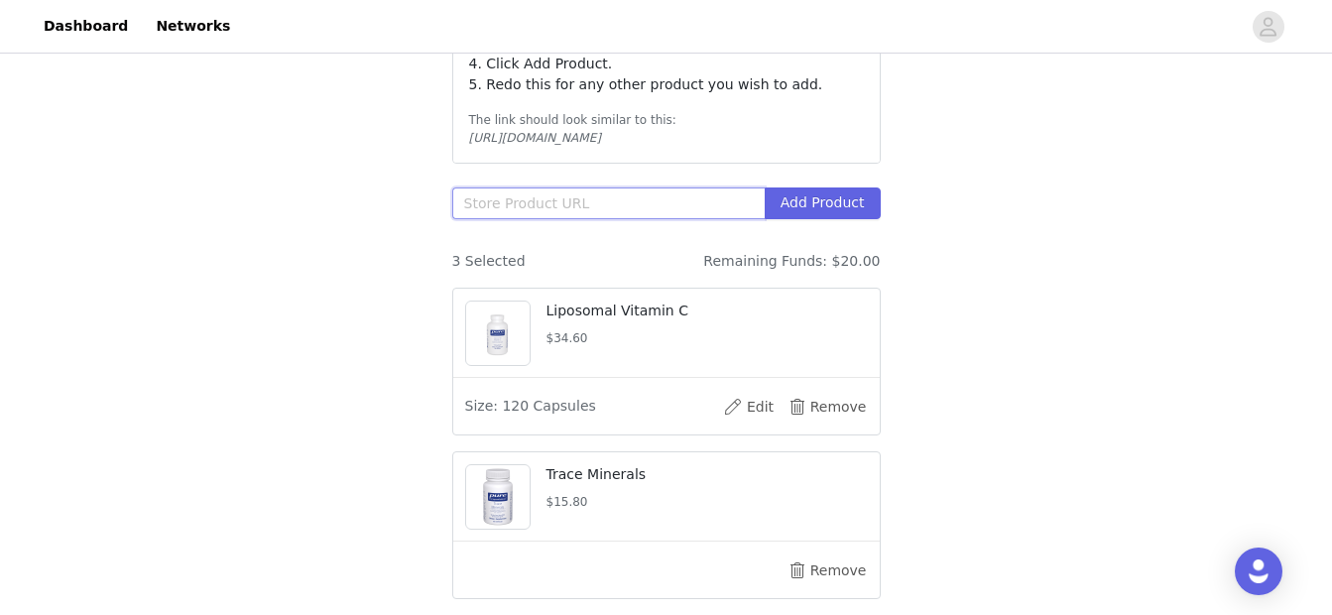
click at [626, 205] on input "text" at bounding box center [608, 203] width 312 height 32
paste input "https://smartq.pureforyou.com/products/39406461747234/b-complex-plus"
type input "https://smartq.pureforyou.com/products/39406461747234/b-complex-plus"
click at [851, 199] on button "Add Product" at bounding box center [823, 203] width 116 height 32
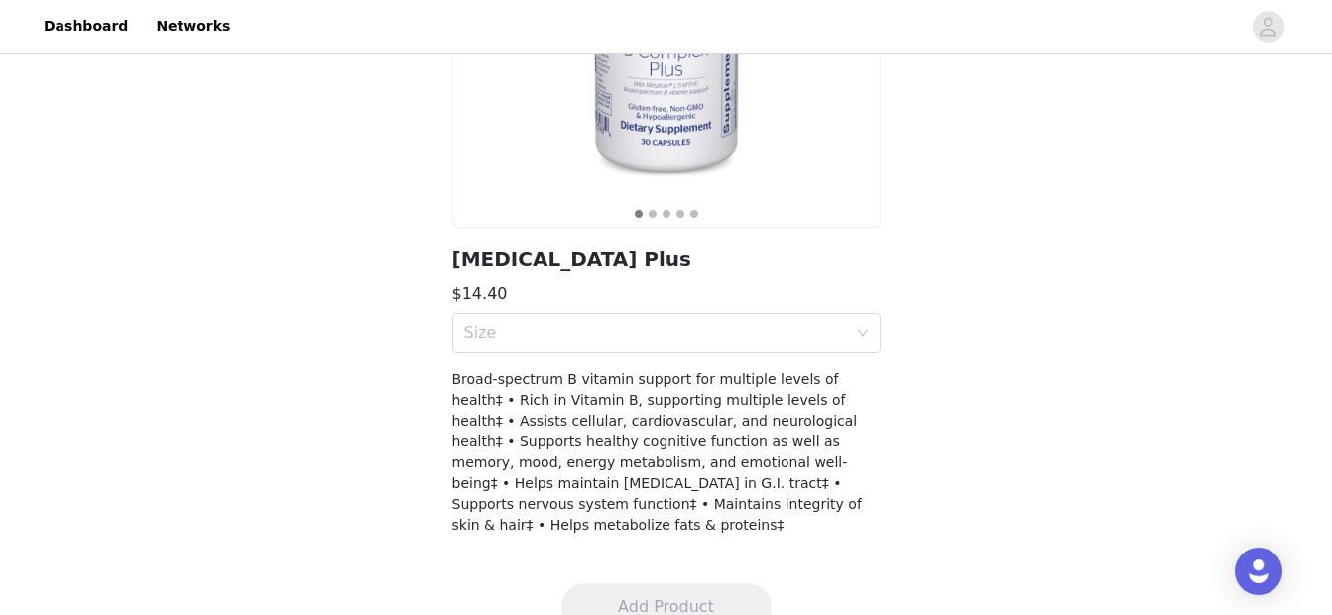
scroll to position [348, 0]
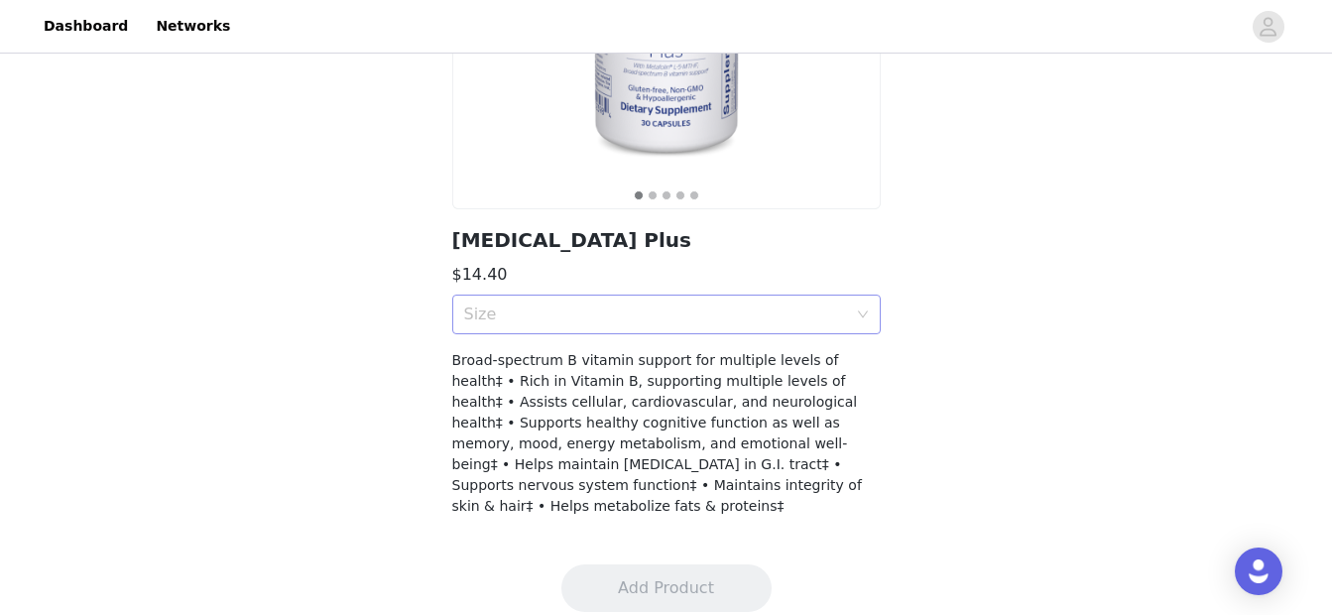
click at [861, 326] on div "Size" at bounding box center [666, 315] width 429 height 40
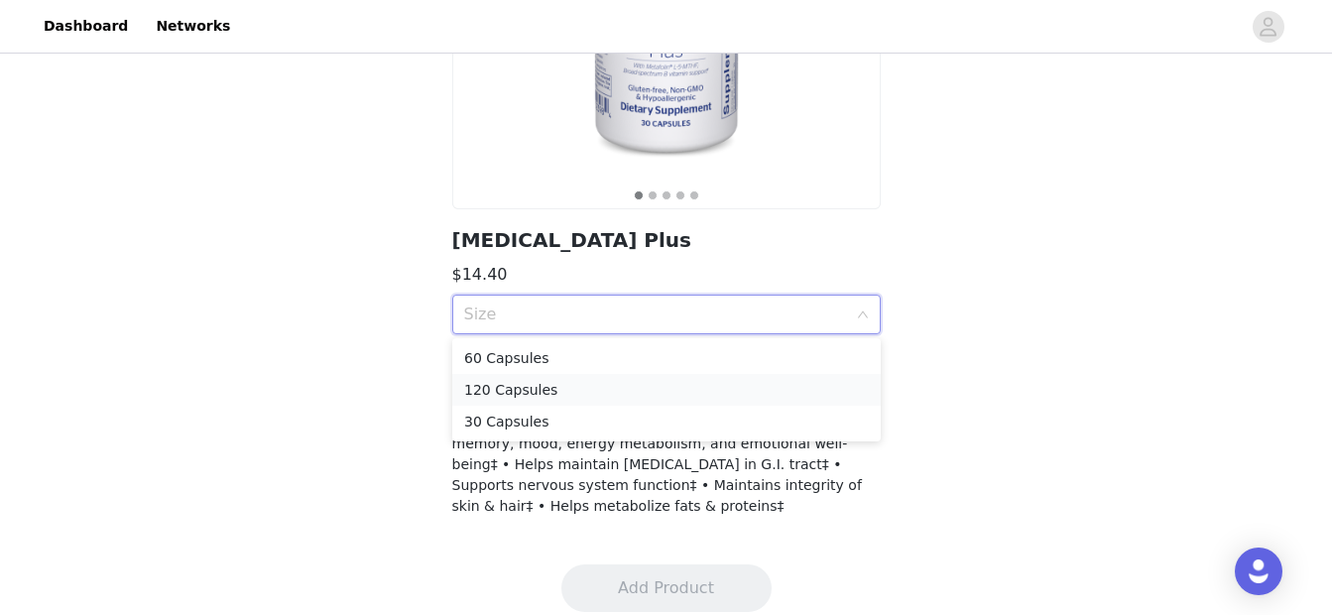
click at [799, 381] on div "120 Capsules" at bounding box center [666, 390] width 405 height 22
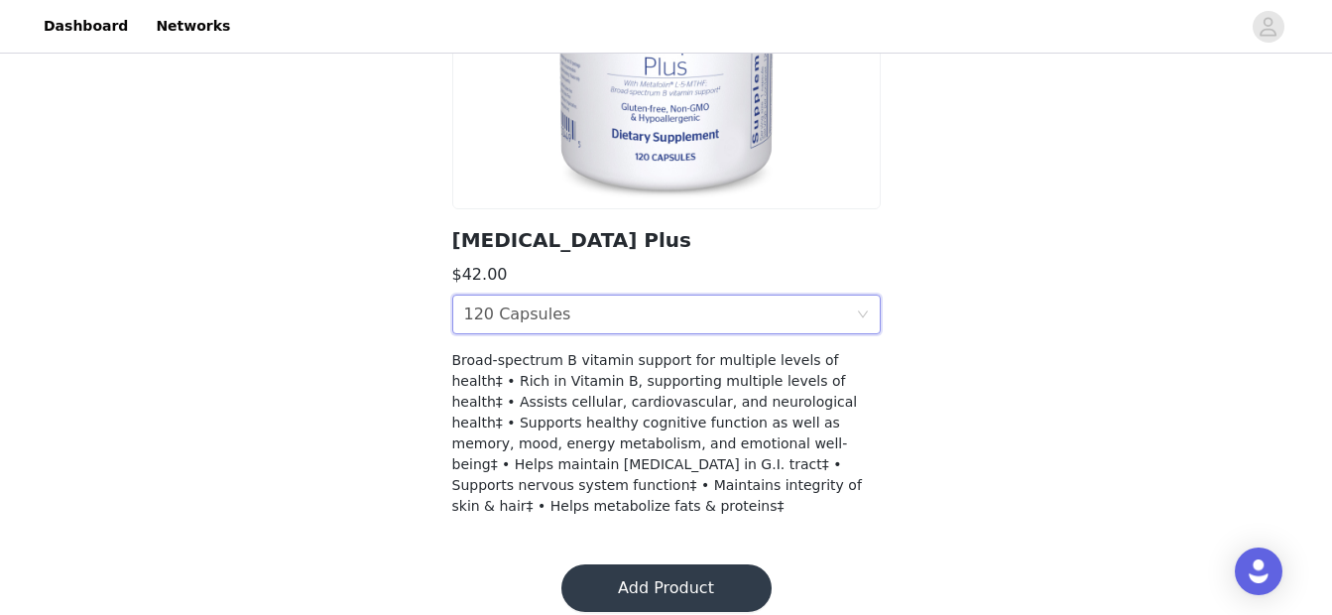
click at [789, 311] on div "Size 120 Capsules" at bounding box center [660, 315] width 392 height 38
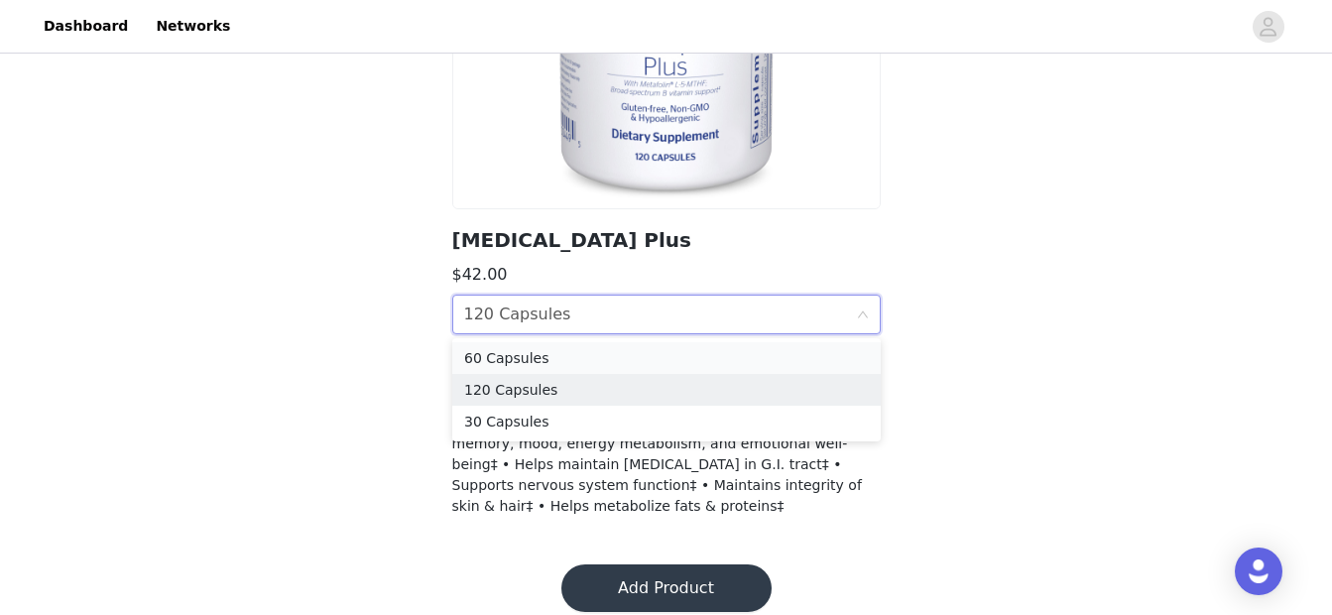
click at [701, 355] on div "60 Capsules" at bounding box center [666, 358] width 405 height 22
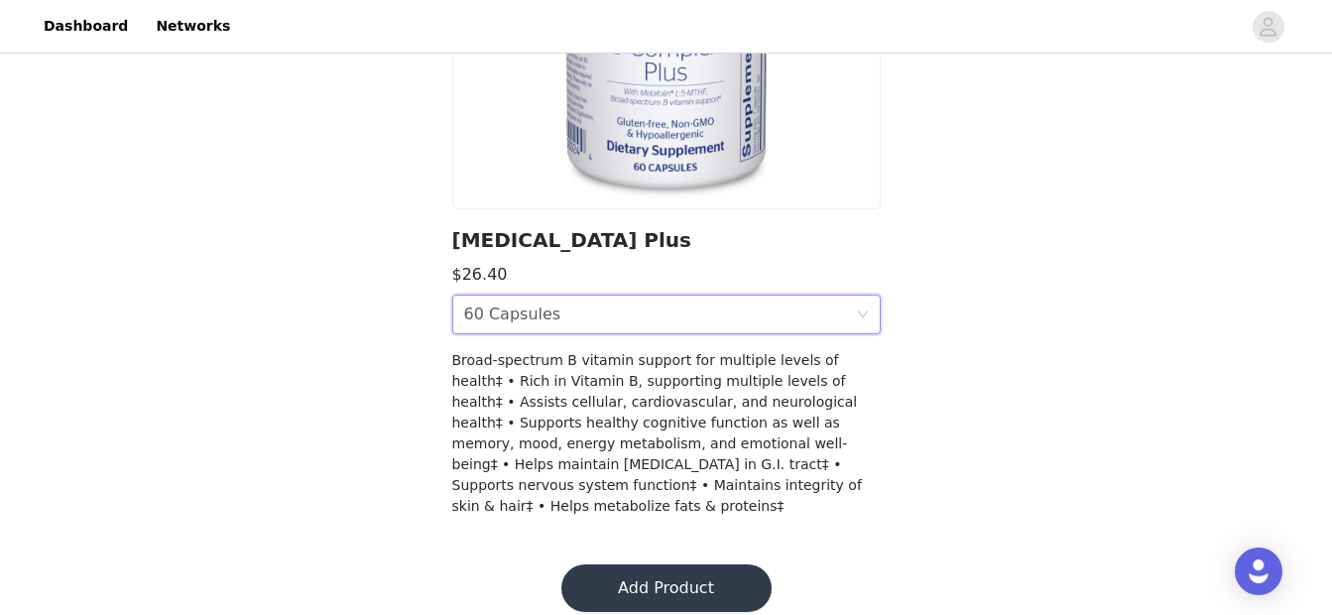
click at [694, 315] on div "Size 60 Capsules" at bounding box center [660, 315] width 392 height 38
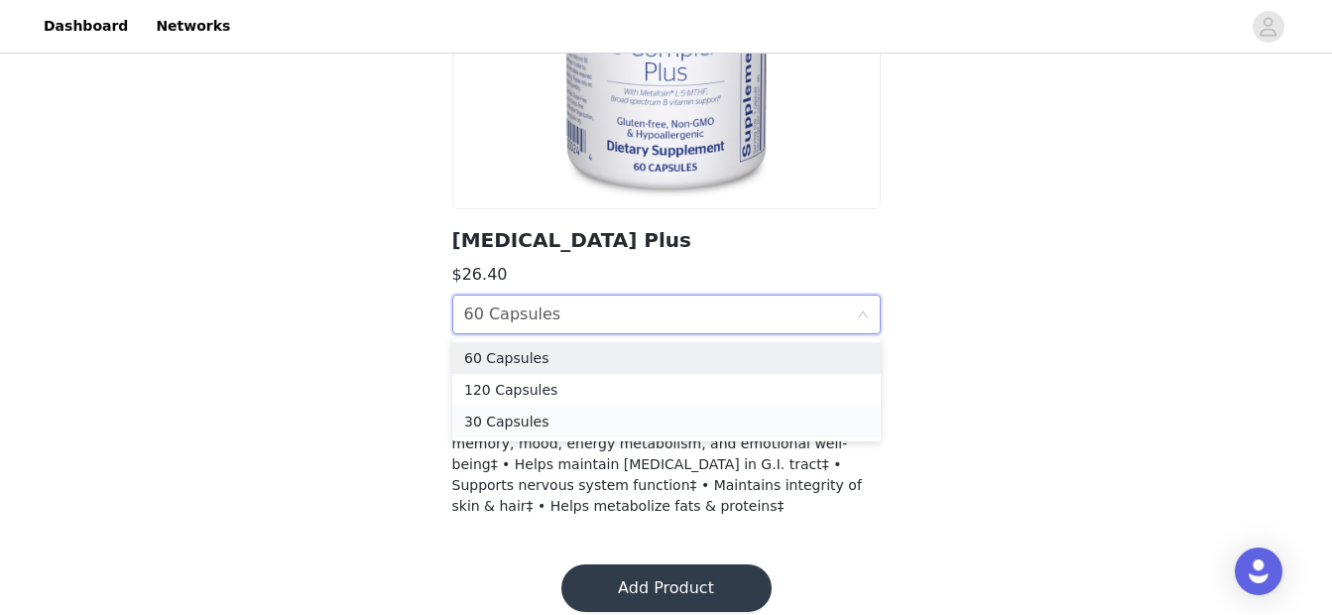
click at [665, 422] on div "30 Capsules" at bounding box center [666, 422] width 405 height 22
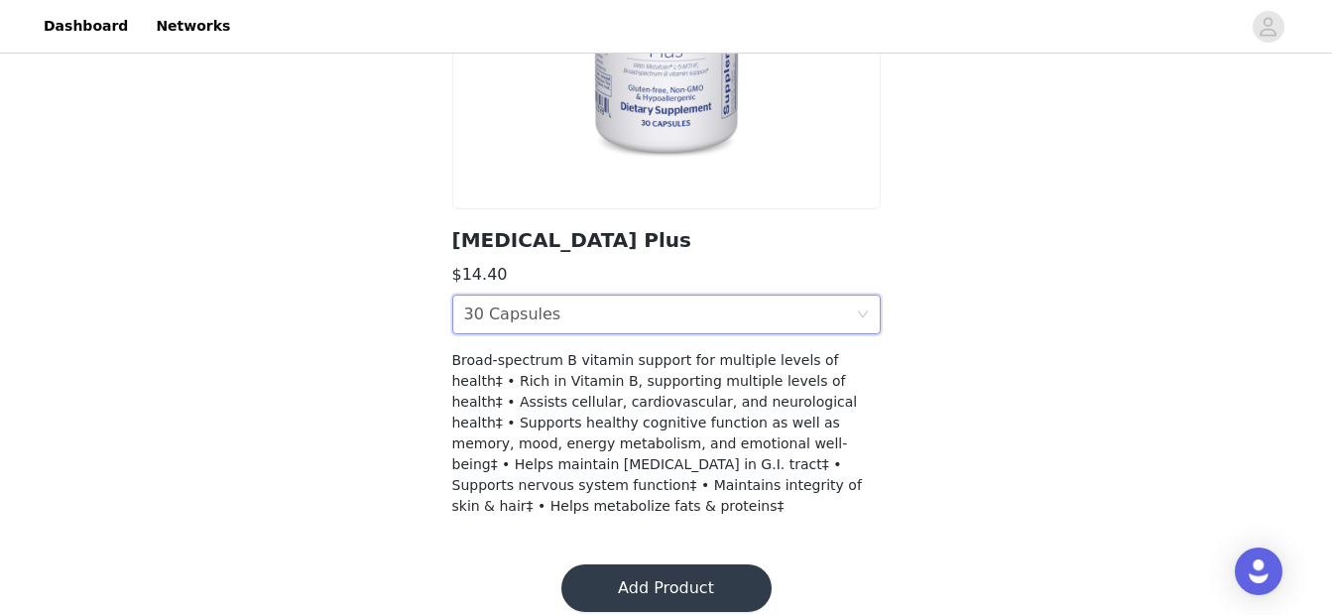
click at [653, 565] on button "Add Product" at bounding box center [666, 588] width 210 height 48
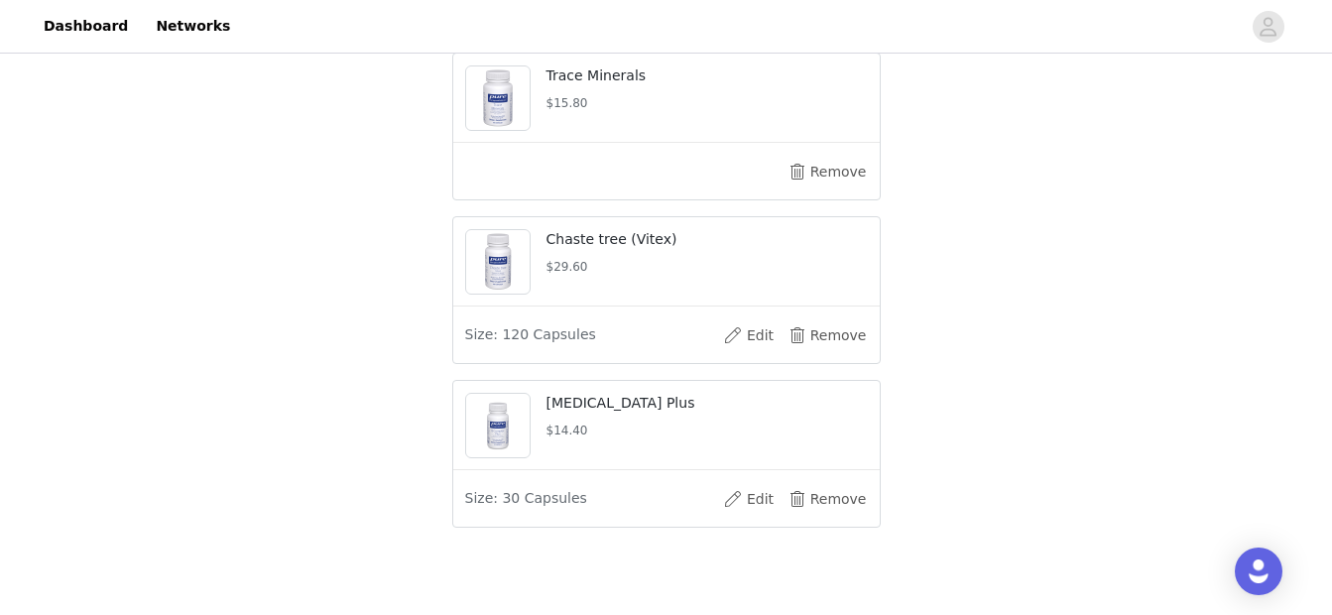
scroll to position [856, 0]
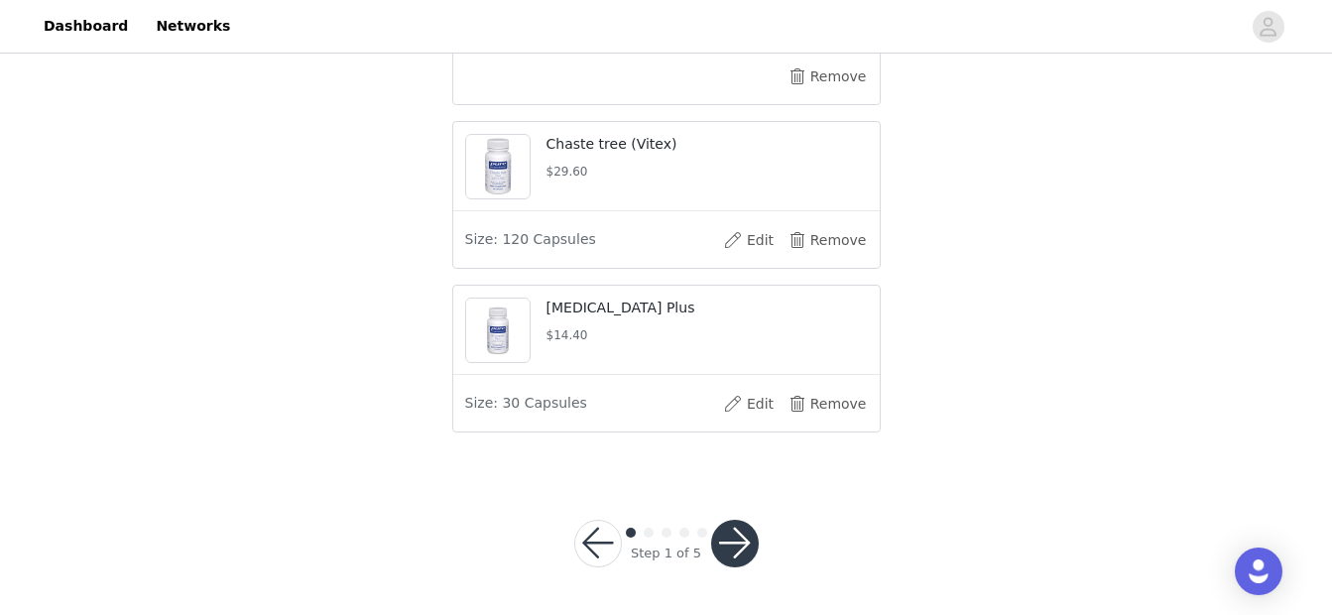
click at [722, 545] on button "button" at bounding box center [735, 544] width 48 height 48
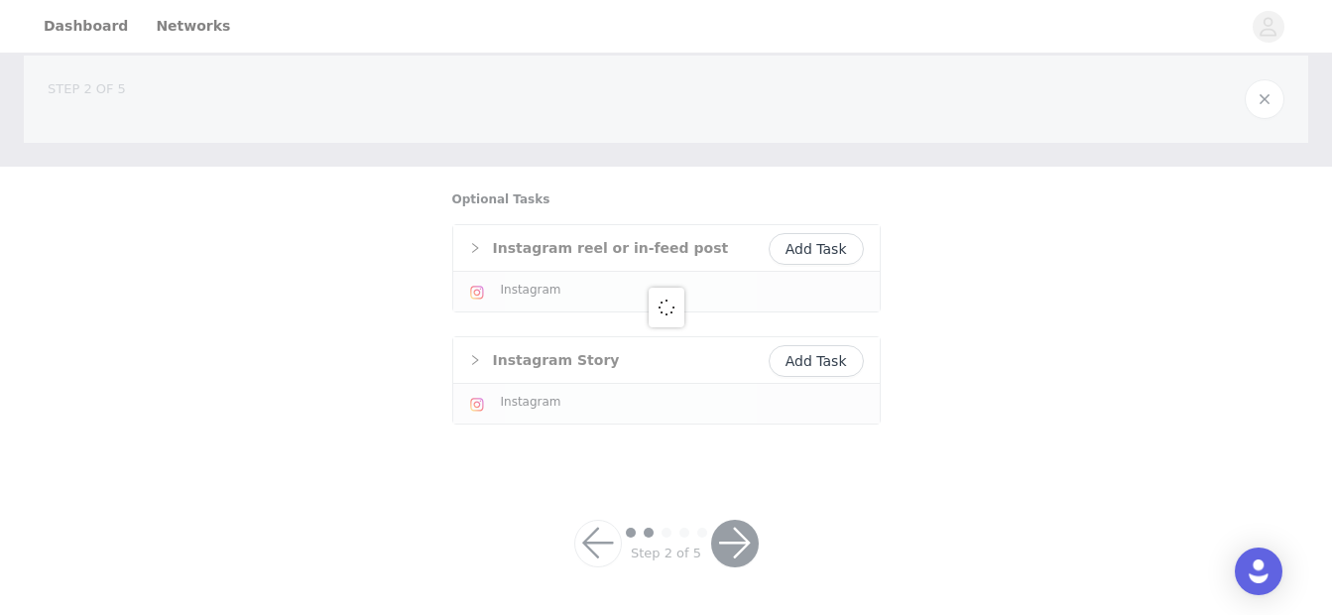
scroll to position [293, 0]
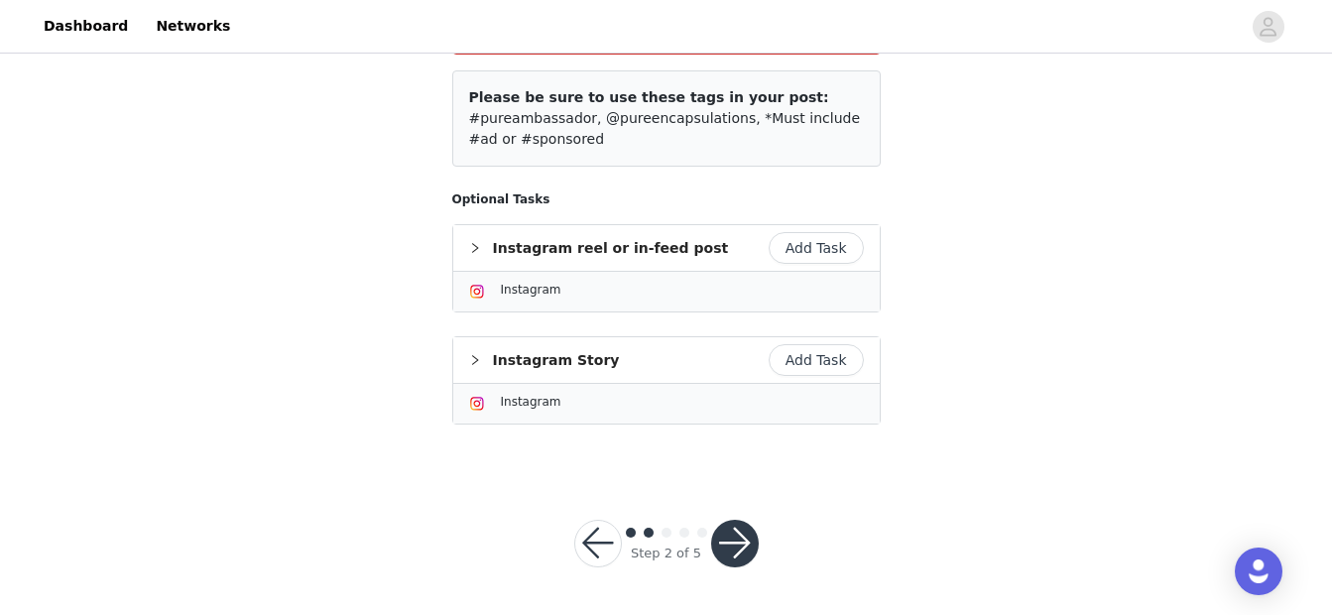
click at [828, 252] on button "Add Task" at bounding box center [816, 248] width 95 height 32
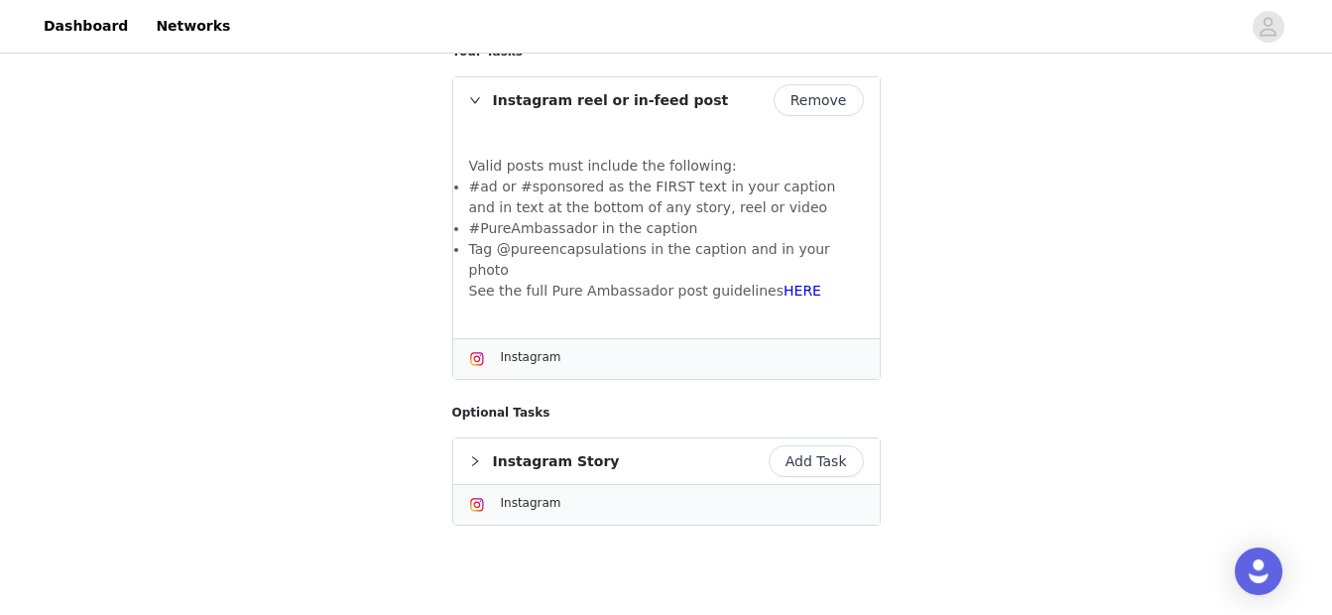
scroll to position [447, 0]
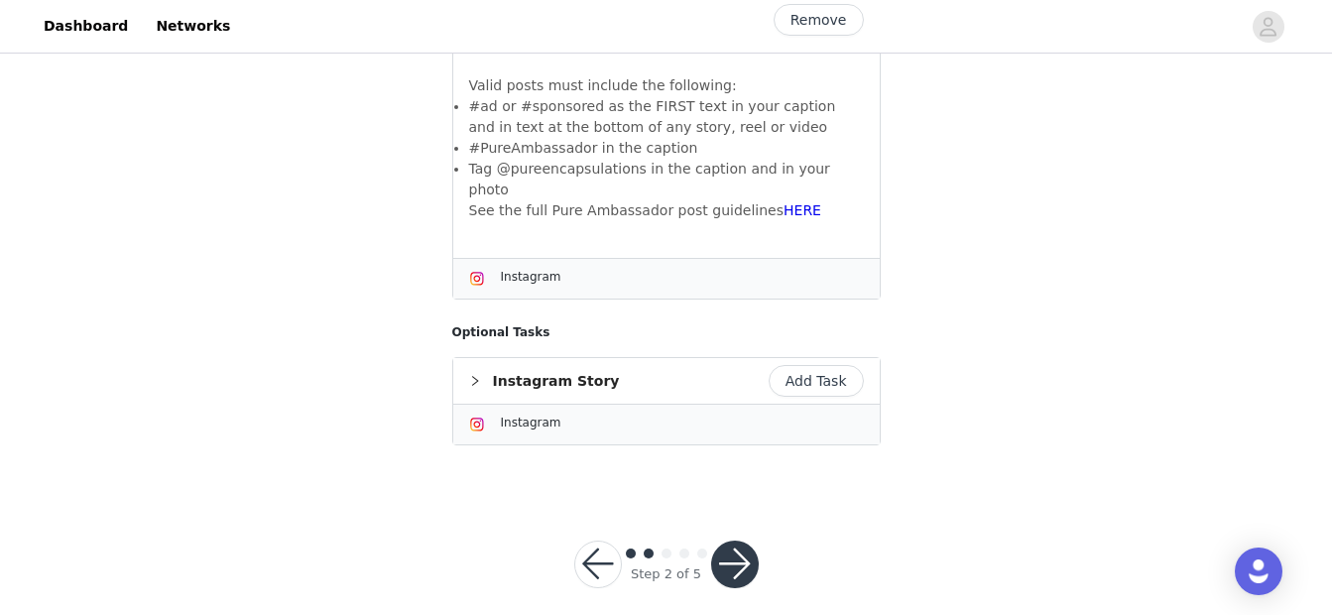
click at [728, 541] on button "button" at bounding box center [735, 565] width 48 height 48
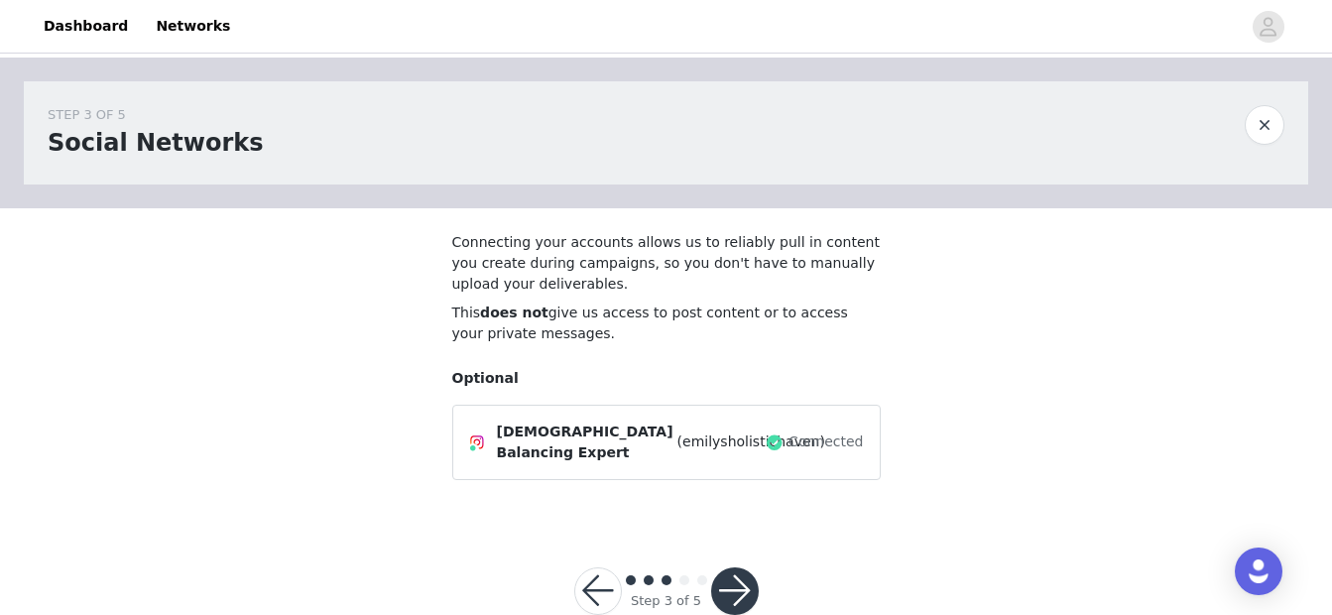
click at [736, 590] on button "button" at bounding box center [735, 591] width 48 height 48
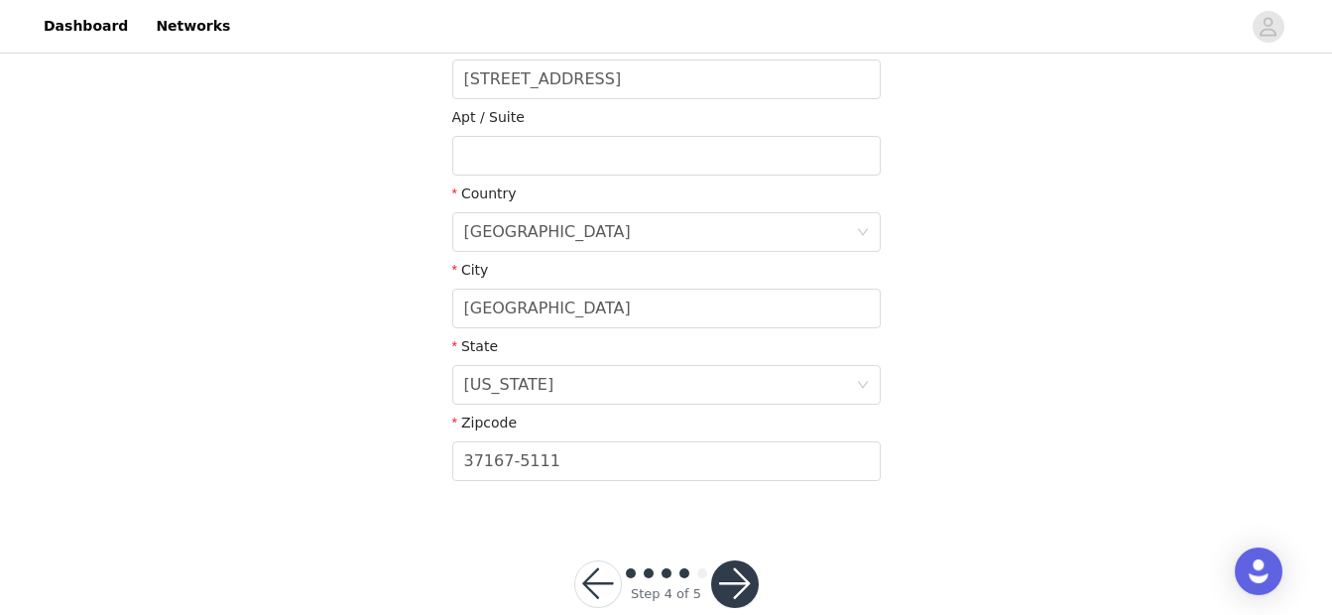
scroll to position [610, 0]
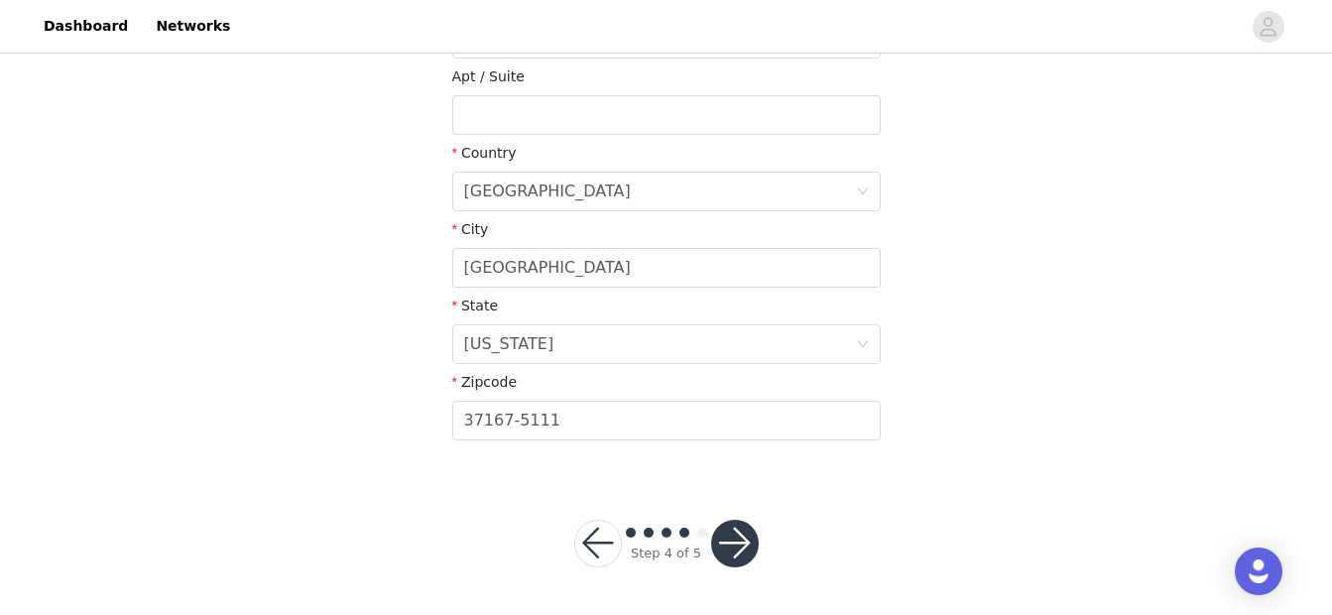
click at [730, 539] on button "button" at bounding box center [735, 544] width 48 height 48
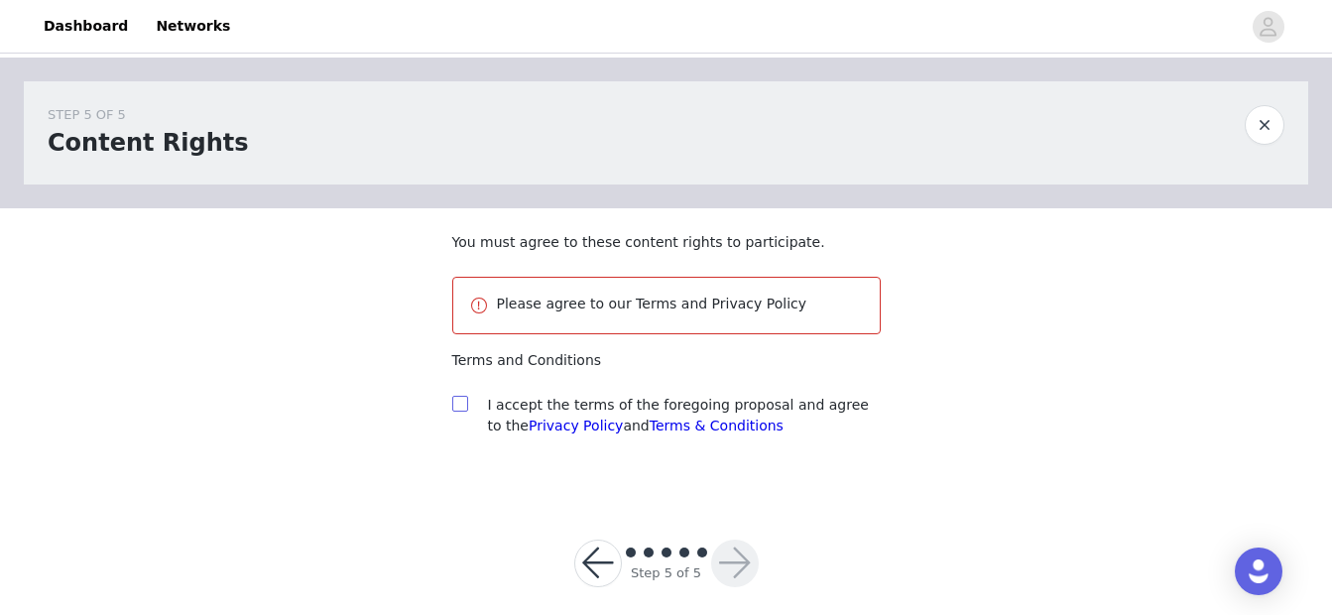
click at [461, 412] on span at bounding box center [460, 404] width 16 height 16
click at [461, 410] on input "checkbox" at bounding box center [459, 403] width 14 height 14
checkbox input "true"
click at [720, 559] on button "button" at bounding box center [735, 564] width 48 height 48
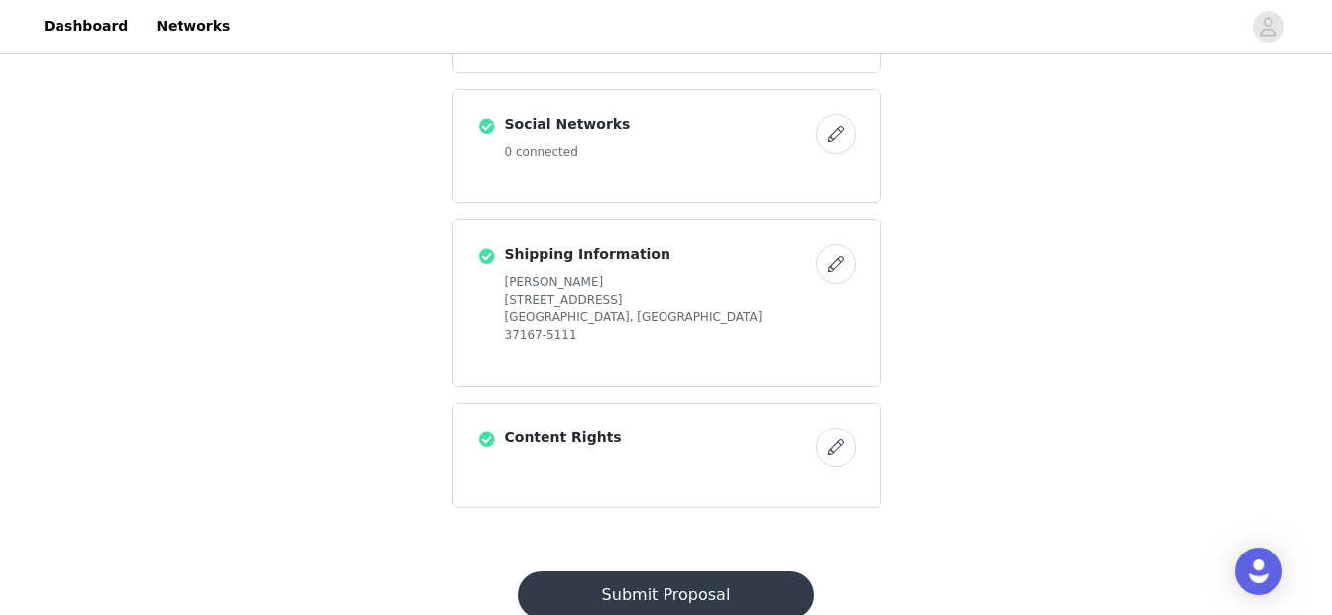
scroll to position [732, 0]
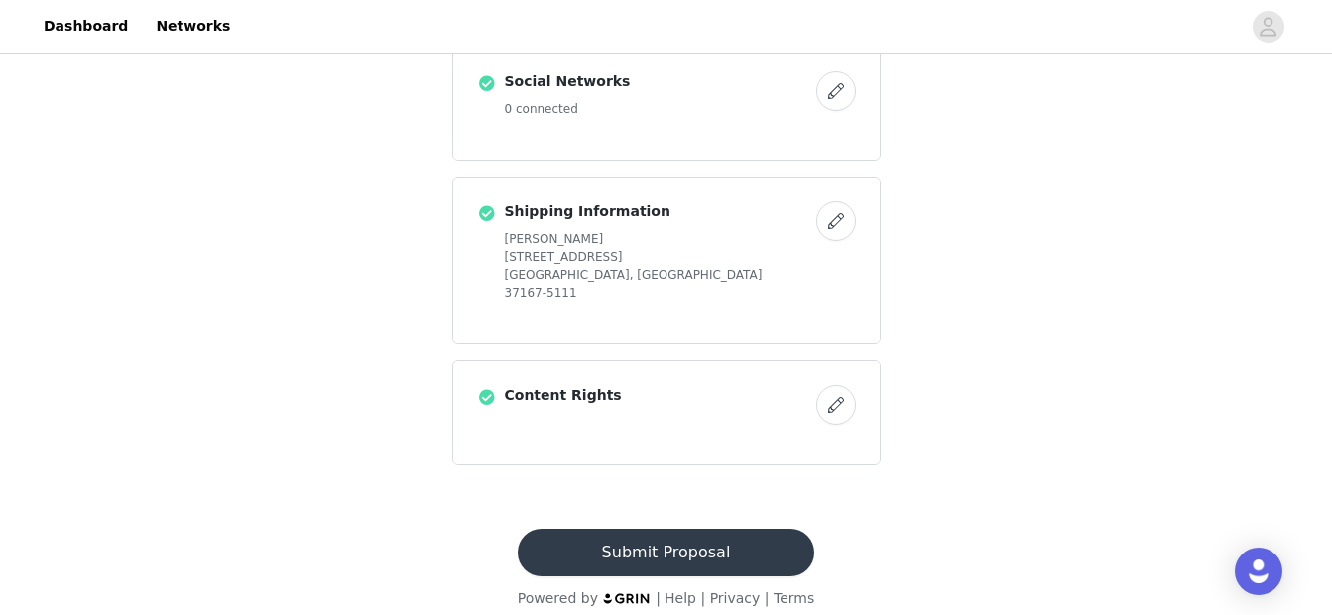
click at [657, 541] on button "Submit Proposal" at bounding box center [666, 553] width 297 height 48
click at [657, 541] on div "Submit Proposal Powered by | Help | Privacy | Terms" at bounding box center [666, 569] width 344 height 80
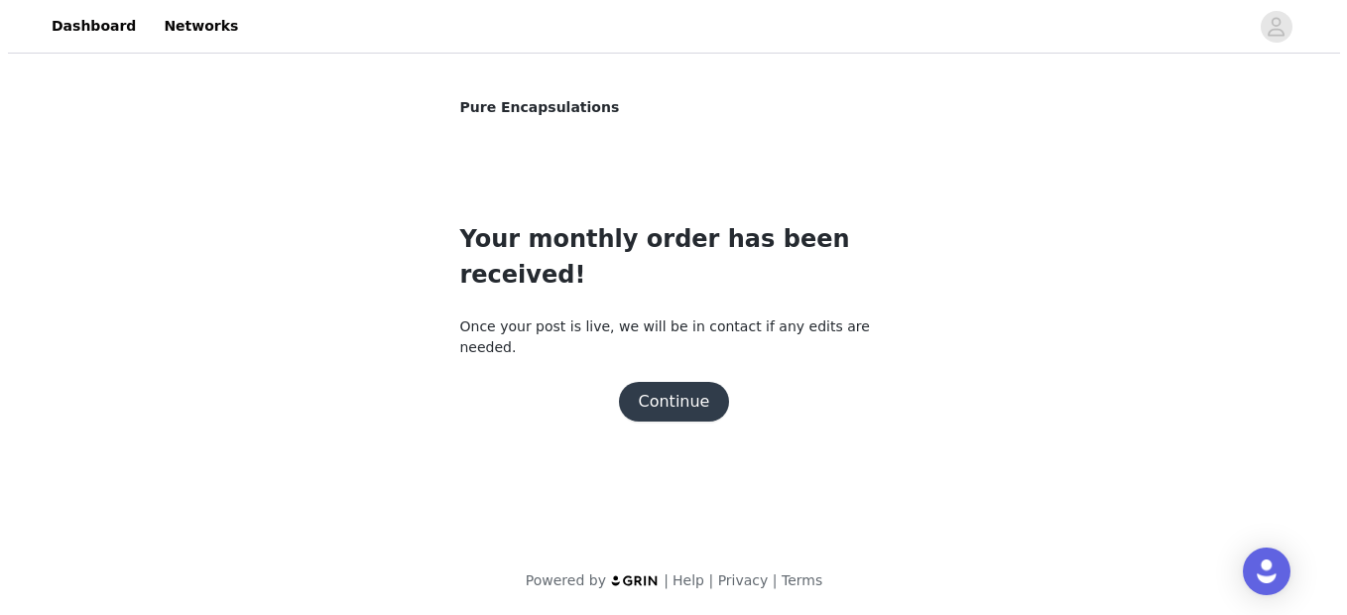
scroll to position [0, 0]
